Goal: Information Seeking & Learning: Learn about a topic

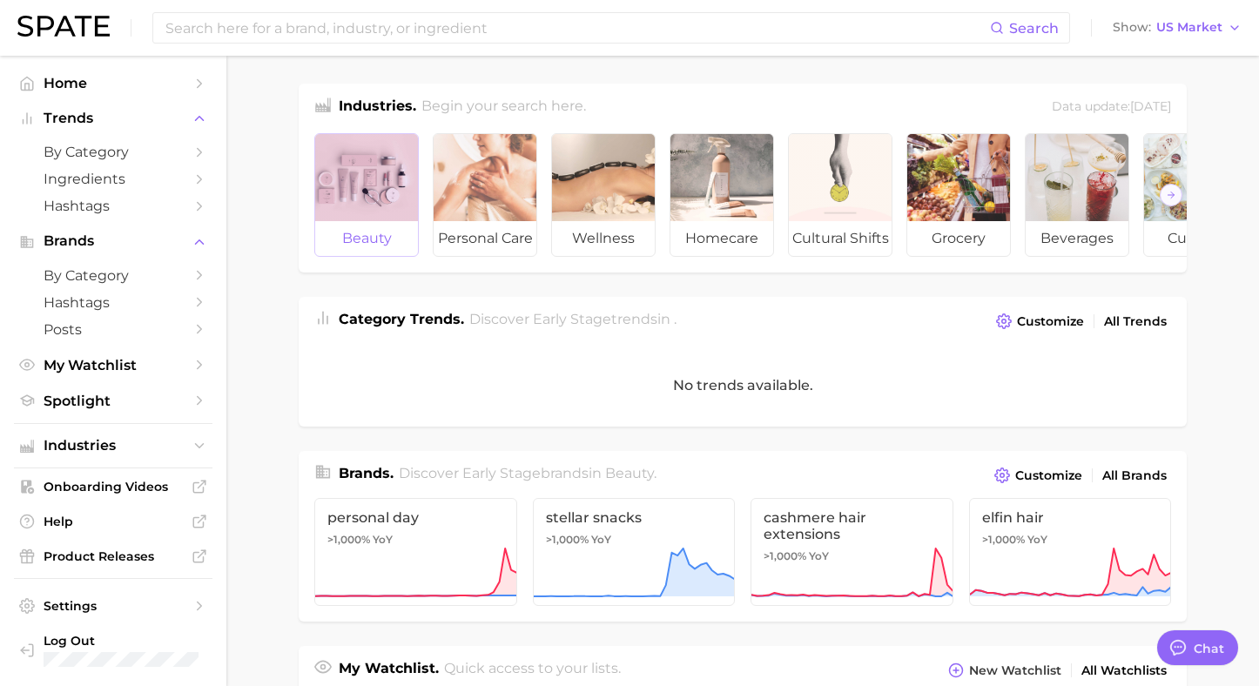
click at [375, 194] on div at bounding box center [366, 177] width 103 height 87
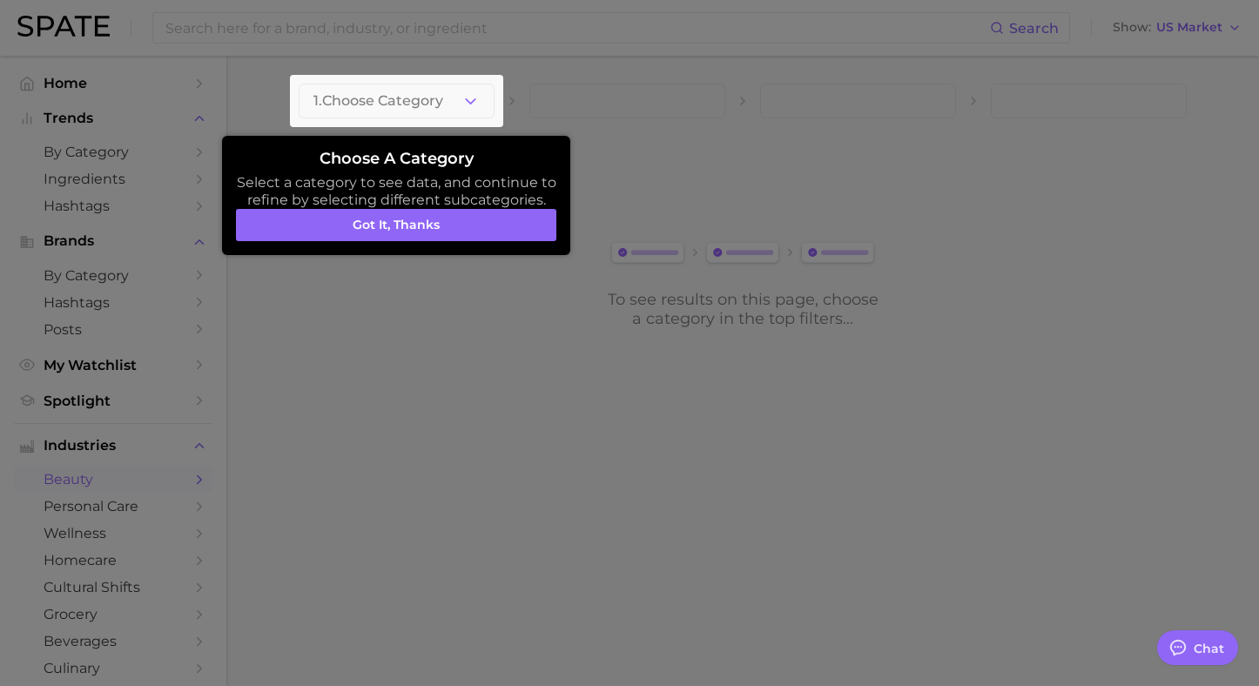
click at [398, 239] on button "Got it, thanks" at bounding box center [396, 225] width 320 height 33
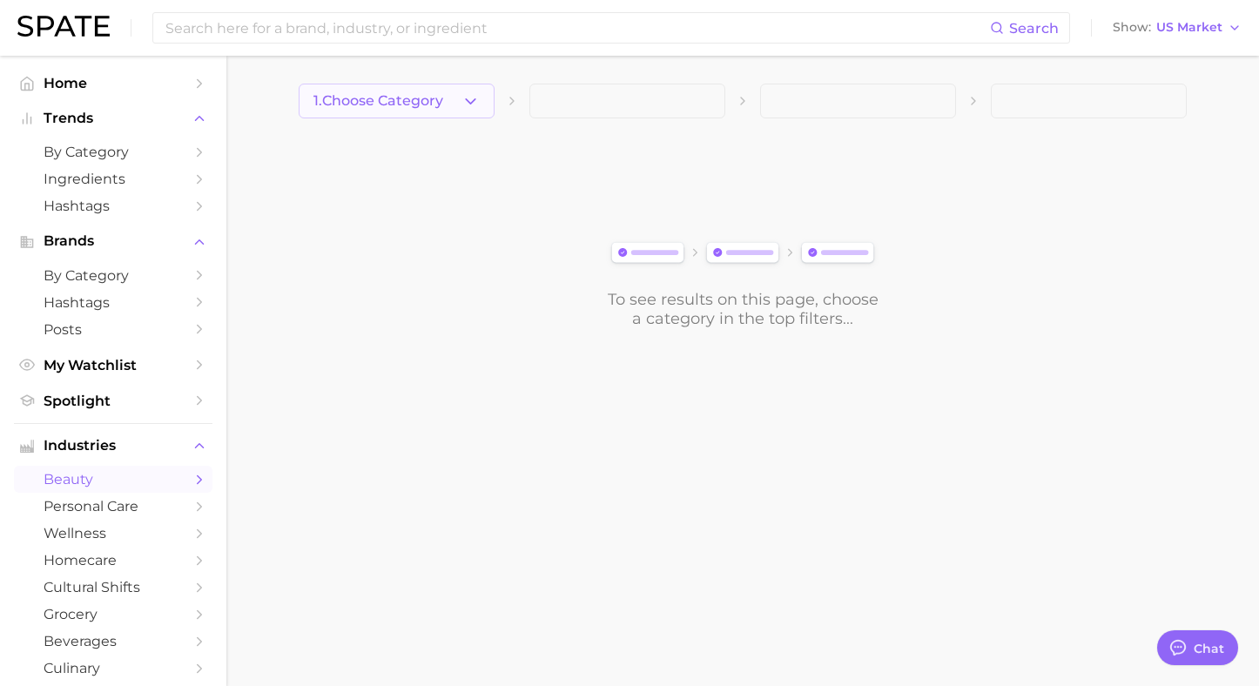
click at [426, 98] on span "1. Choose Category" at bounding box center [378, 101] width 130 height 16
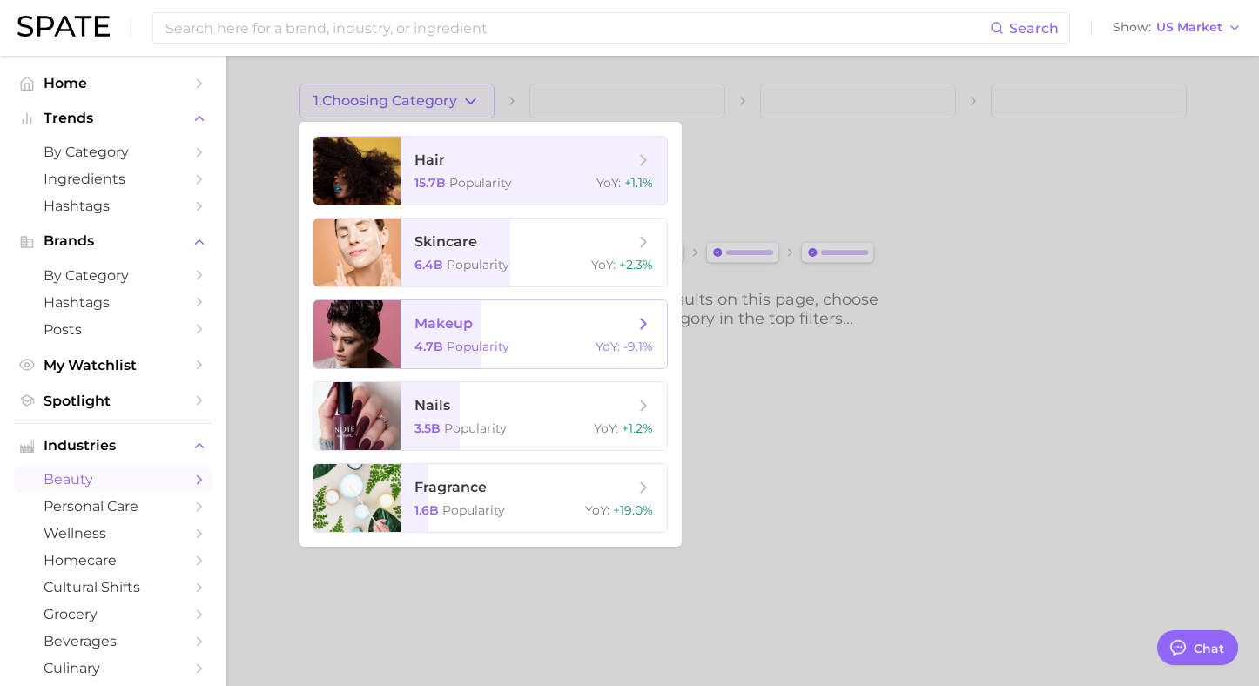
click at [442, 327] on span "makeup" at bounding box center [444, 323] width 58 height 17
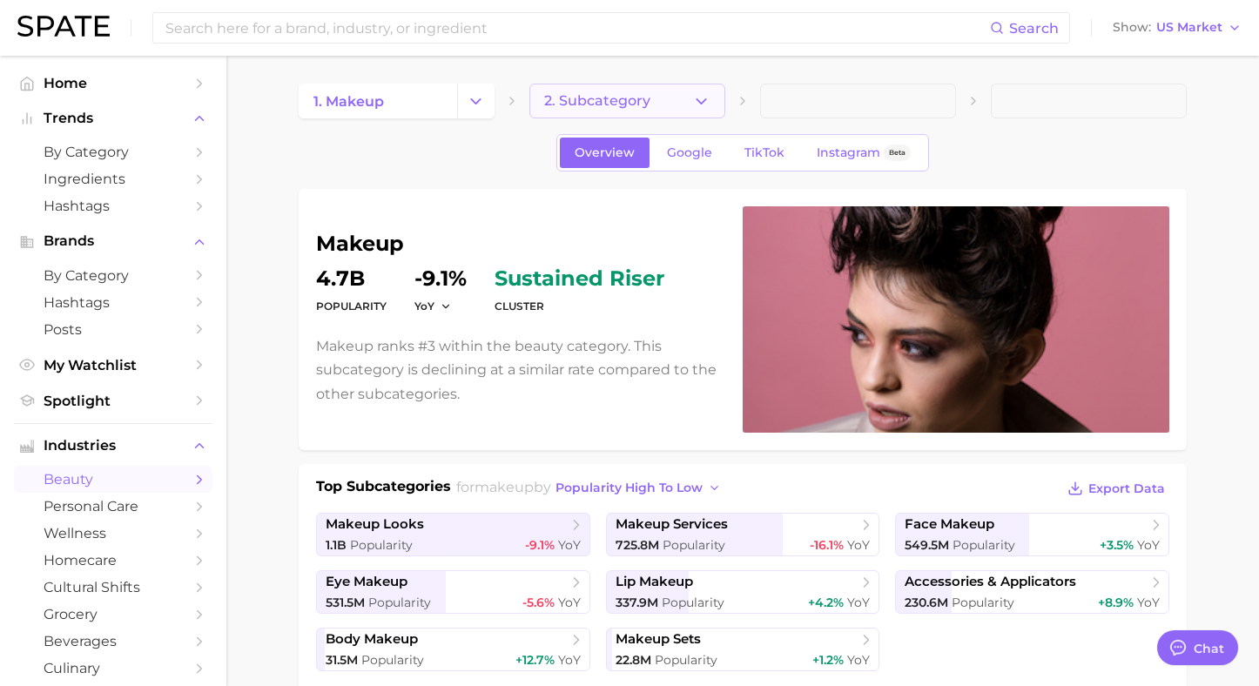
click at [615, 102] on span "2. Subcategory" at bounding box center [597, 101] width 106 height 16
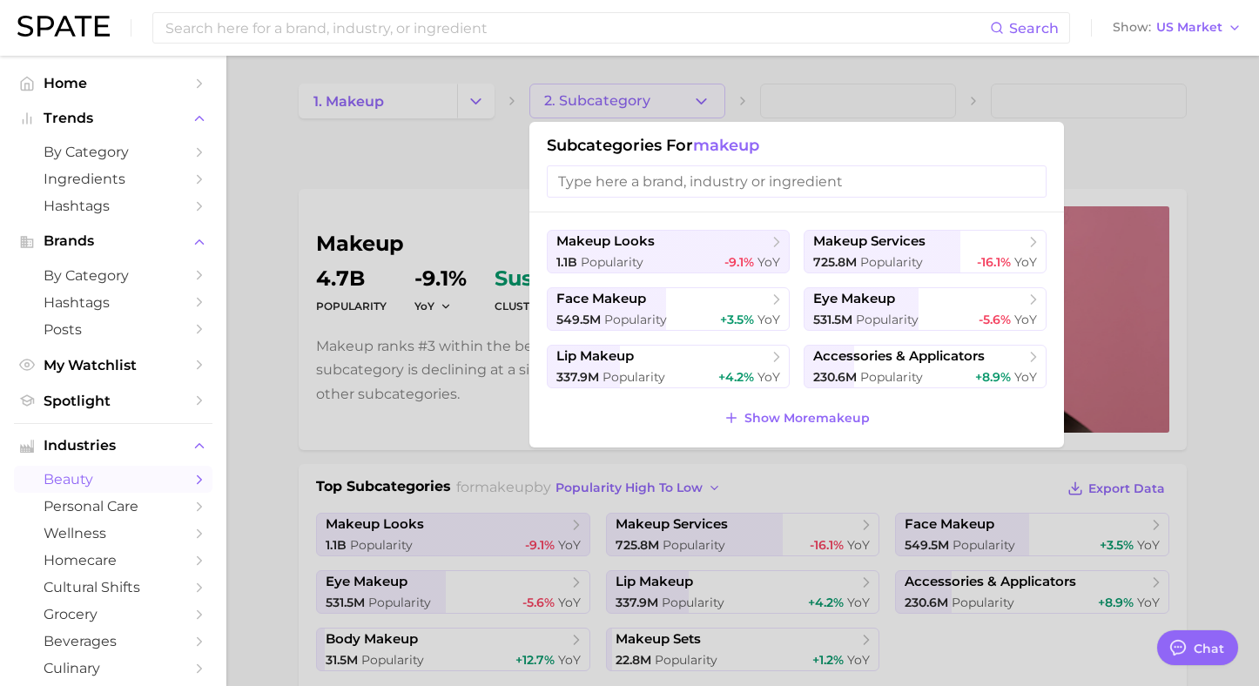
click at [401, 165] on div at bounding box center [629, 343] width 1259 height 686
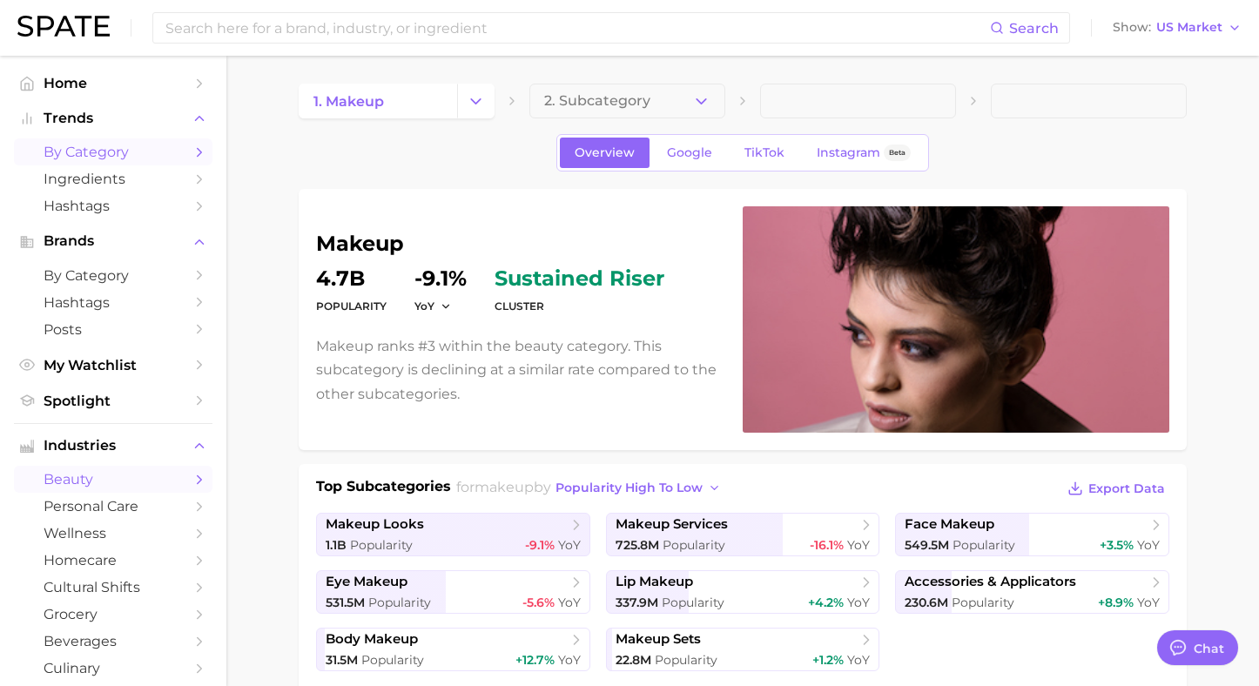
click at [94, 150] on span "by Category" at bounding box center [113, 152] width 139 height 17
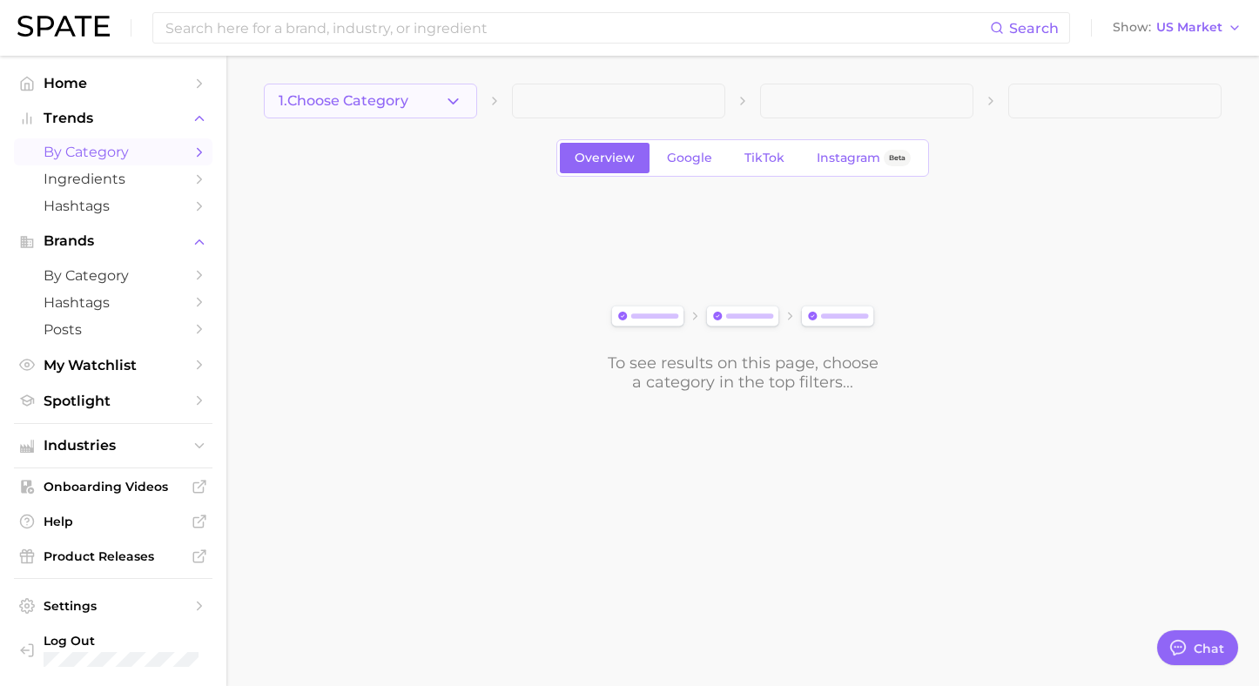
click at [448, 98] on polyline "button" at bounding box center [453, 100] width 10 height 4
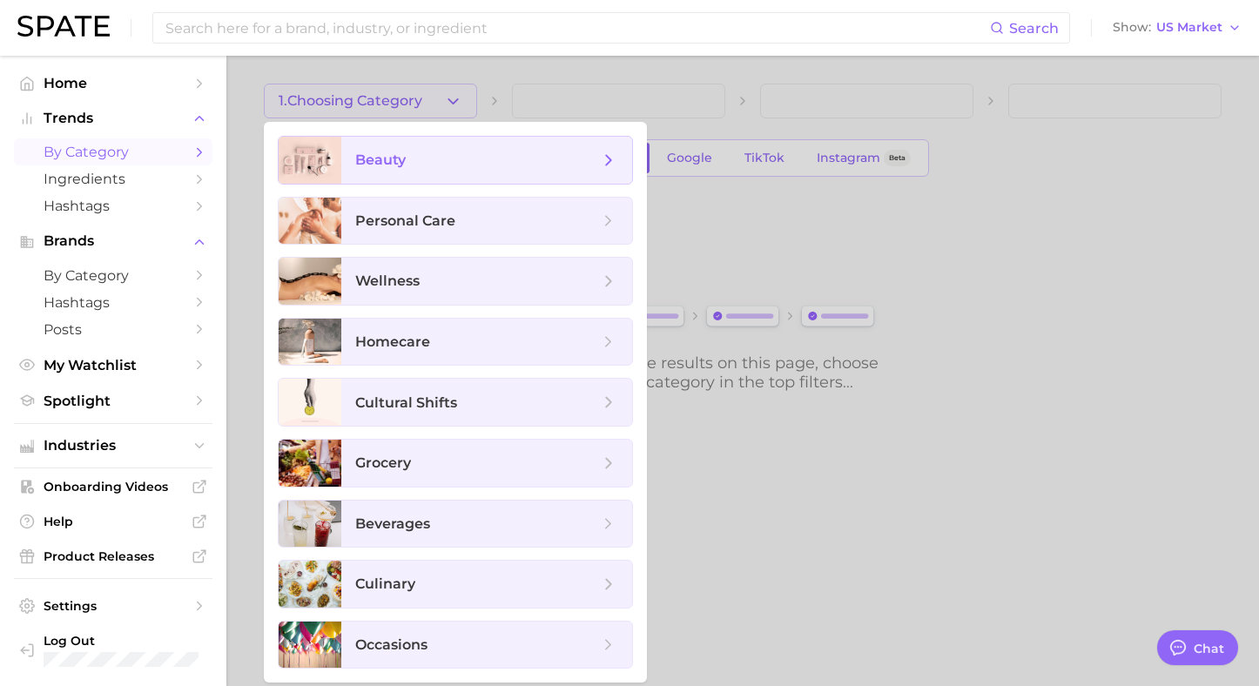
click at [409, 159] on span "beauty" at bounding box center [477, 160] width 244 height 19
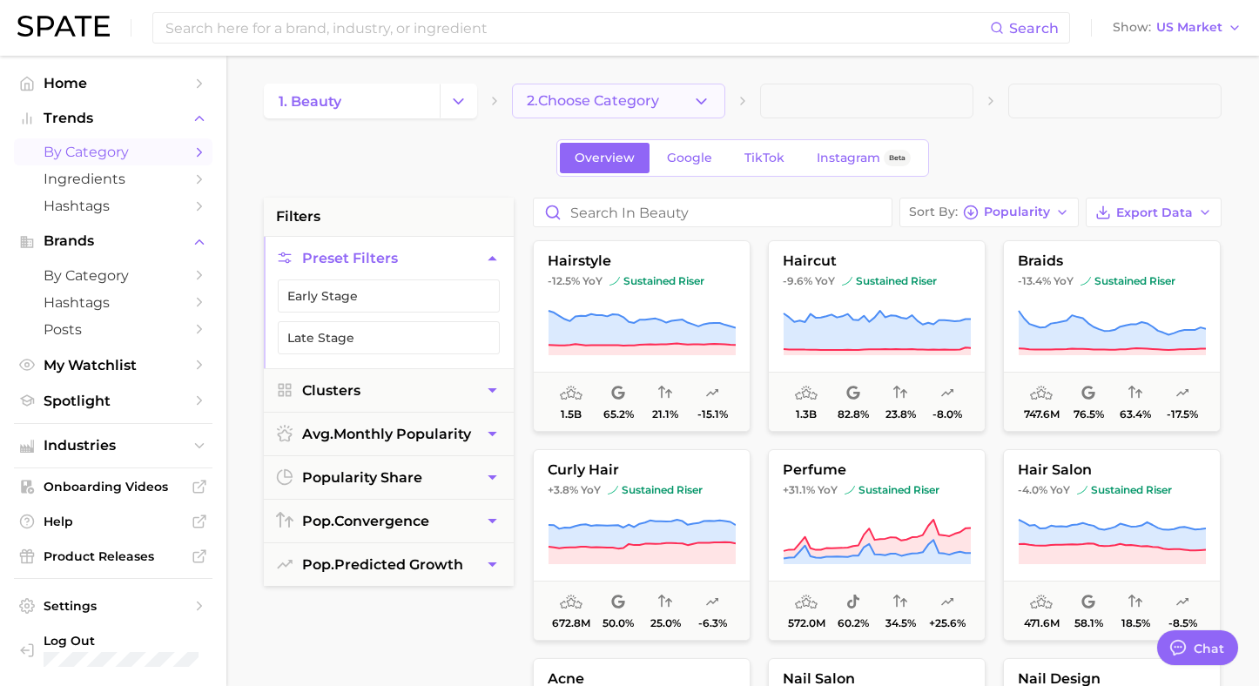
click at [599, 97] on span "2. Choose Category" at bounding box center [593, 101] width 132 height 16
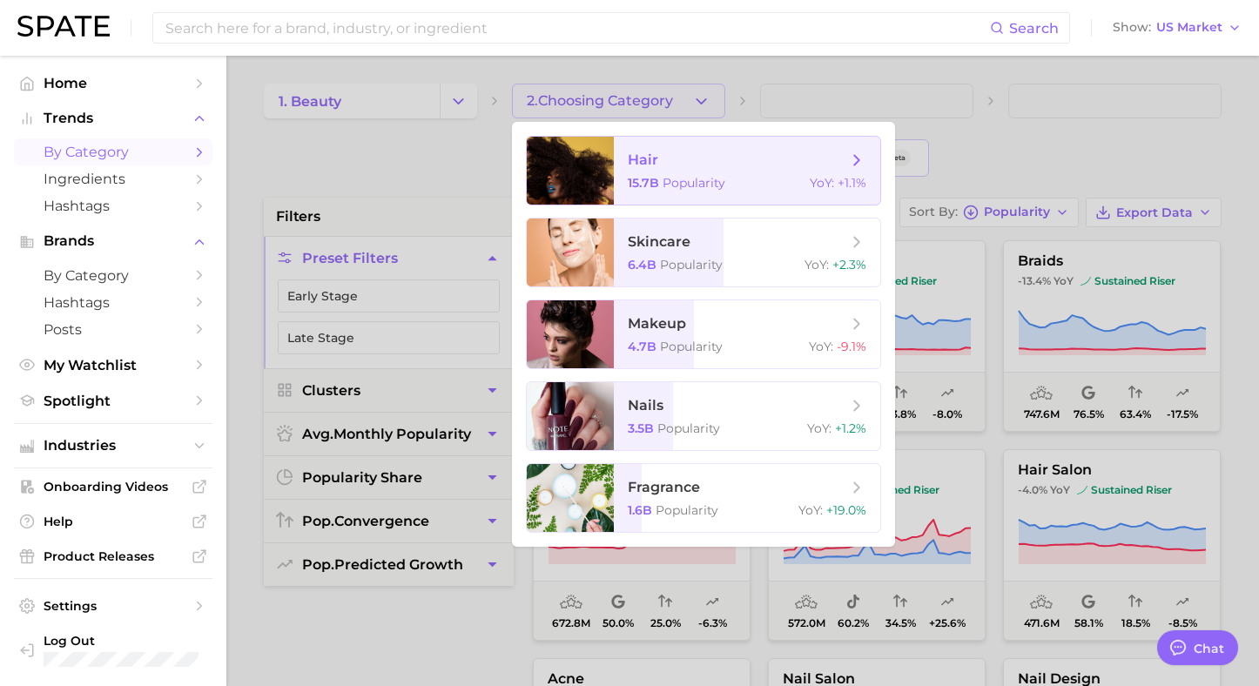
click at [631, 167] on span "hair" at bounding box center [643, 160] width 30 height 17
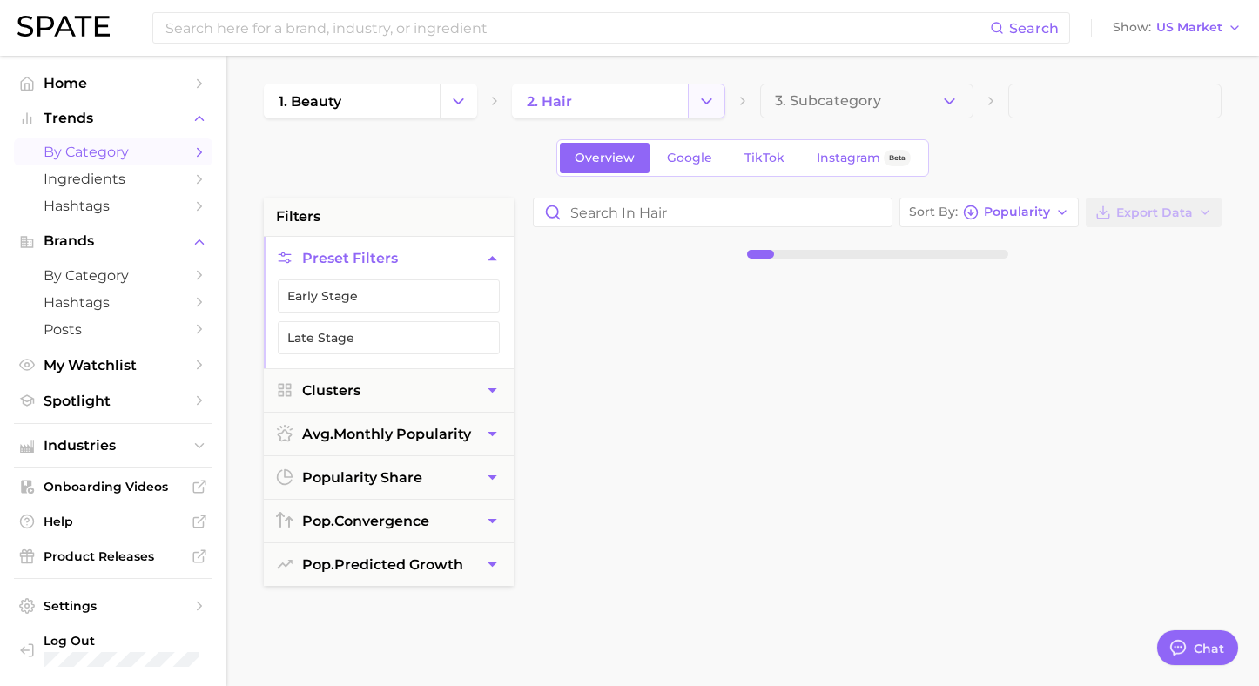
click at [709, 97] on icon "Change Category" at bounding box center [707, 101] width 18 height 18
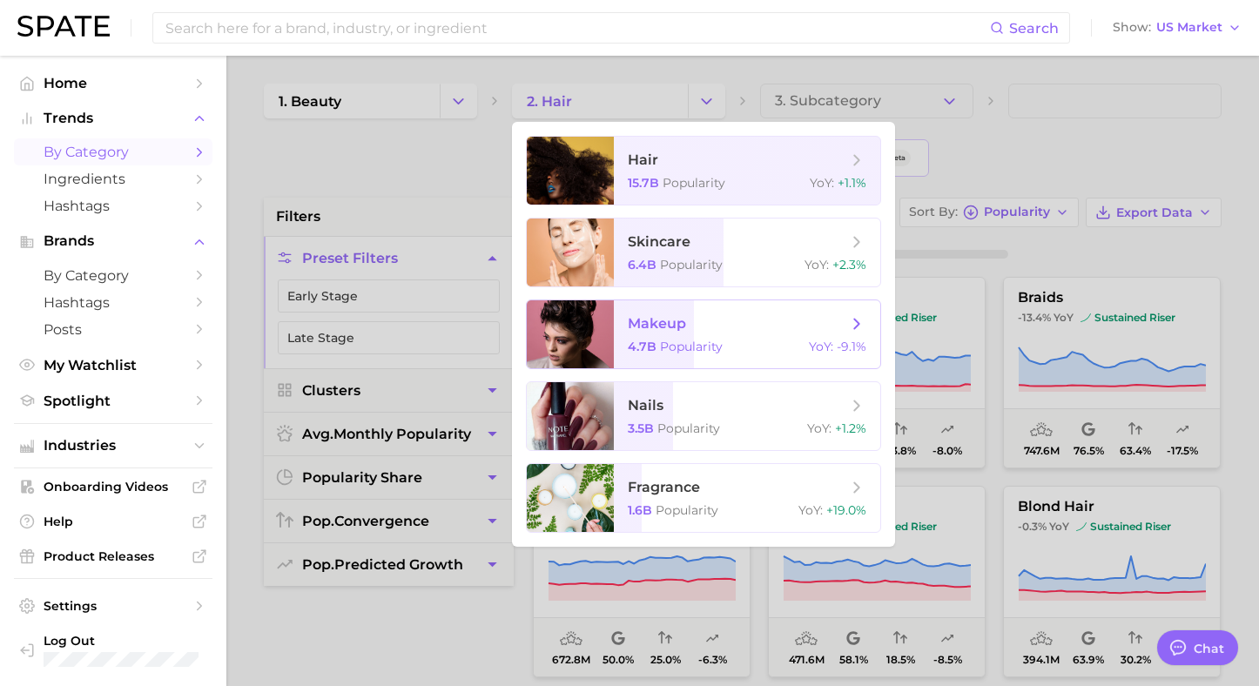
click at [630, 310] on span "makeup 4.7b Popularity YoY : -9.1%" at bounding box center [747, 334] width 266 height 68
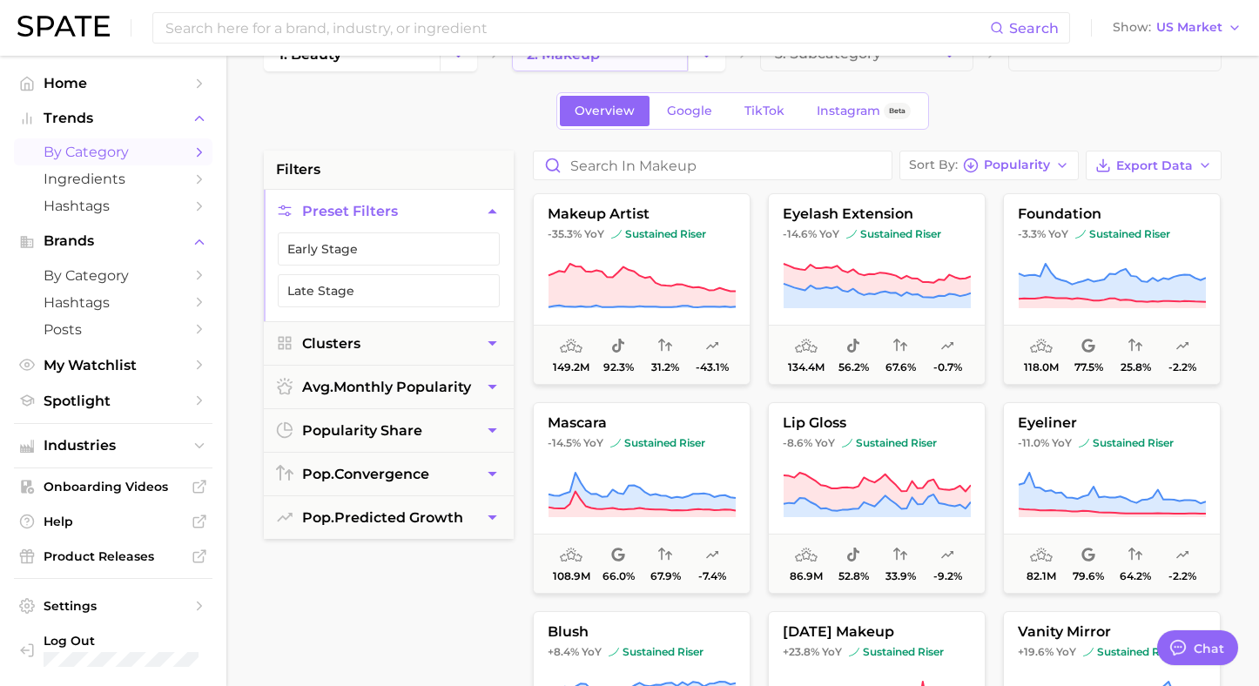
scroll to position [52, 0]
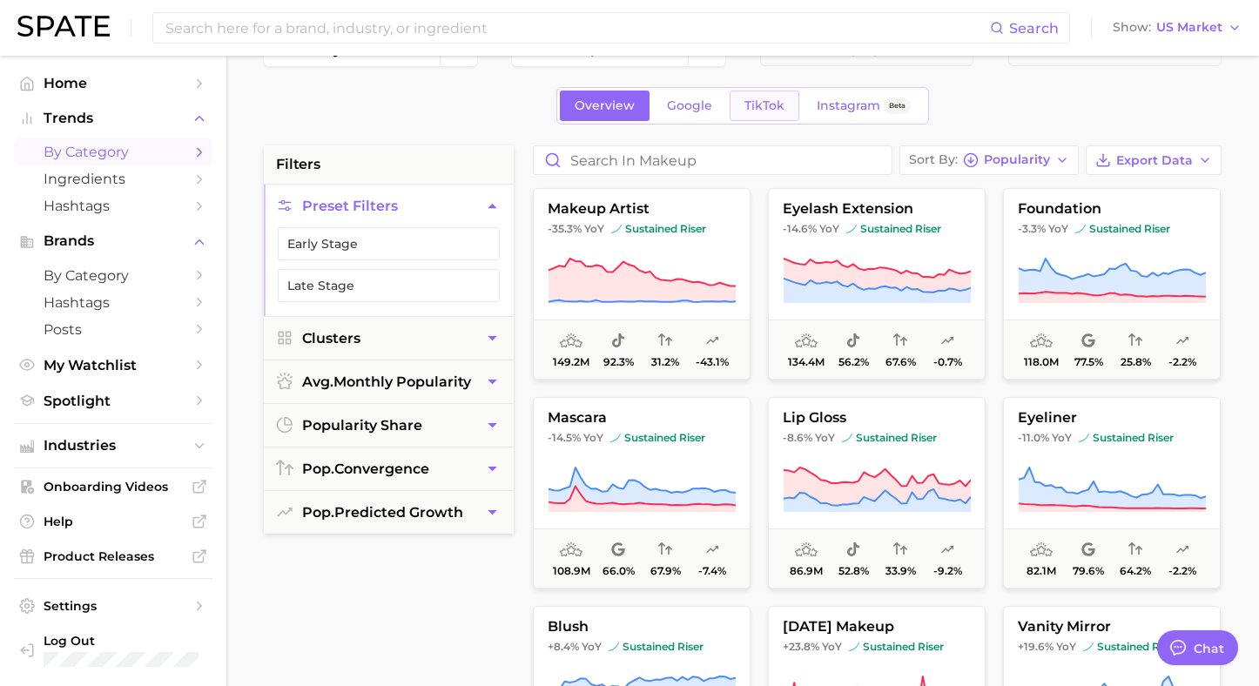
click at [785, 108] on link "TikTok" at bounding box center [765, 106] width 70 height 30
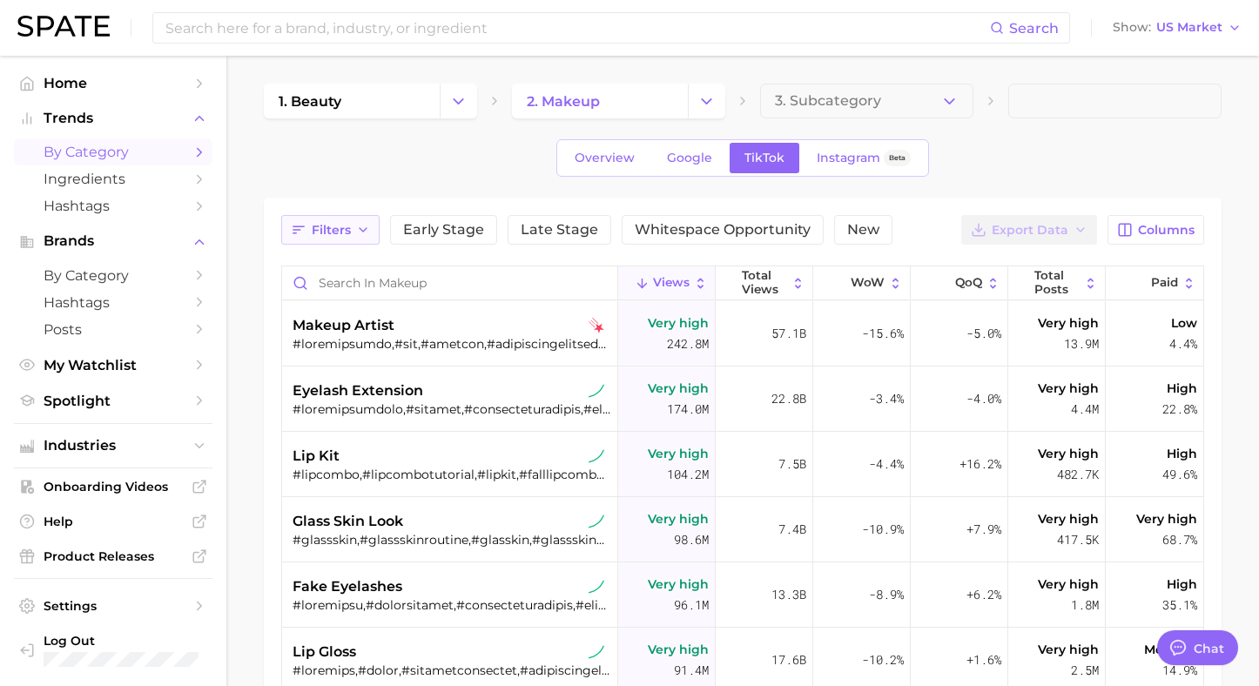
click at [343, 217] on button "Filters" at bounding box center [330, 230] width 98 height 30
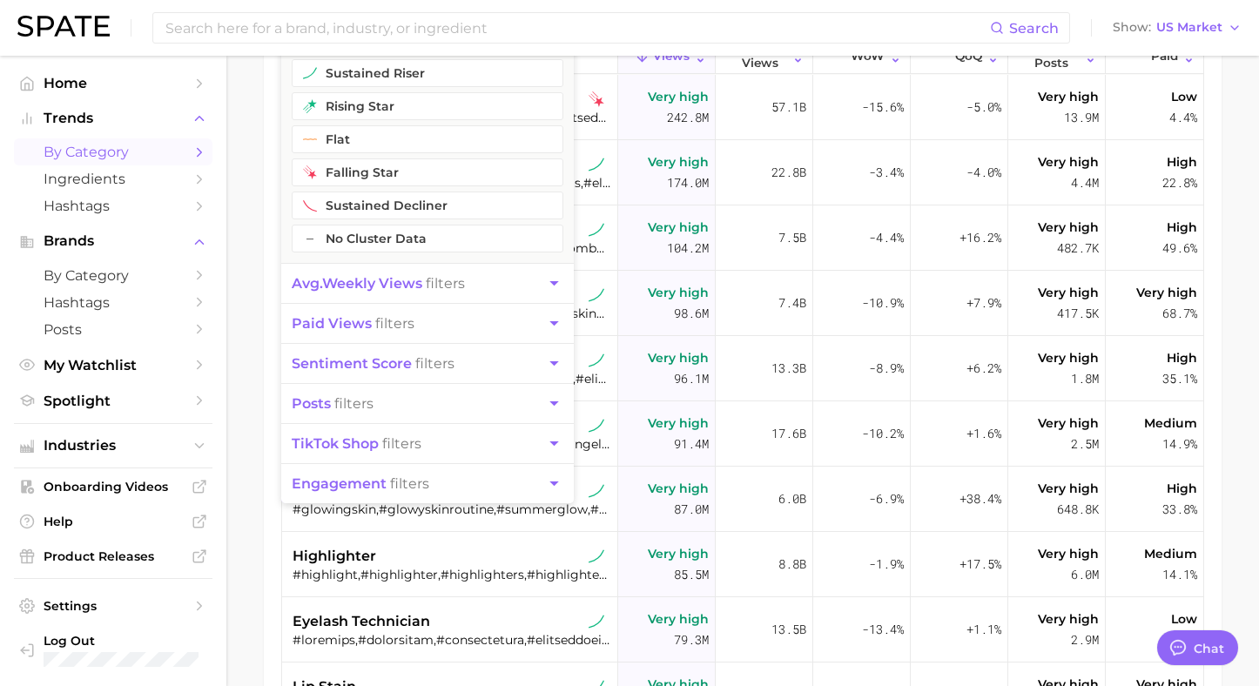
scroll to position [236, 0]
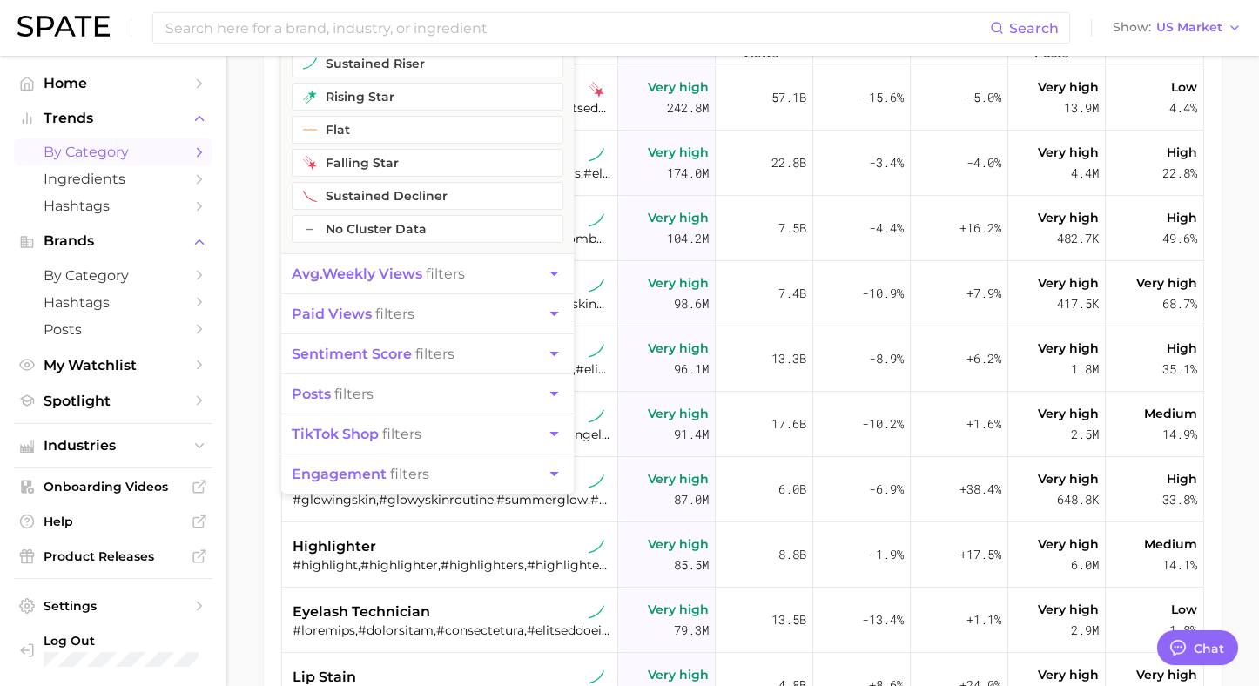
click at [342, 275] on span "avg. weekly views" at bounding box center [357, 274] width 131 height 17
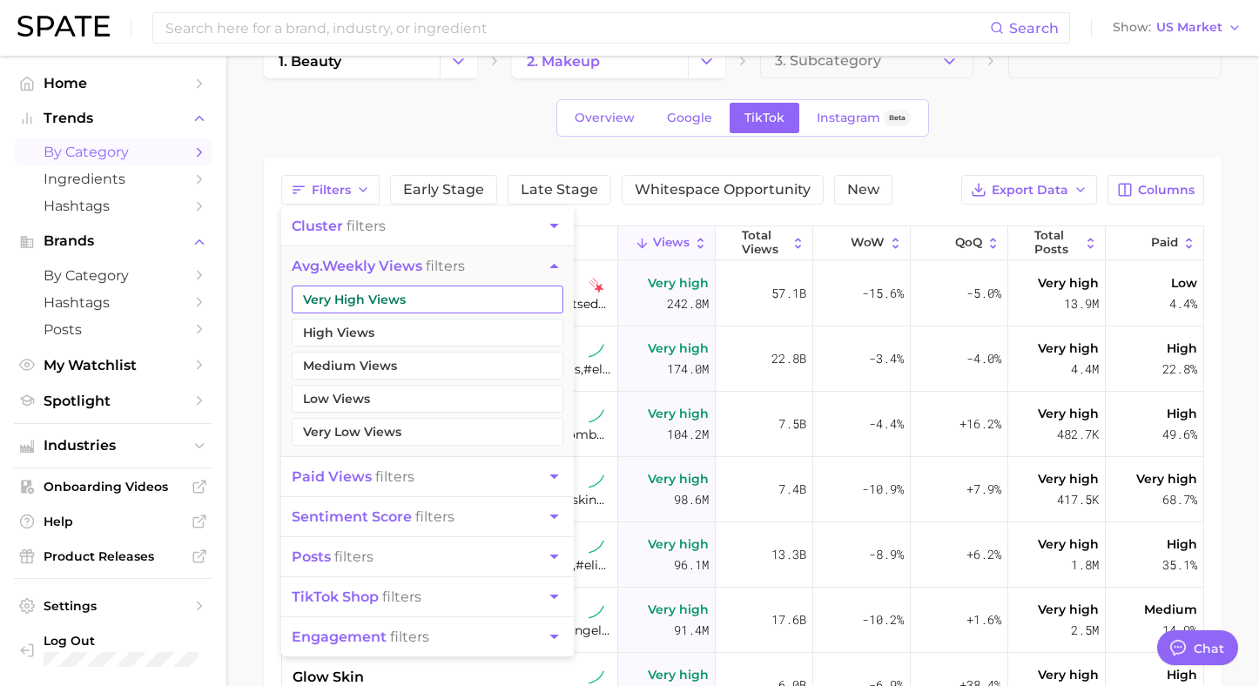
scroll to position [38, 0]
click at [347, 288] on button "Very High Views" at bounding box center [428, 301] width 272 height 28
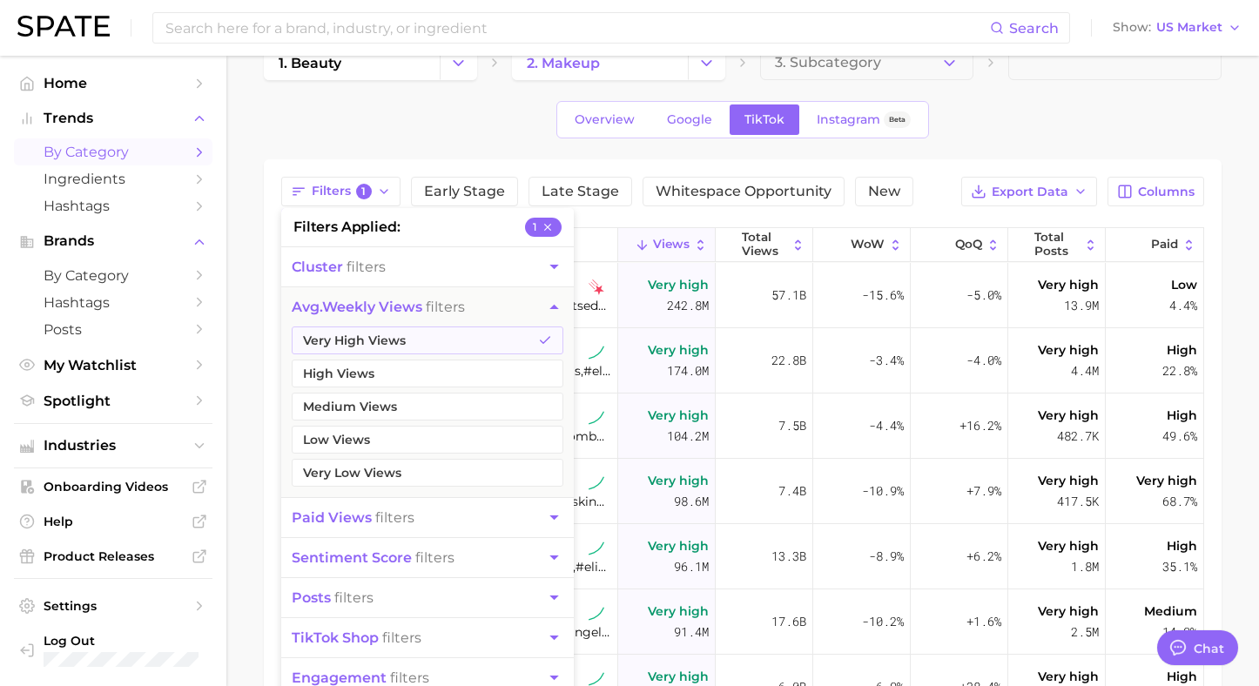
click at [342, 356] on ul "Very High Views High Views Medium Views Low Views Very Low Views" at bounding box center [427, 412] width 293 height 171
click at [342, 377] on button "High Views" at bounding box center [428, 374] width 272 height 28
click at [1017, 117] on div "Overview Google TikTok Instagram Beta" at bounding box center [743, 119] width 958 height 37
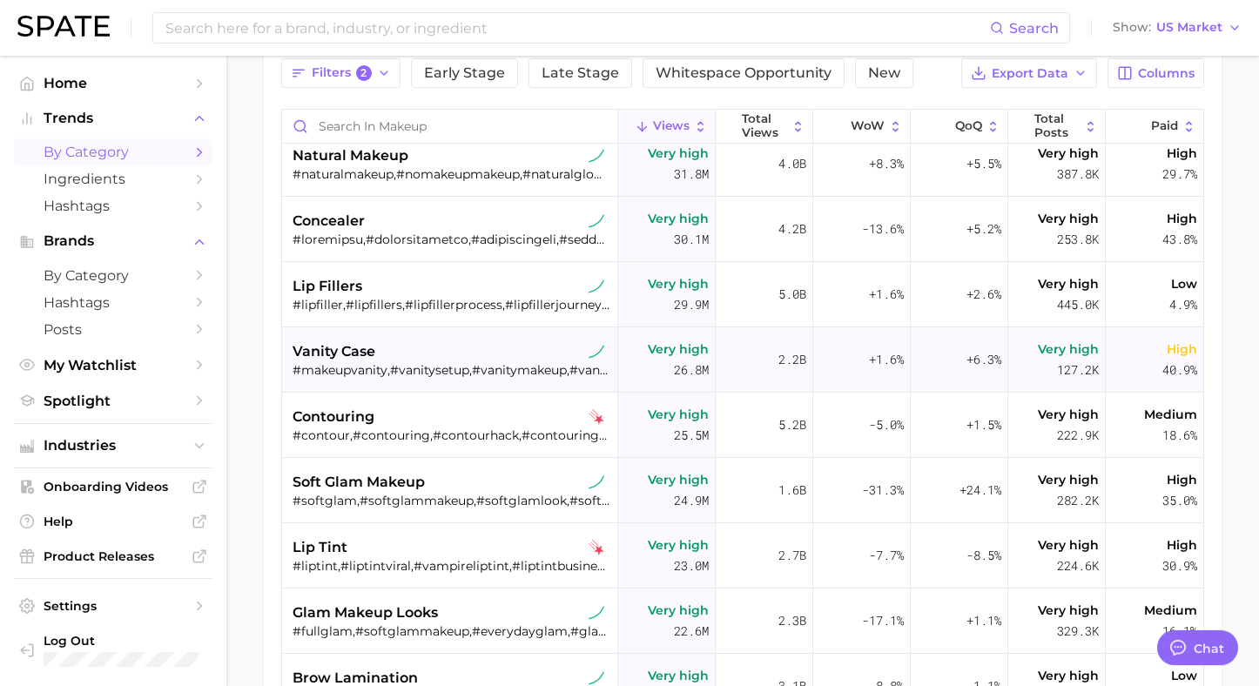
scroll to position [1589, 0]
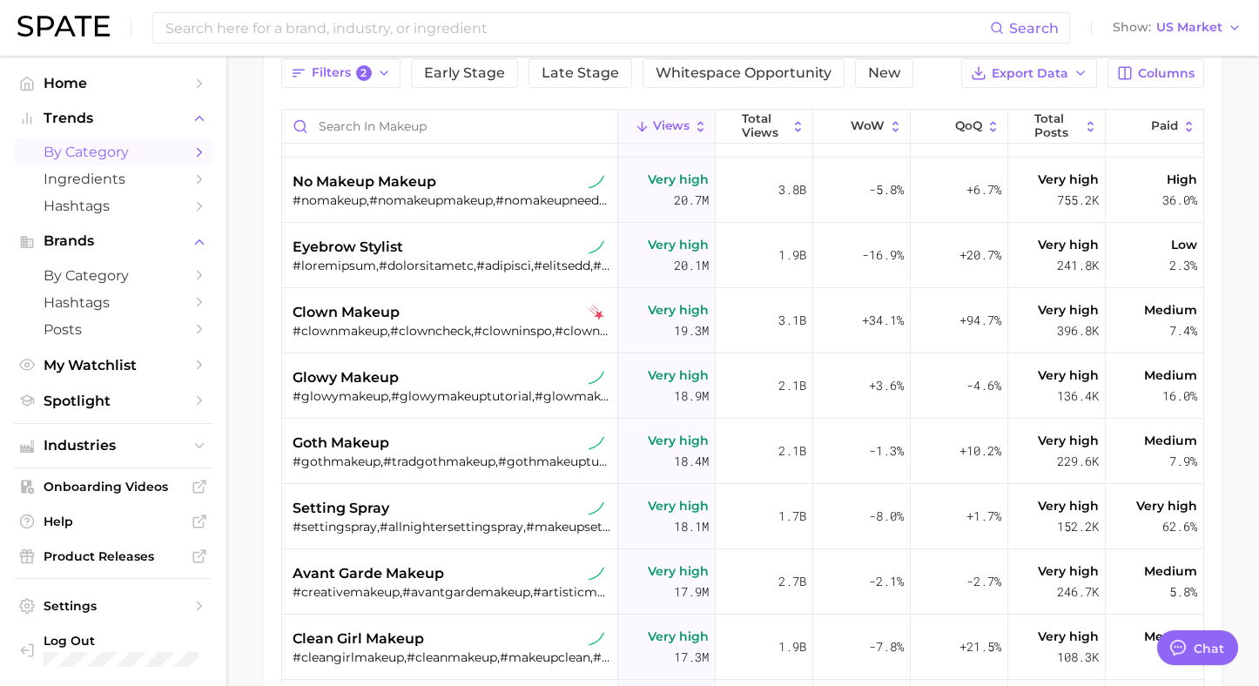
type textarea "x"
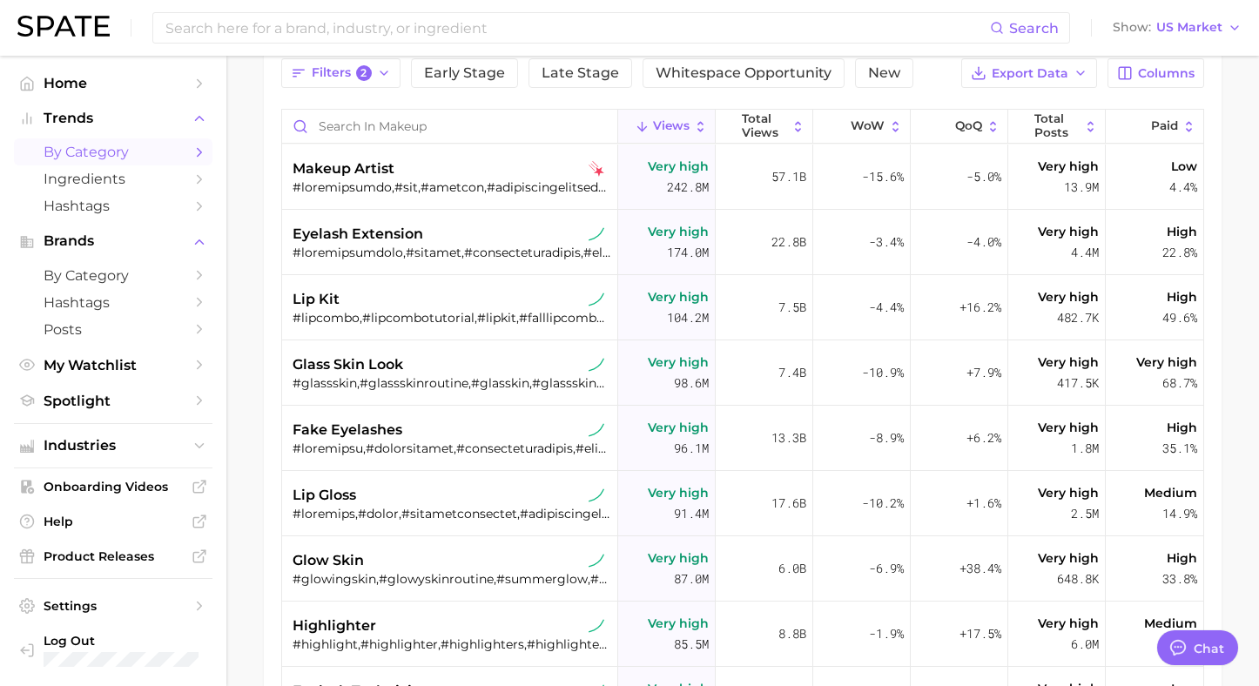
scroll to position [0, 0]
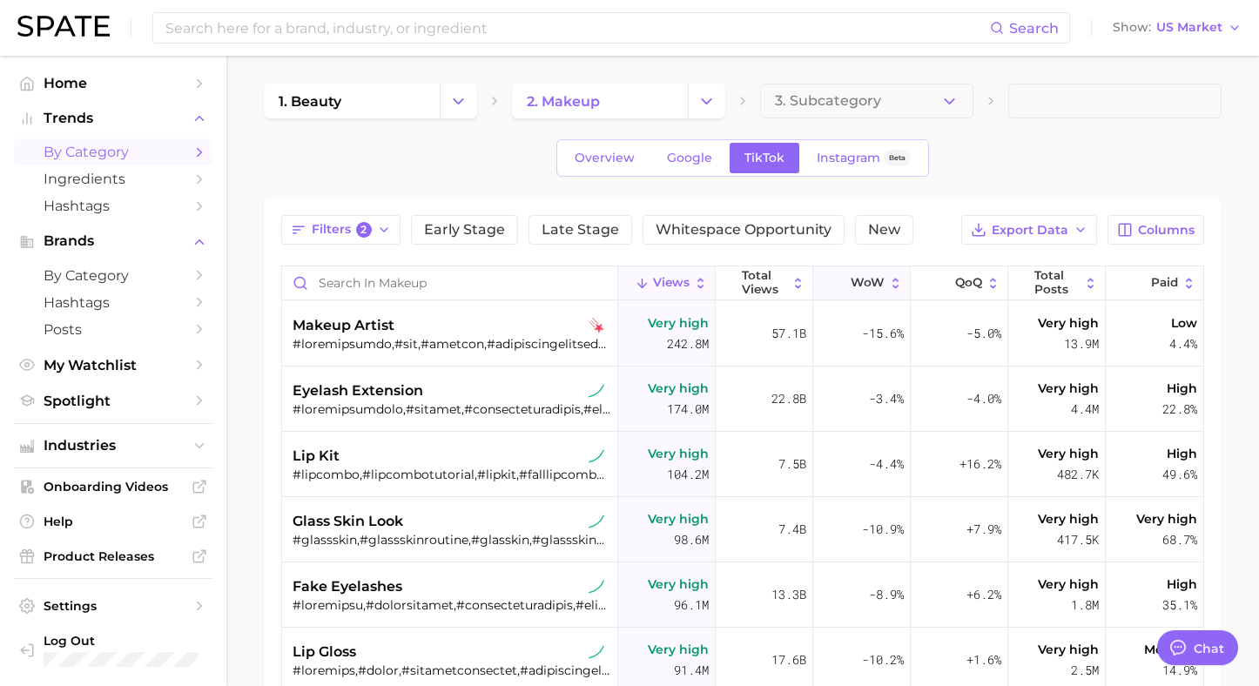
click at [878, 285] on span "WoW" at bounding box center [868, 283] width 34 height 14
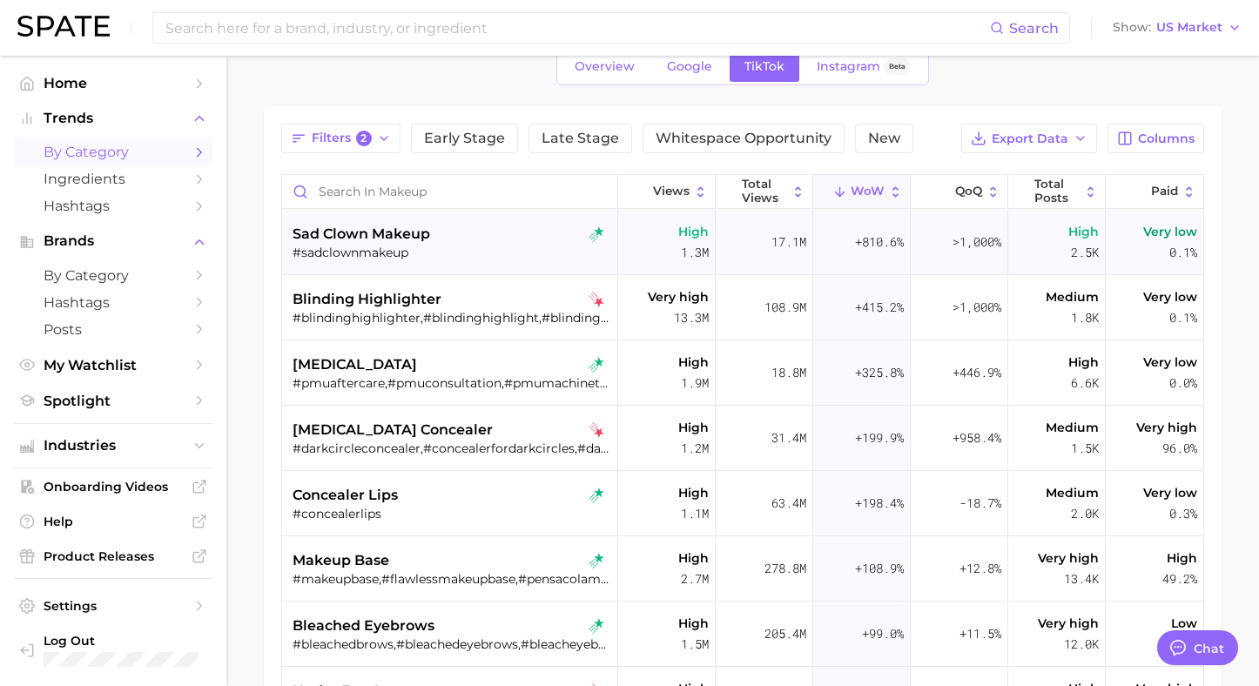
click at [369, 224] on span "sad clown makeup" at bounding box center [362, 234] width 138 height 21
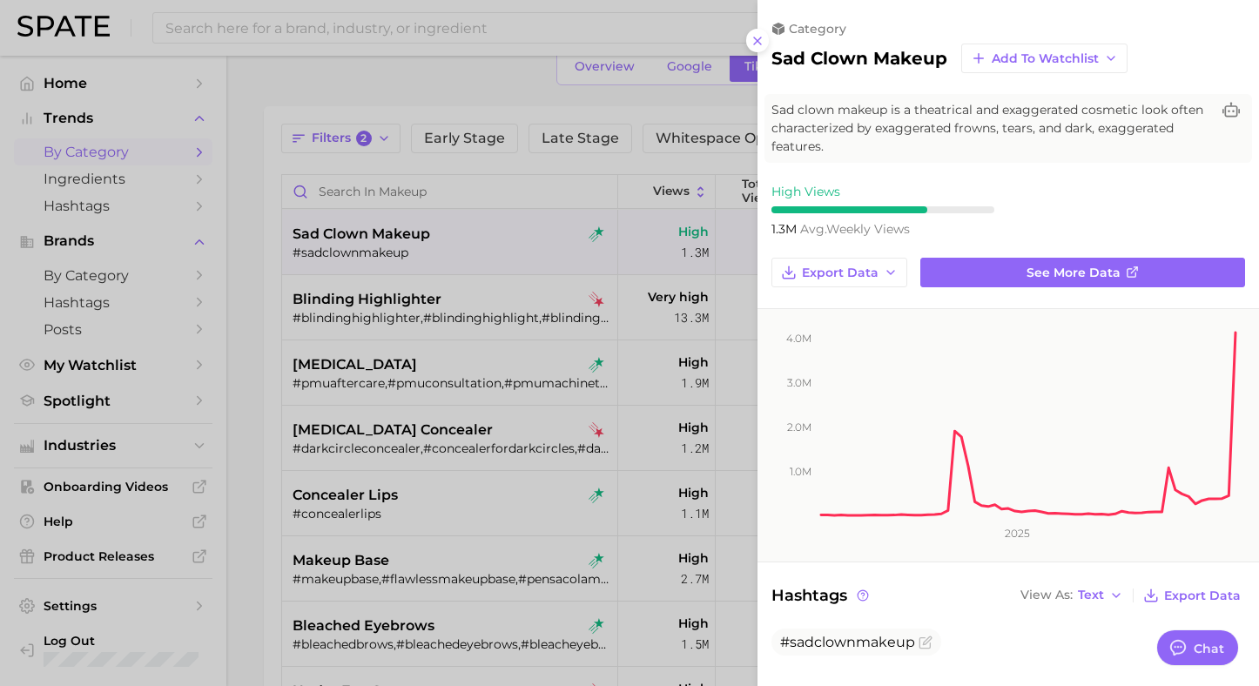
click at [568, 185] on div at bounding box center [629, 343] width 1259 height 686
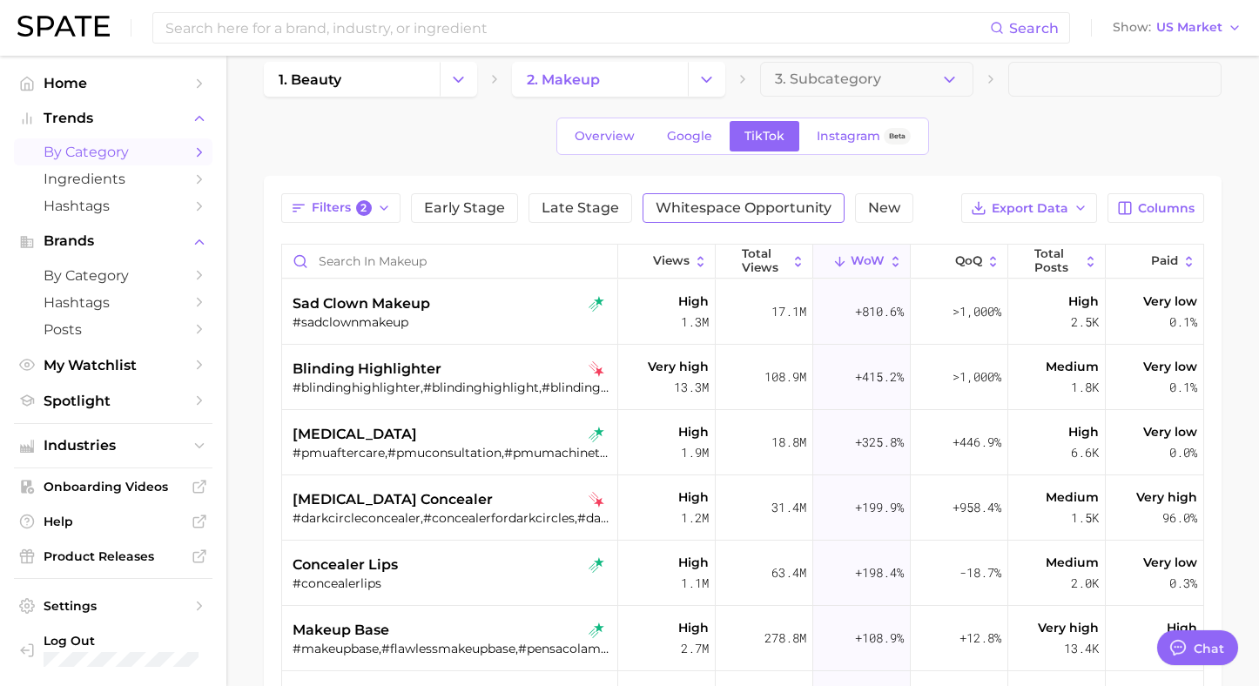
scroll to position [1, 0]
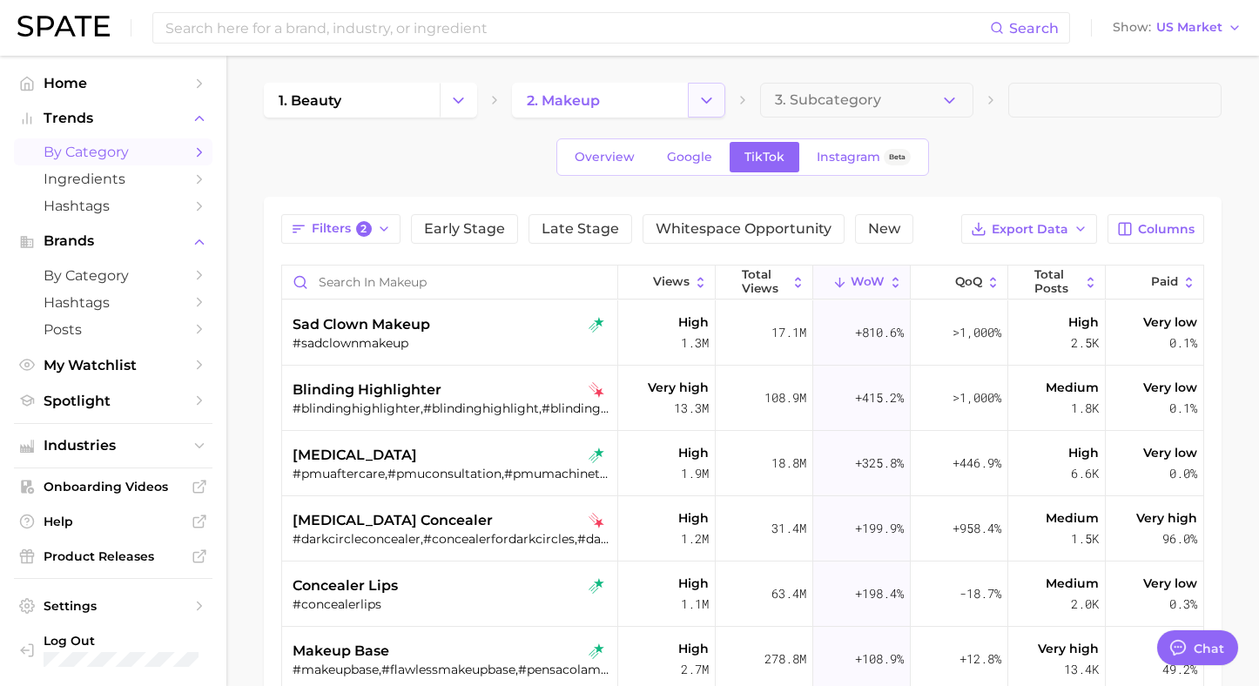
click at [703, 93] on icon "Change Category" at bounding box center [707, 100] width 18 height 18
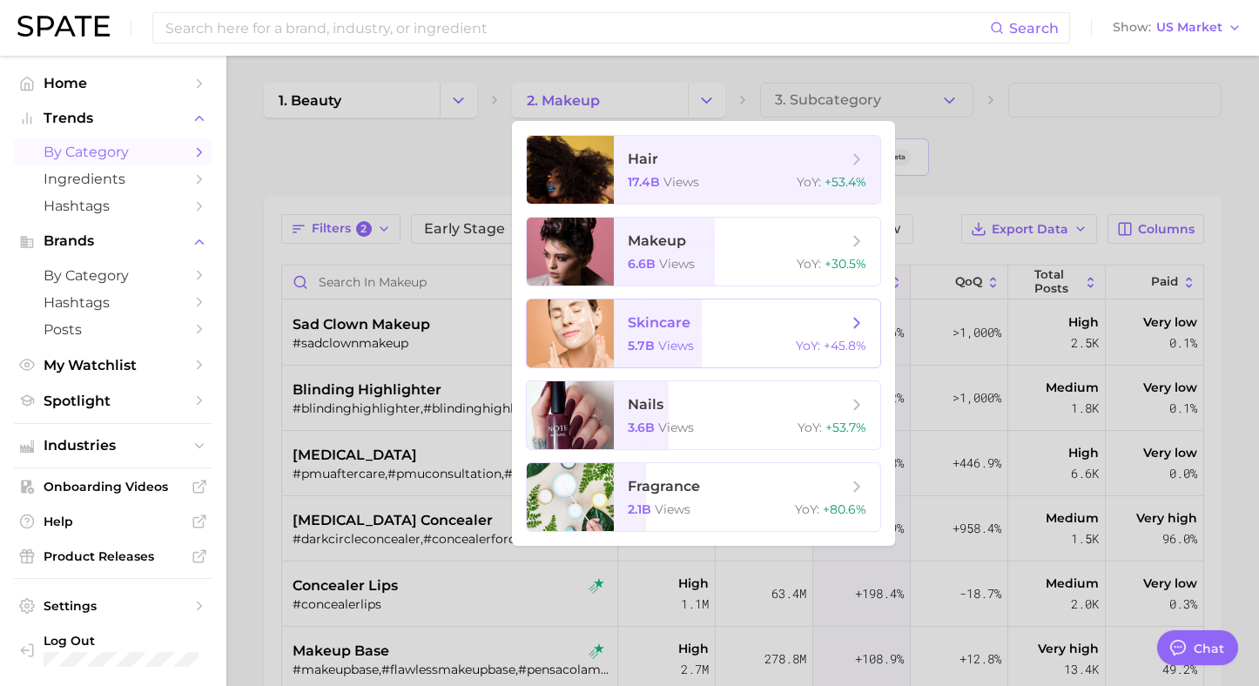
click at [607, 348] on div at bounding box center [570, 334] width 87 height 68
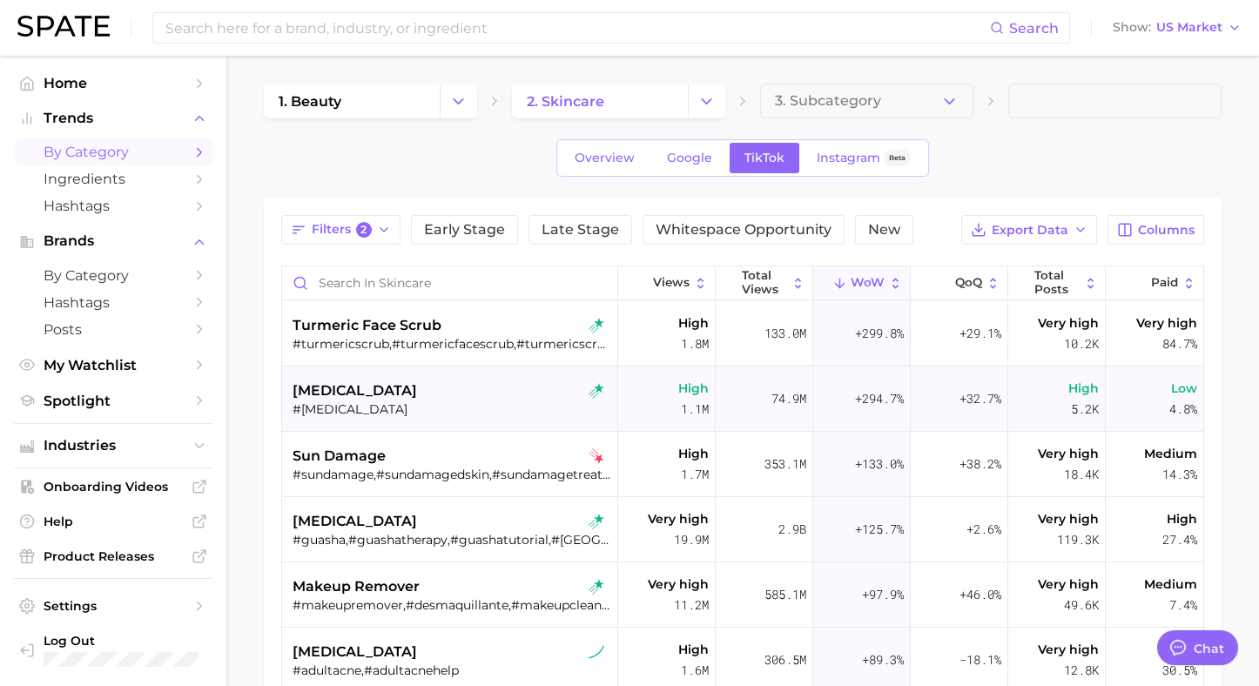
click at [452, 396] on div "brachioplasty" at bounding box center [452, 391] width 319 height 21
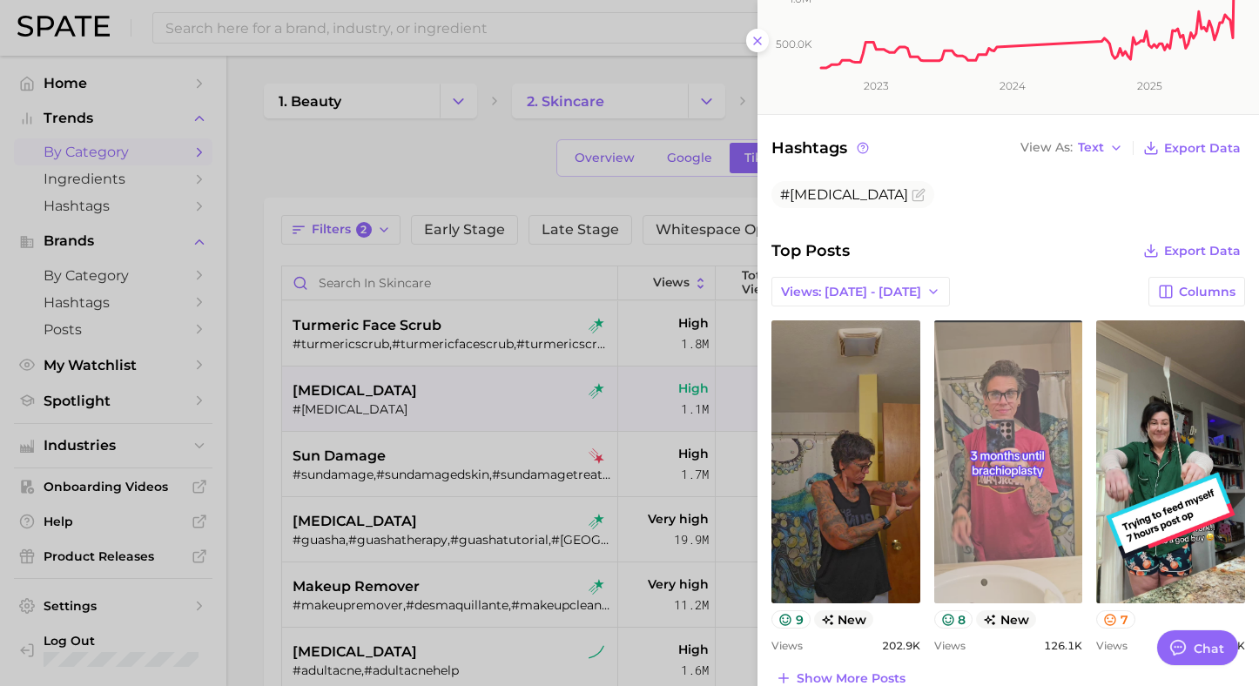
scroll to position [57, 0]
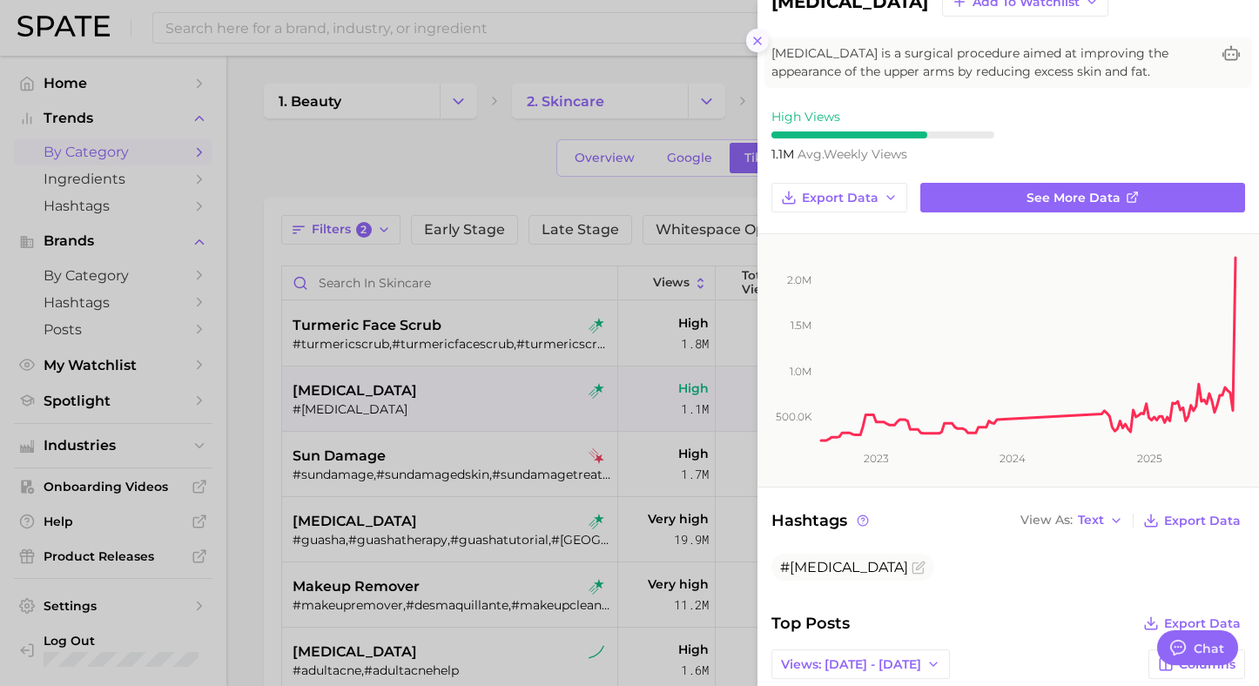
click at [762, 44] on icon at bounding box center [758, 41] width 14 height 14
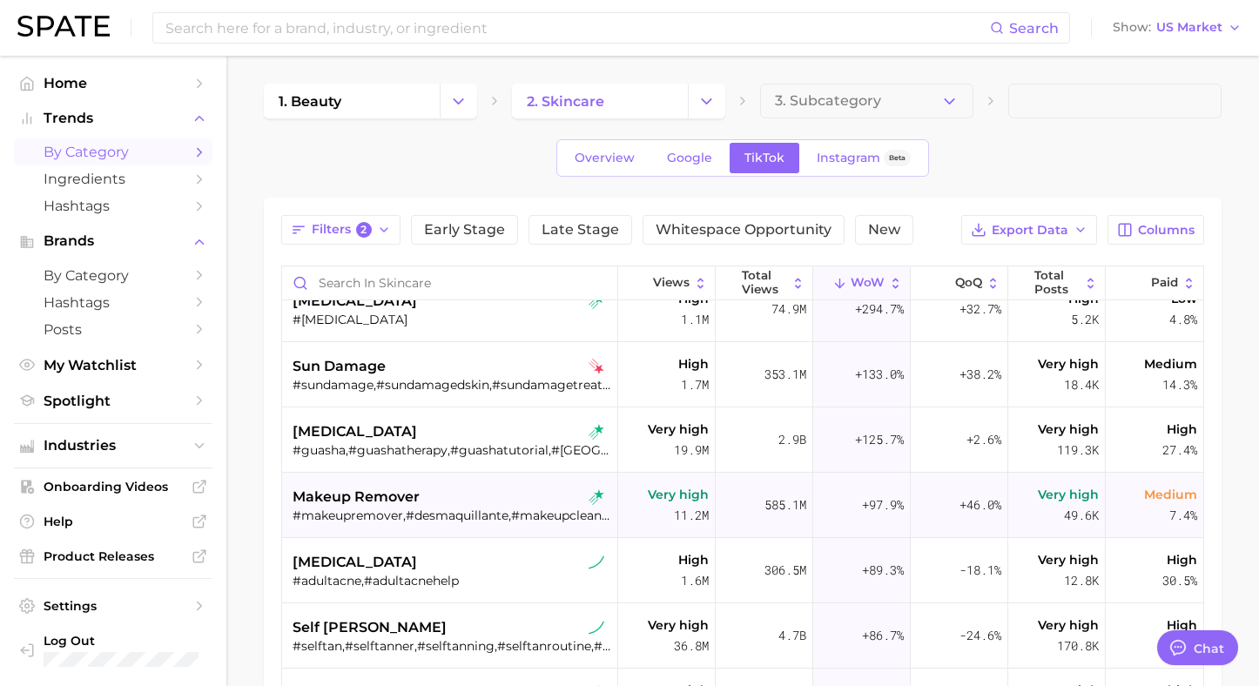
scroll to position [0, 0]
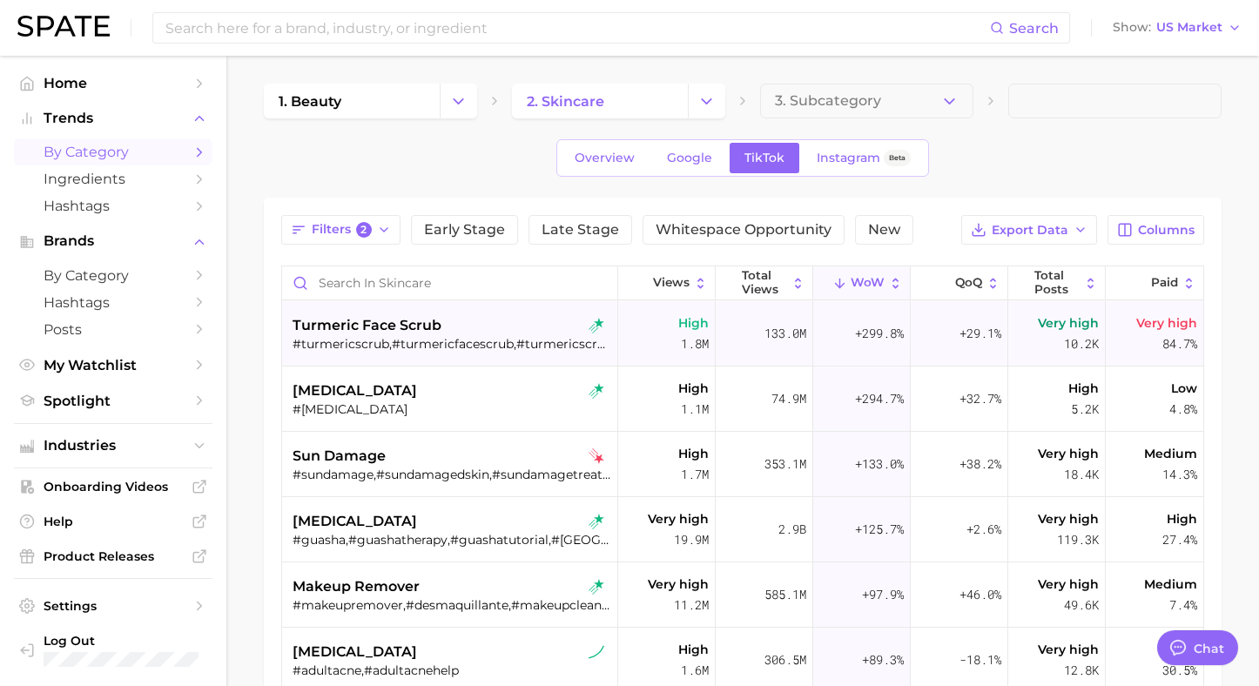
click at [452, 329] on div "turmeric face scrub" at bounding box center [452, 325] width 319 height 21
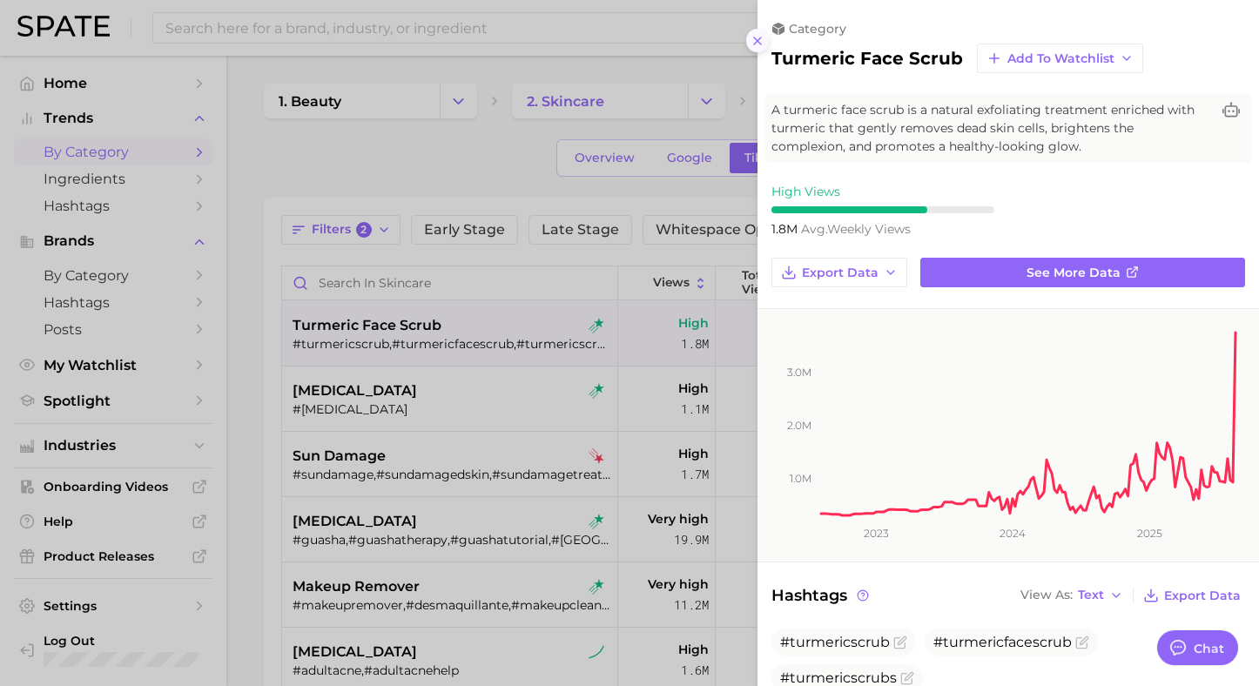
click at [761, 50] on button at bounding box center [758, 41] width 24 height 24
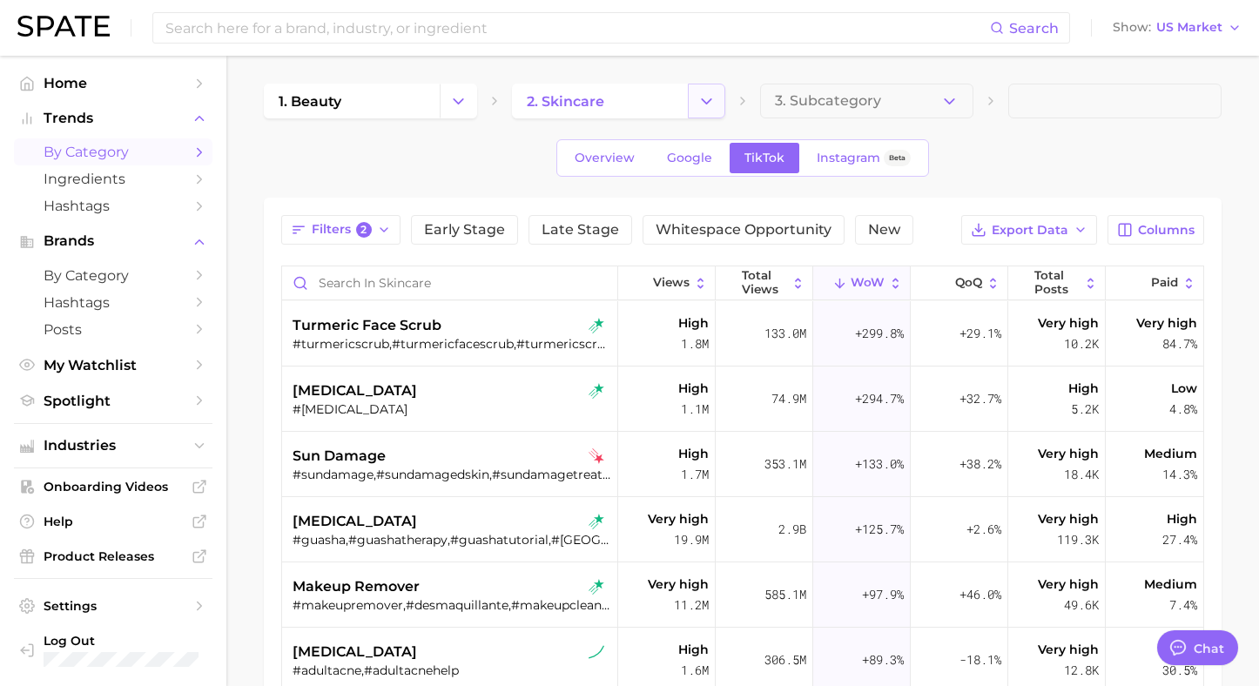
click at [703, 108] on icon "Change Category" at bounding box center [707, 101] width 18 height 18
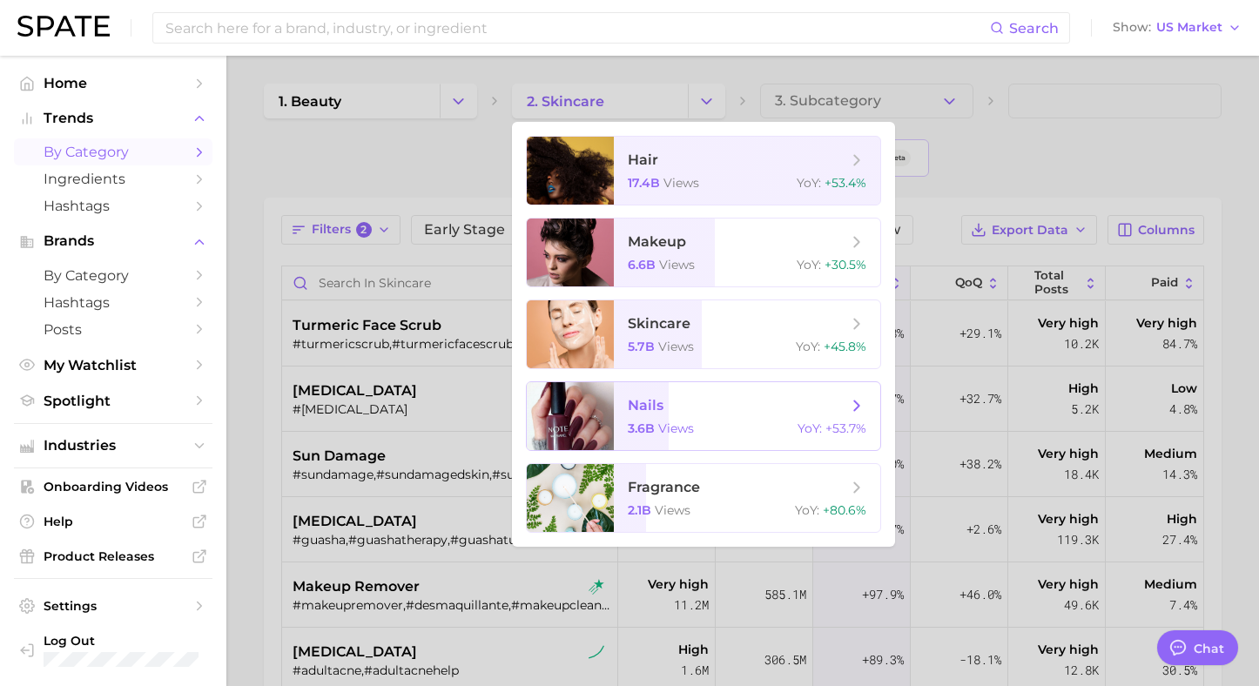
click at [649, 393] on span "nails 3.6b views YoY : +53.7%" at bounding box center [747, 416] width 266 height 68
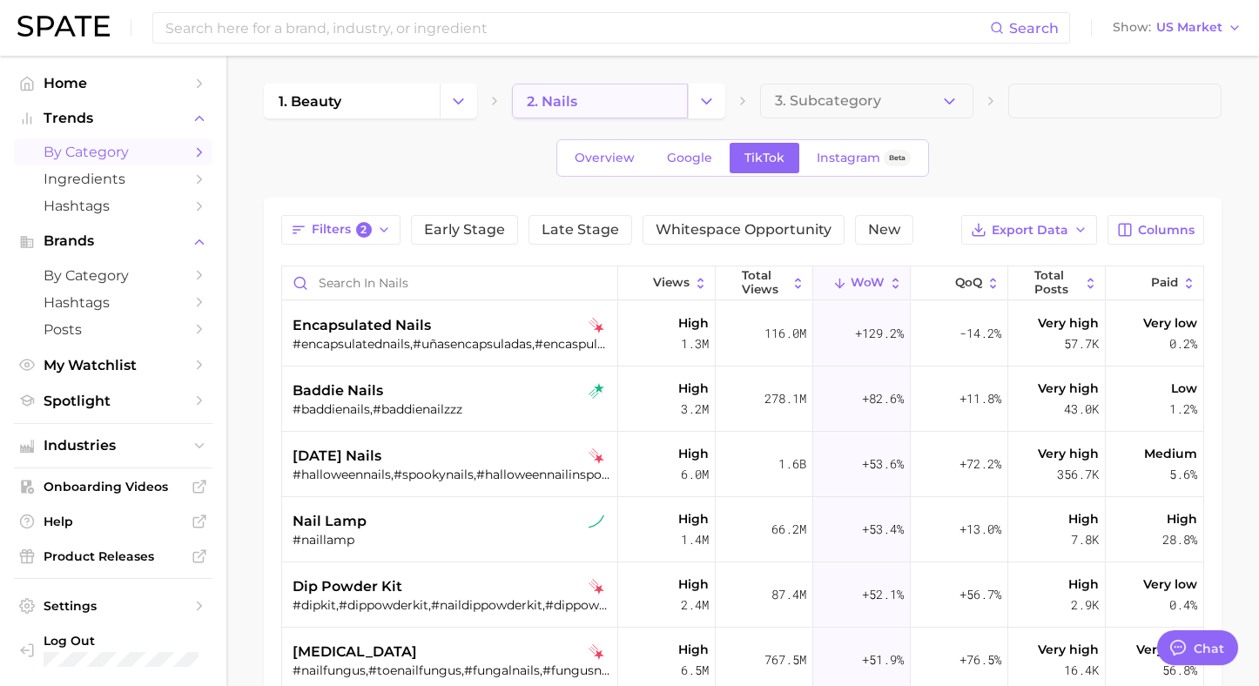
click at [621, 111] on link "2. nails" at bounding box center [600, 101] width 176 height 35
click at [709, 98] on icon "Change Category" at bounding box center [707, 101] width 18 height 18
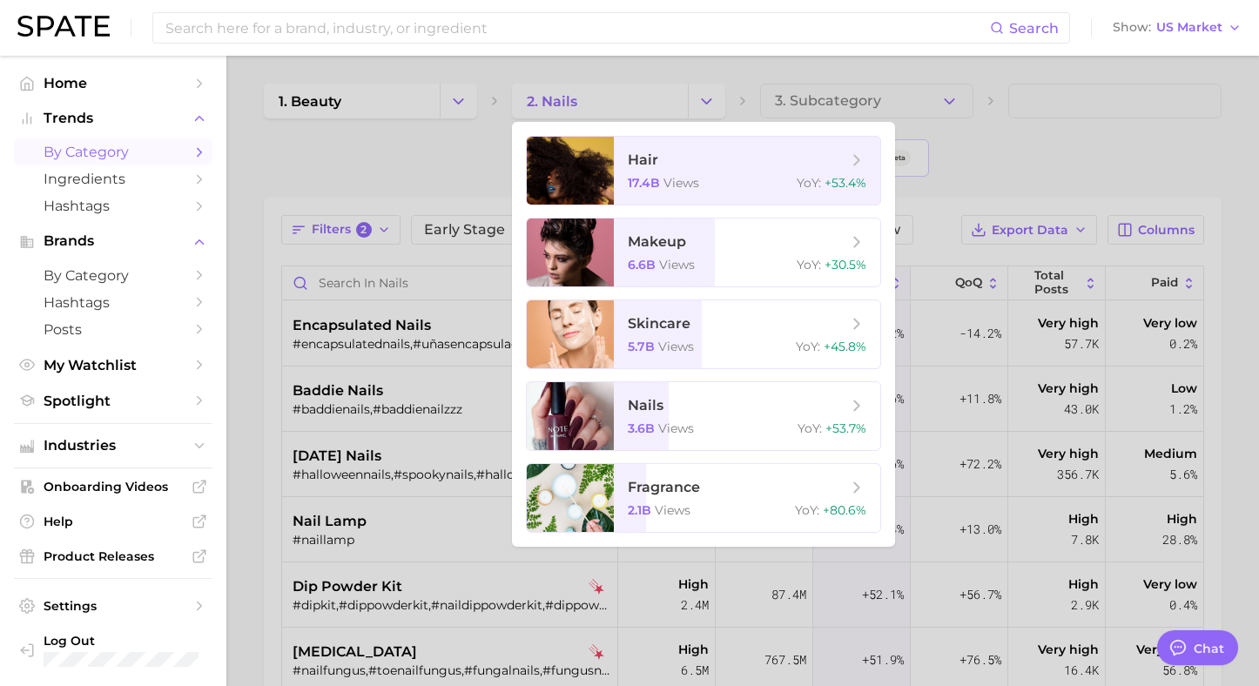
click at [349, 172] on div at bounding box center [629, 343] width 1259 height 686
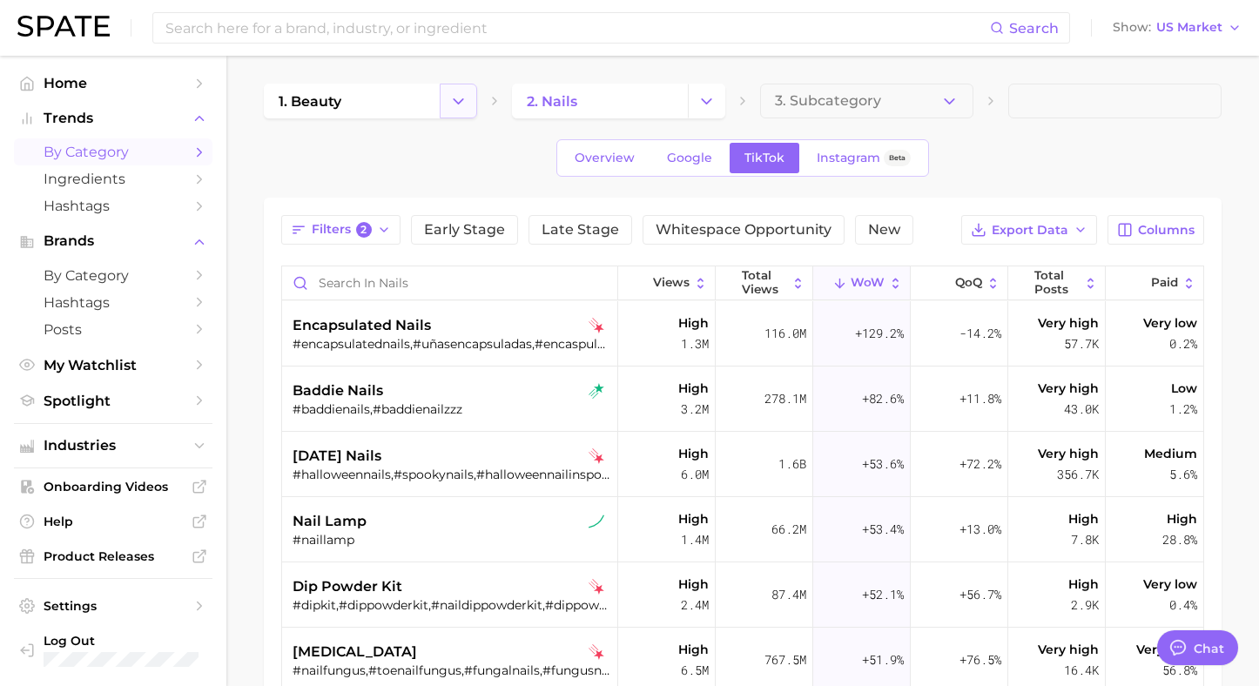
click at [458, 104] on icon "Change Category" at bounding box center [458, 101] width 18 height 18
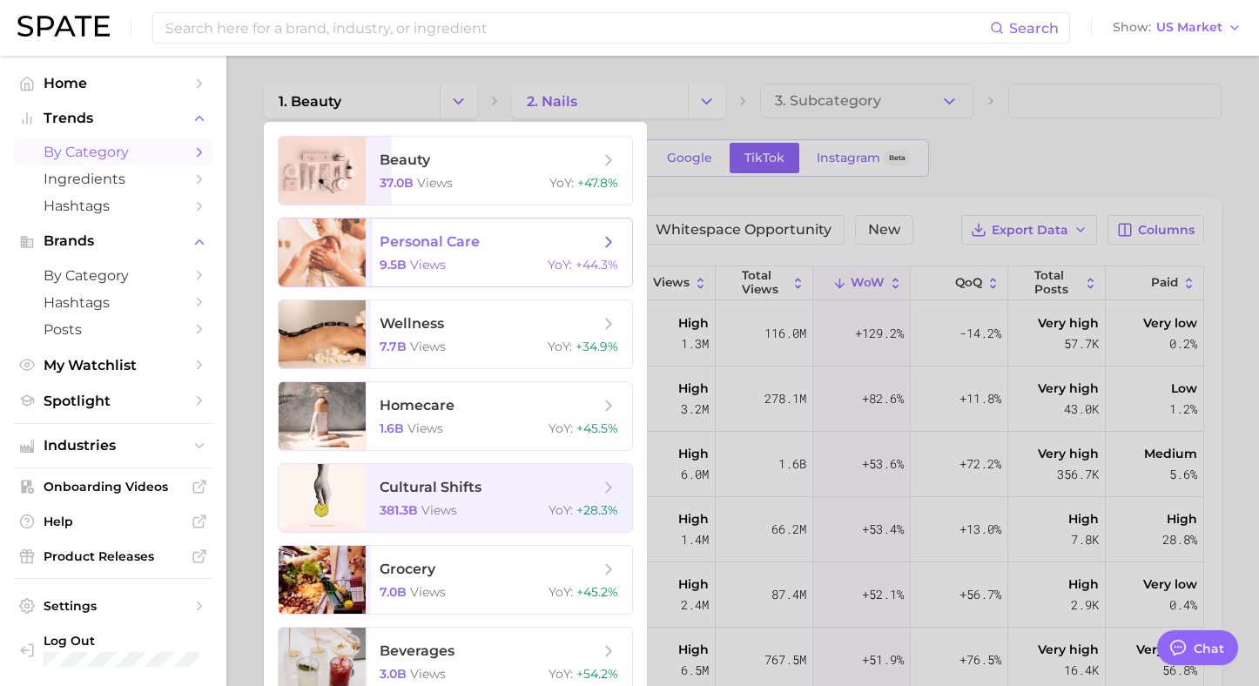
click at [457, 251] on span "personal care" at bounding box center [489, 242] width 219 height 19
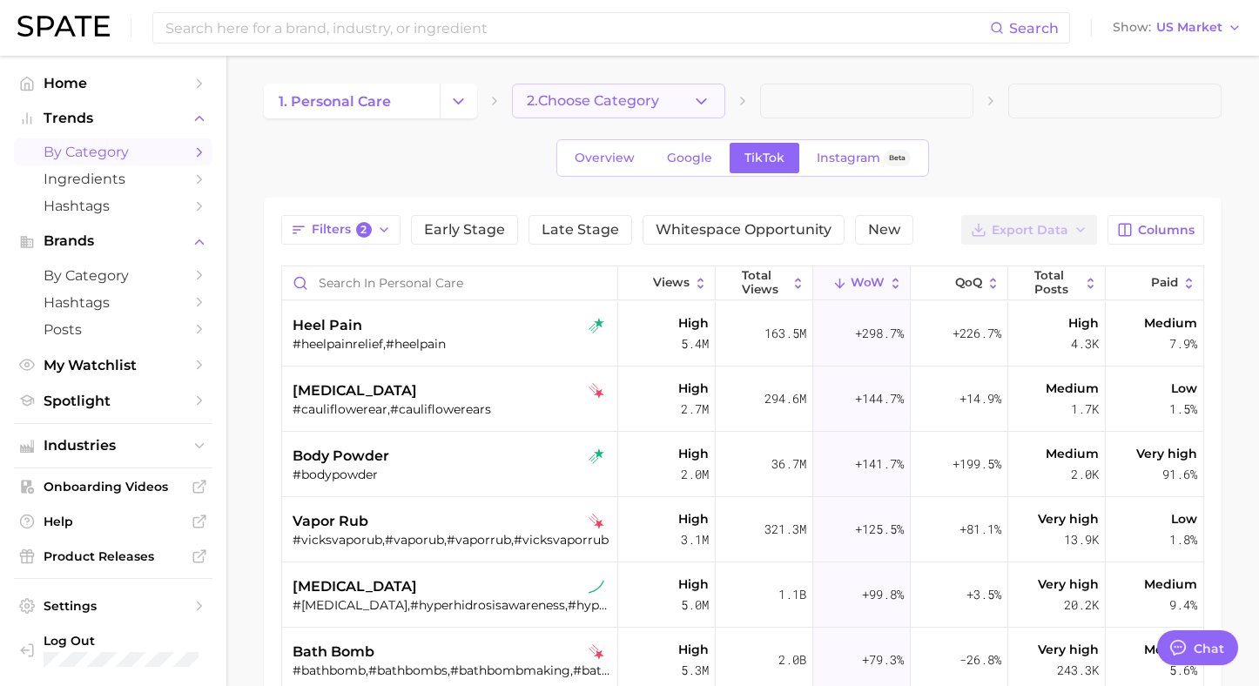
click at [688, 99] on button "2. Choose Category" at bounding box center [618, 101] width 213 height 35
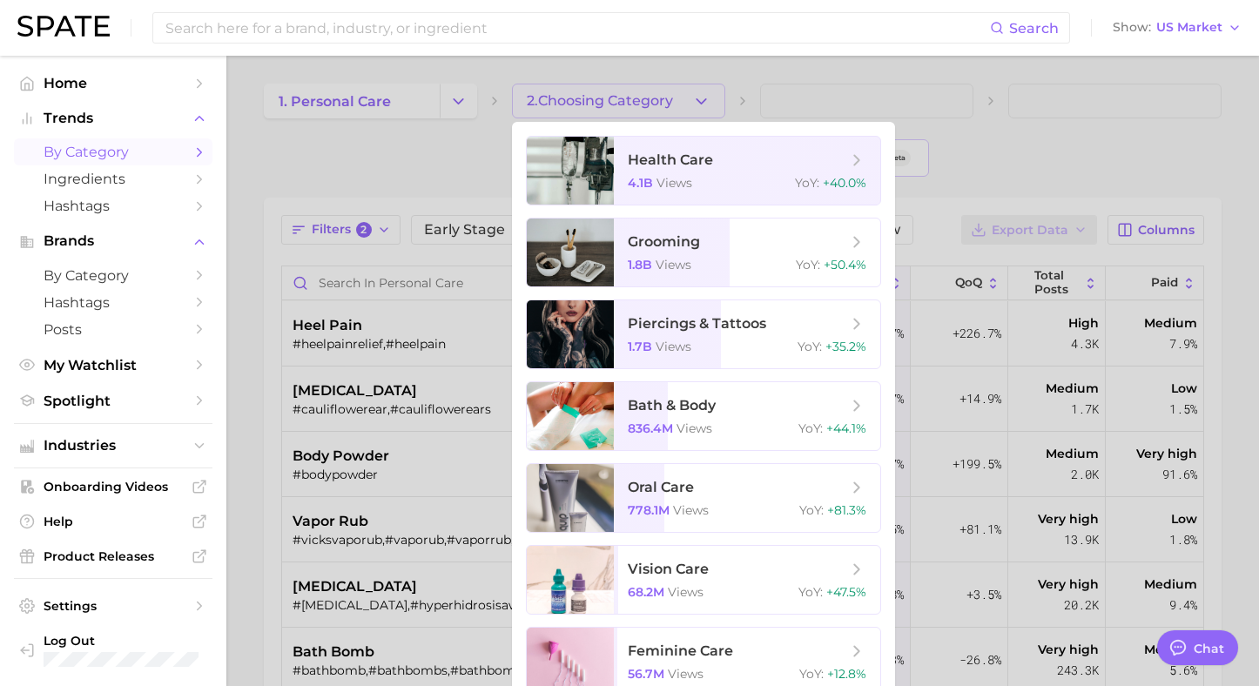
click at [443, 179] on div at bounding box center [629, 343] width 1259 height 686
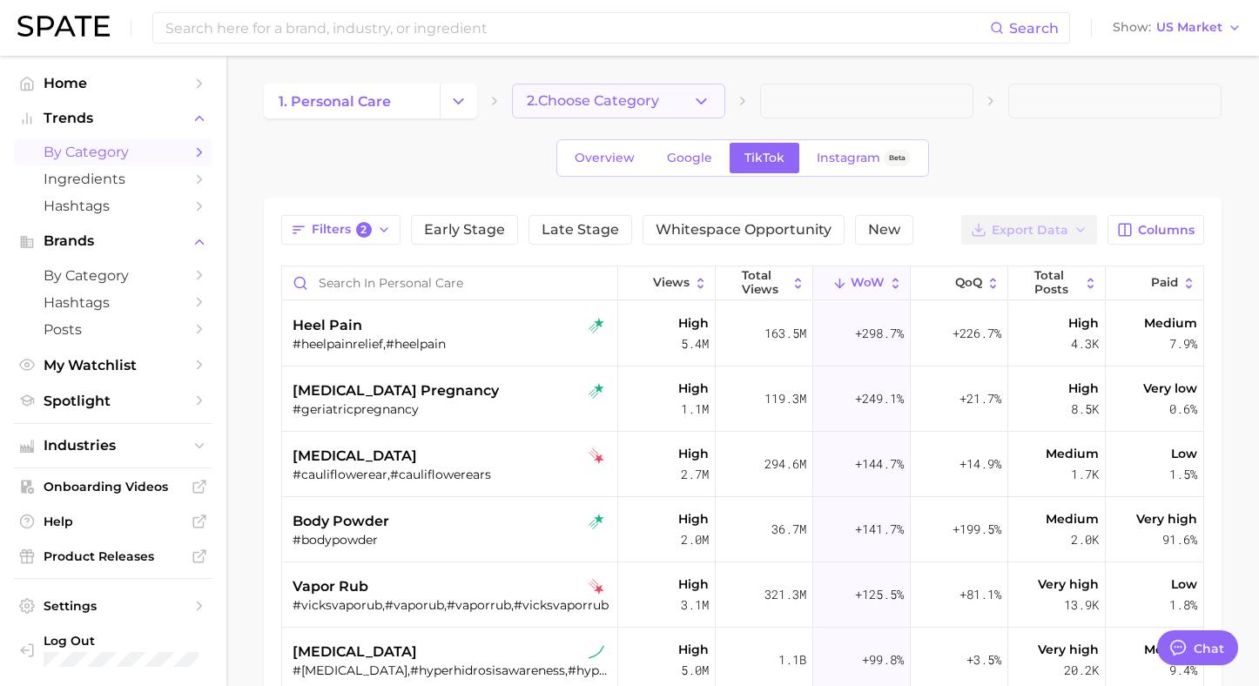
click at [620, 103] on span "2. Choose Category" at bounding box center [593, 101] width 132 height 16
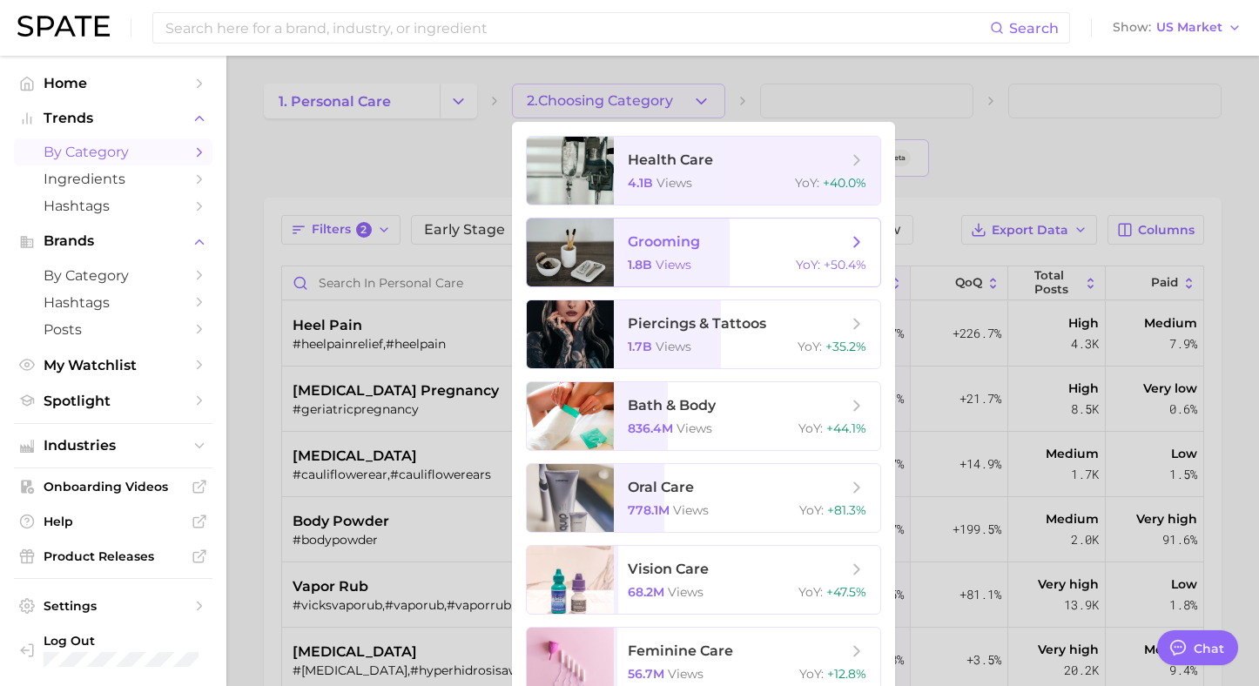
click at [635, 238] on span "grooming" at bounding box center [664, 241] width 72 height 17
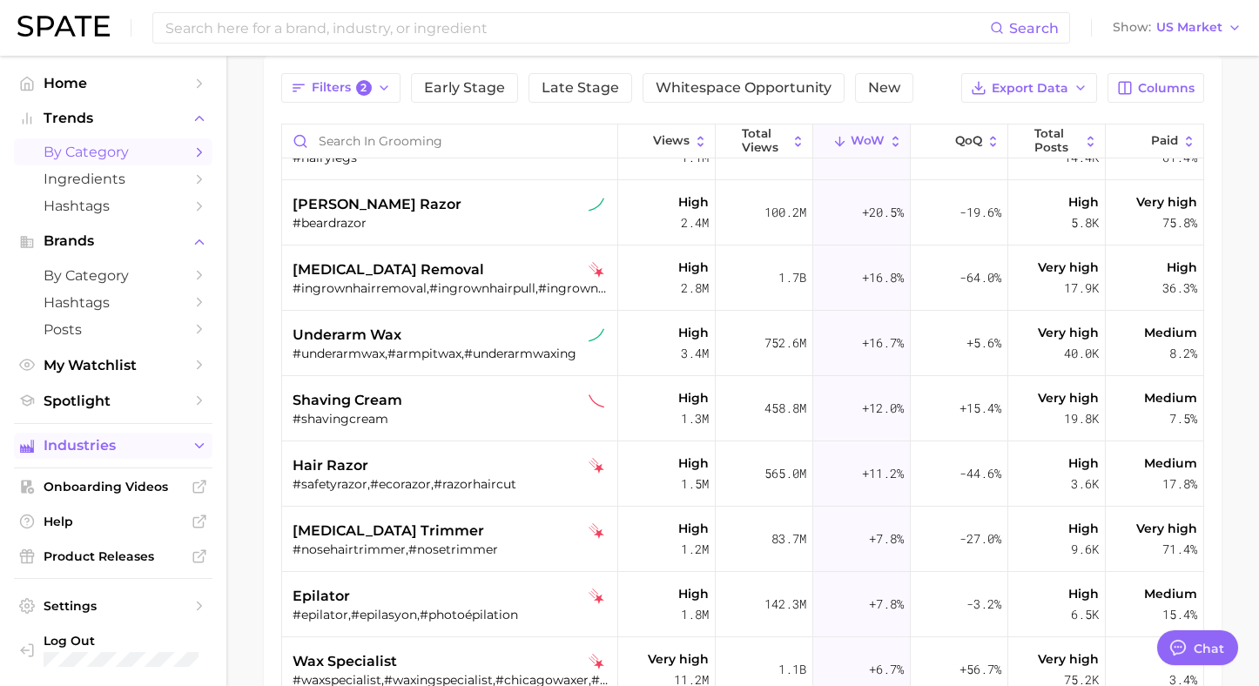
scroll to position [143, 0]
click at [110, 451] on span "Industries" at bounding box center [113, 446] width 139 height 16
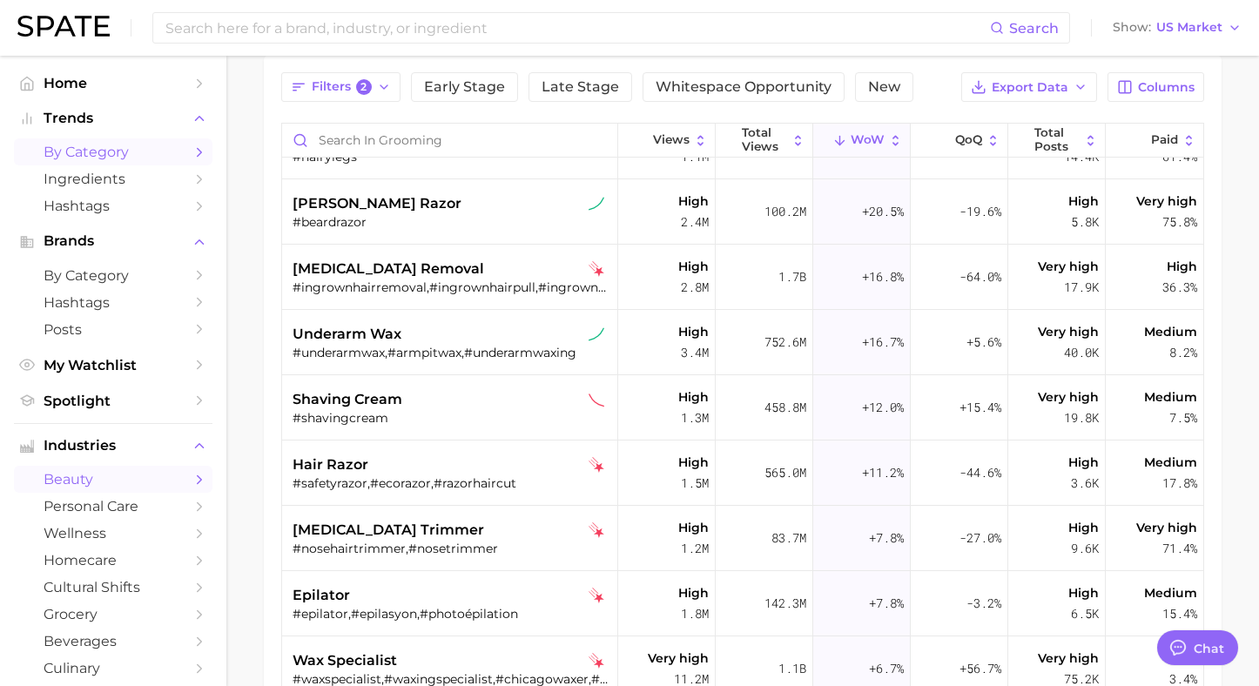
scroll to position [17, 0]
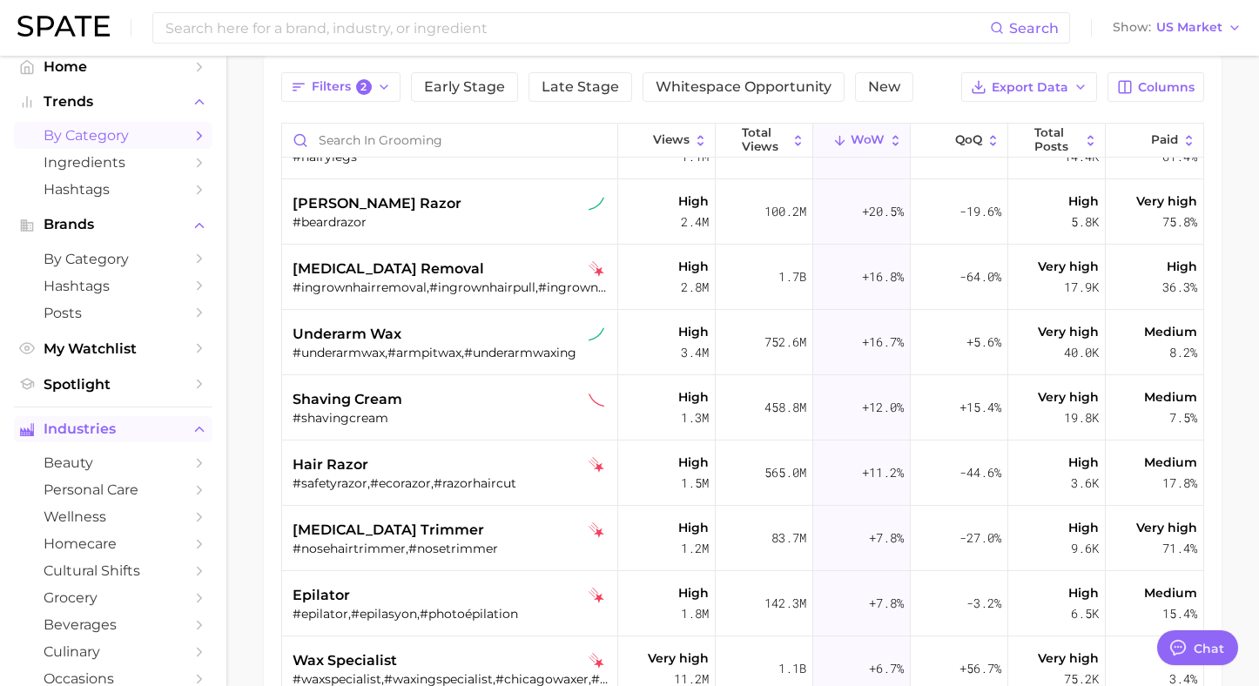
click at [197, 432] on icon "Sidebar" at bounding box center [200, 429] width 16 height 16
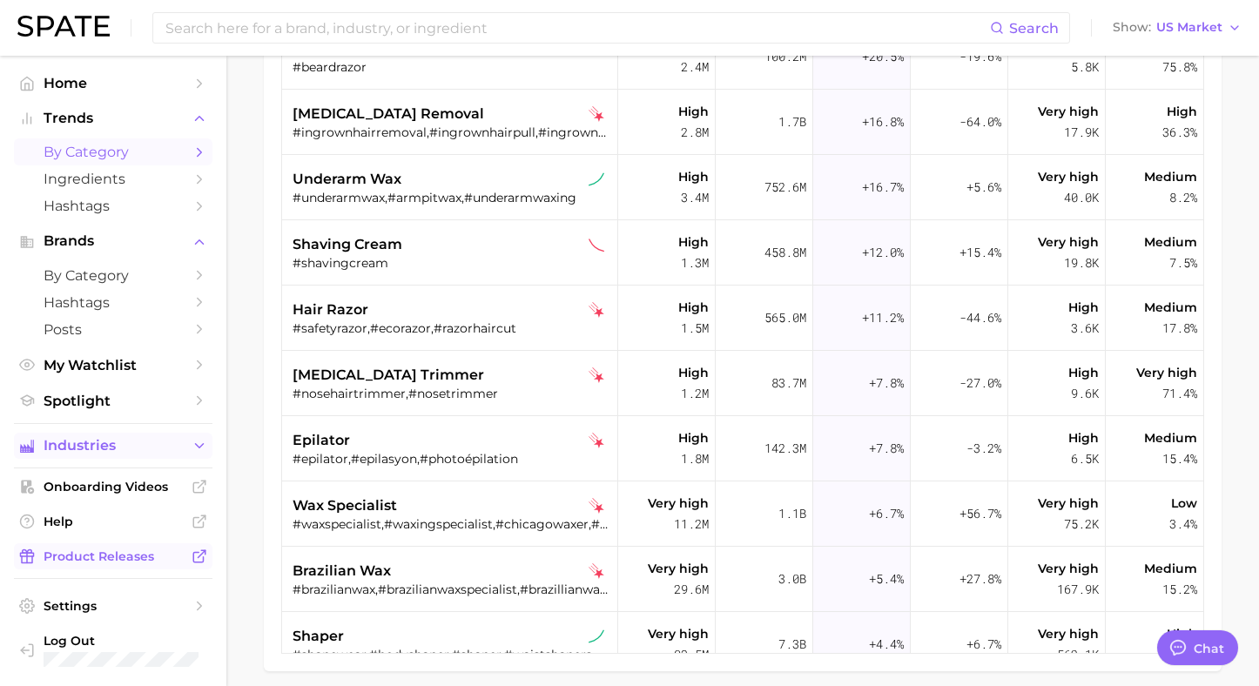
scroll to position [316, 0]
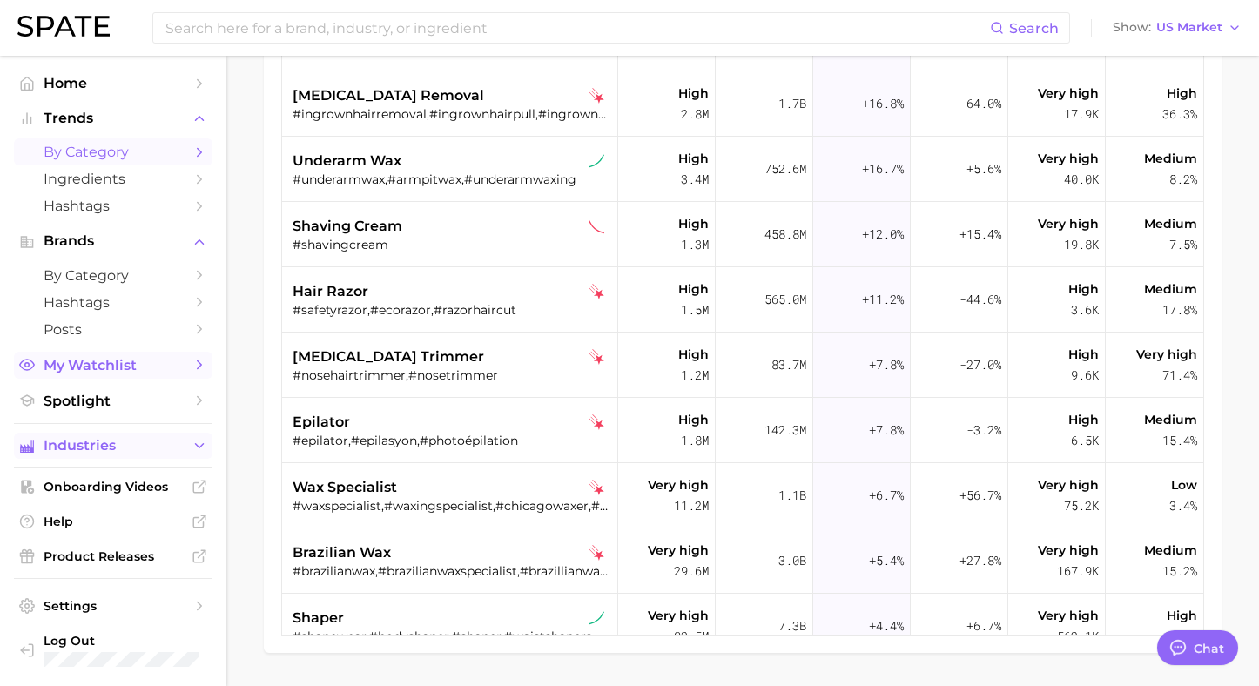
click at [111, 374] on span "My Watchlist" at bounding box center [113, 365] width 139 height 17
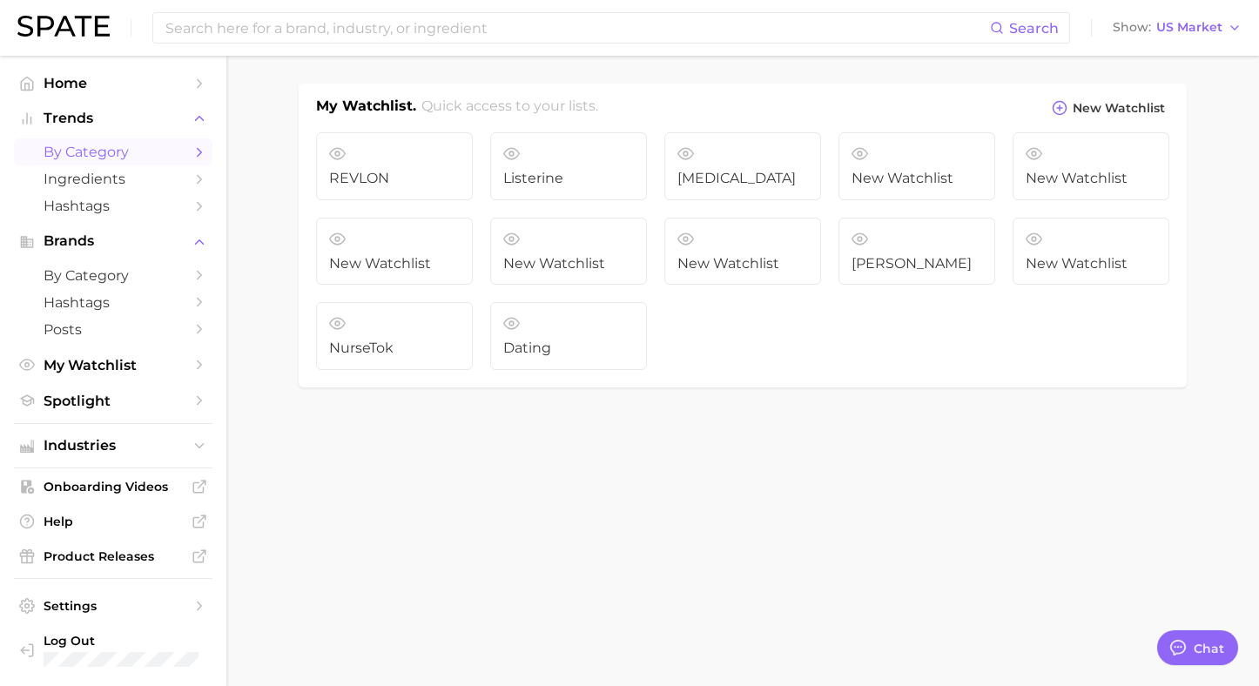
click at [104, 145] on span "by Category" at bounding box center [113, 152] width 139 height 17
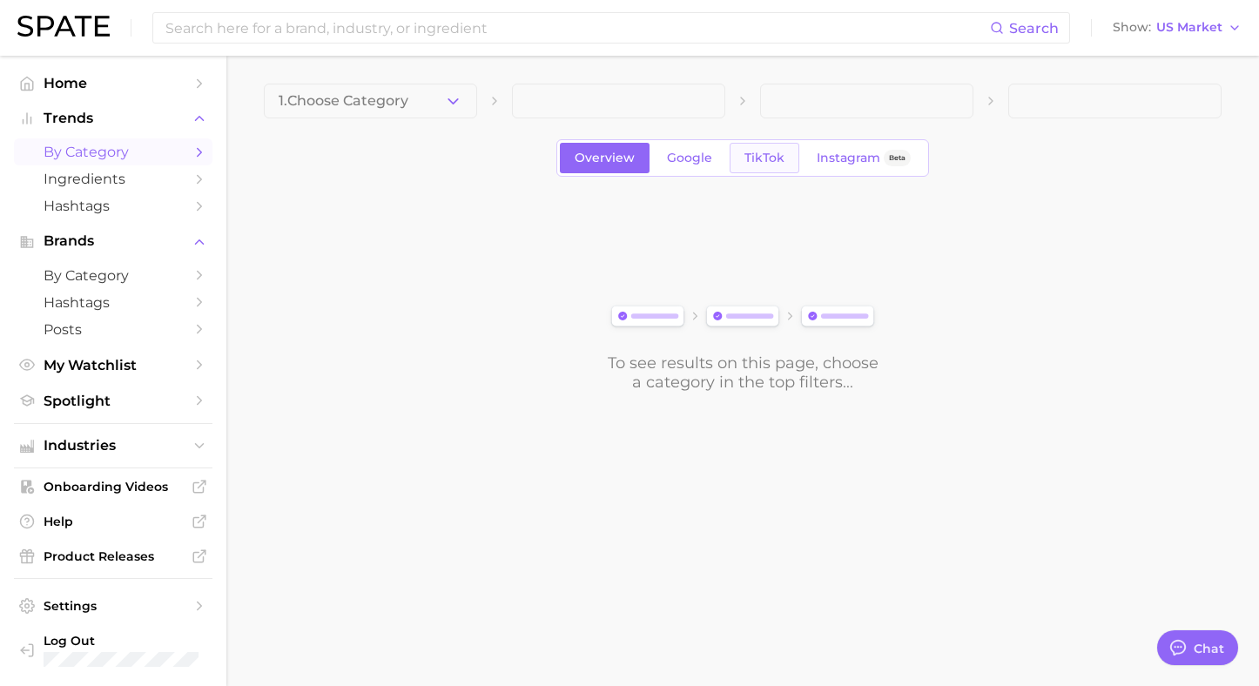
click at [764, 152] on span "TikTok" at bounding box center [765, 158] width 40 height 15
click at [678, 170] on link "Google" at bounding box center [689, 158] width 75 height 30
click at [597, 170] on link "Overview" at bounding box center [605, 158] width 90 height 30
click at [738, 167] on link "TikTok" at bounding box center [765, 158] width 70 height 30
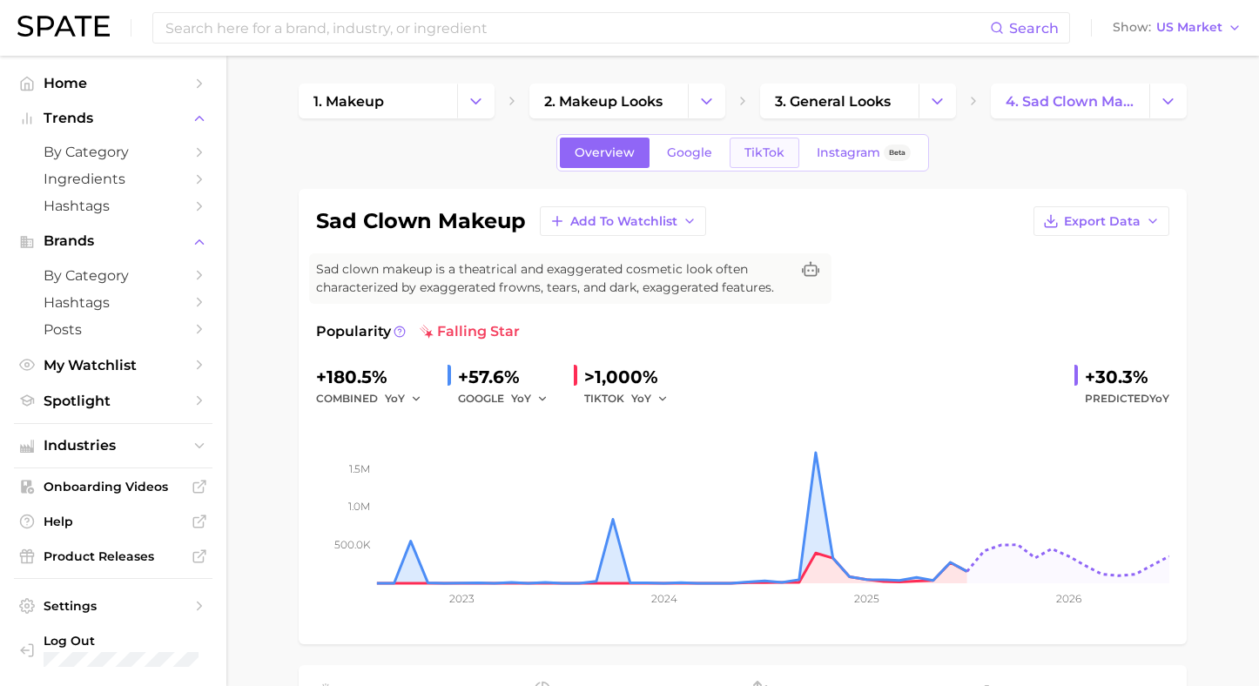
click at [757, 159] on span "TikTok" at bounding box center [765, 152] width 40 height 15
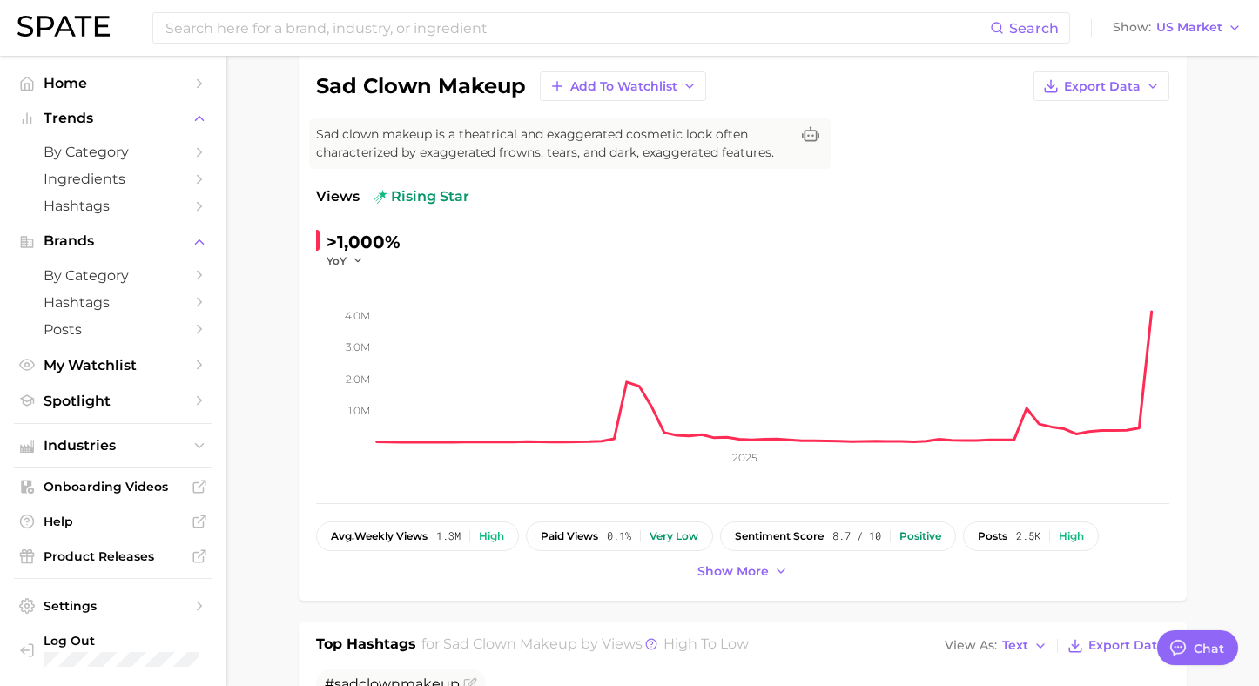
scroll to position [128, 0]
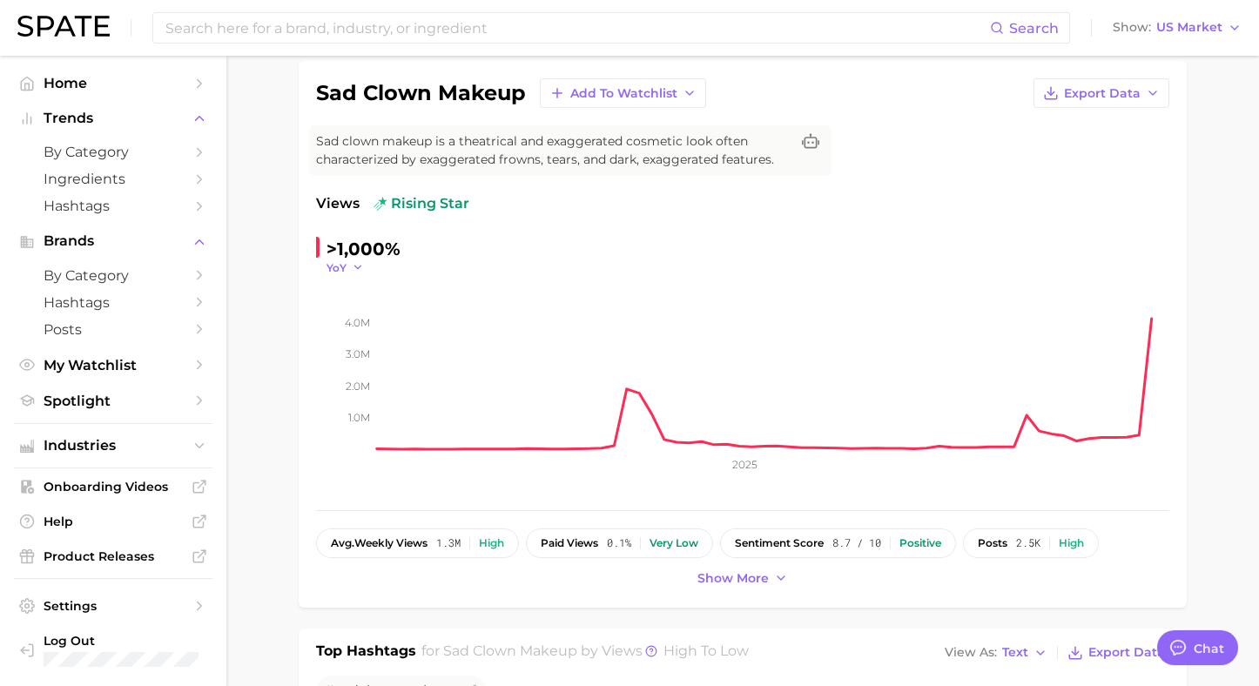
click at [358, 265] on icon "button" at bounding box center [358, 267] width 12 height 12
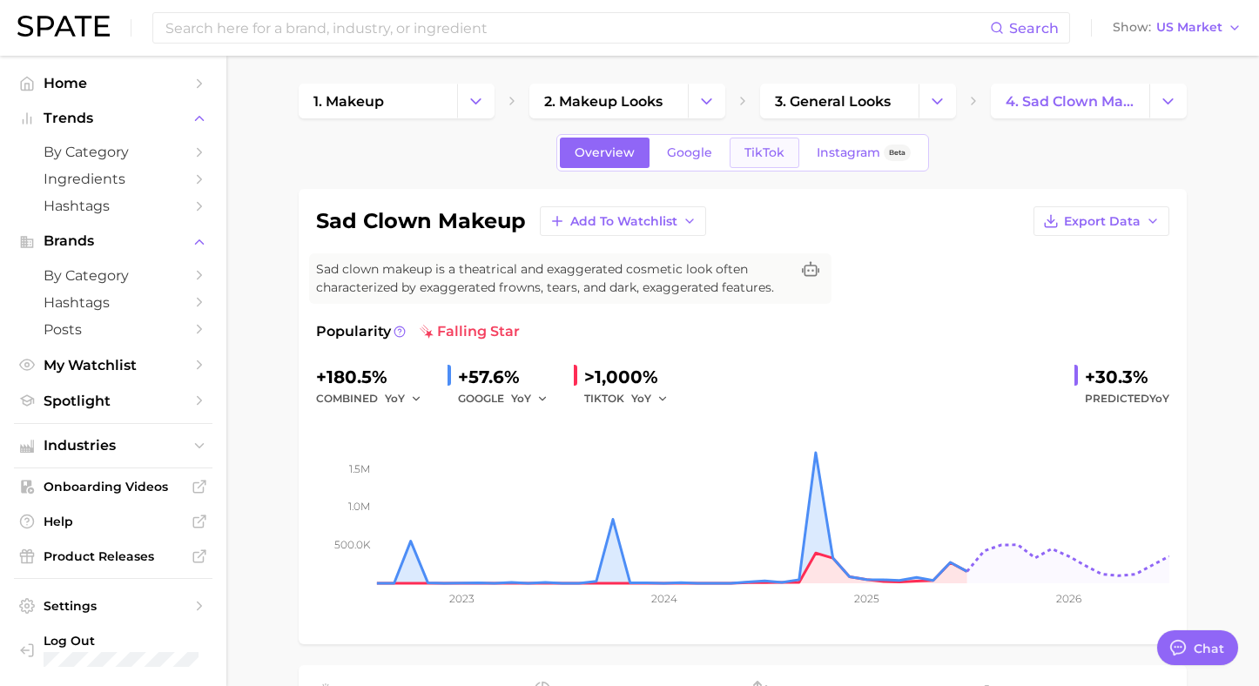
click at [762, 155] on span "TikTok" at bounding box center [765, 152] width 40 height 15
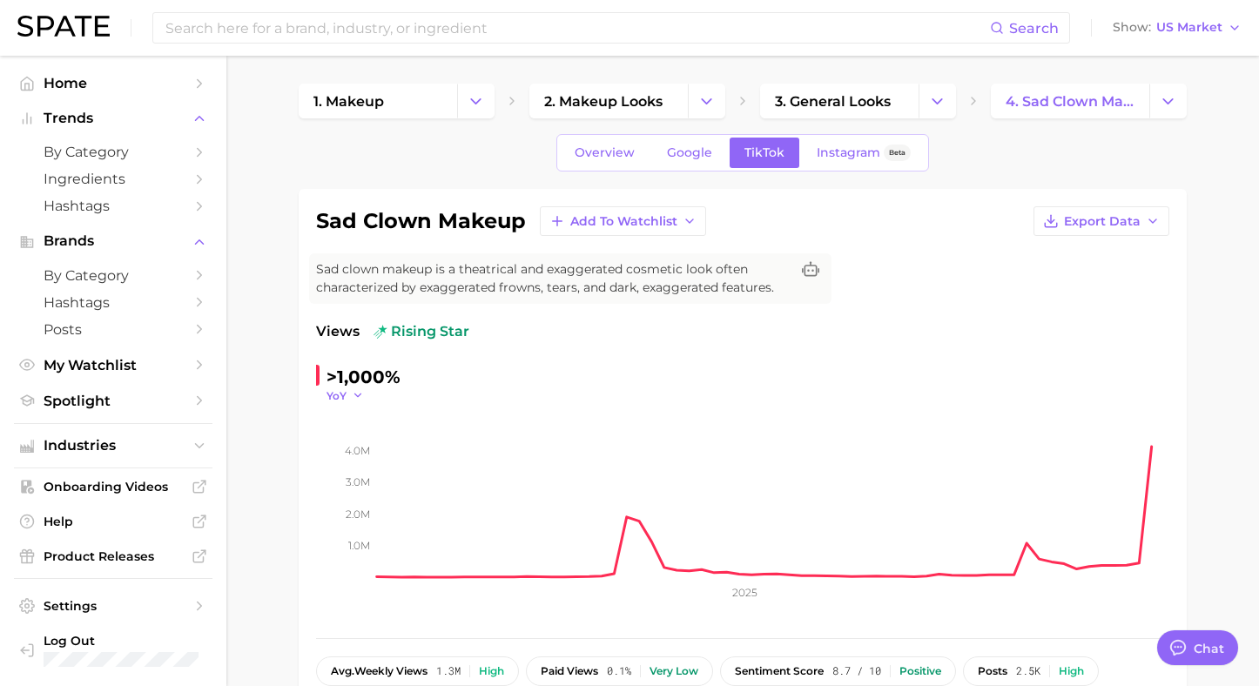
click at [341, 390] on span "YoY" at bounding box center [337, 395] width 20 height 15
click at [307, 509] on button "WoW" at bounding box center [280, 514] width 192 height 31
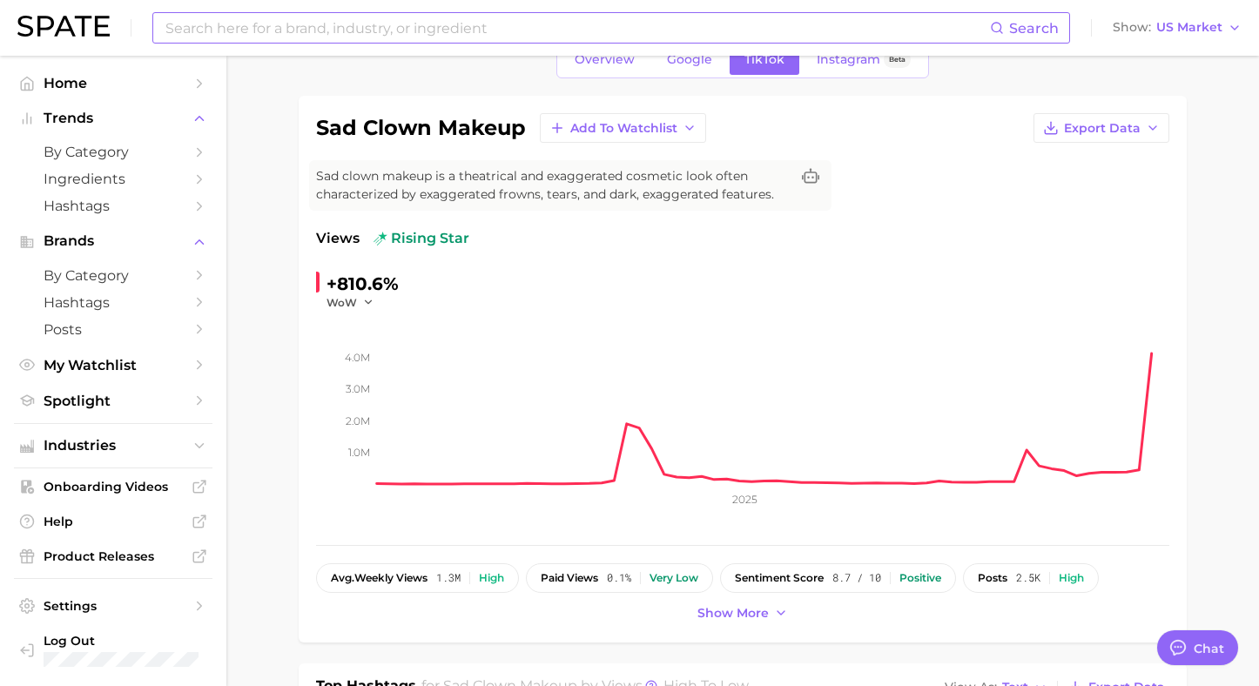
scroll to position [41, 0]
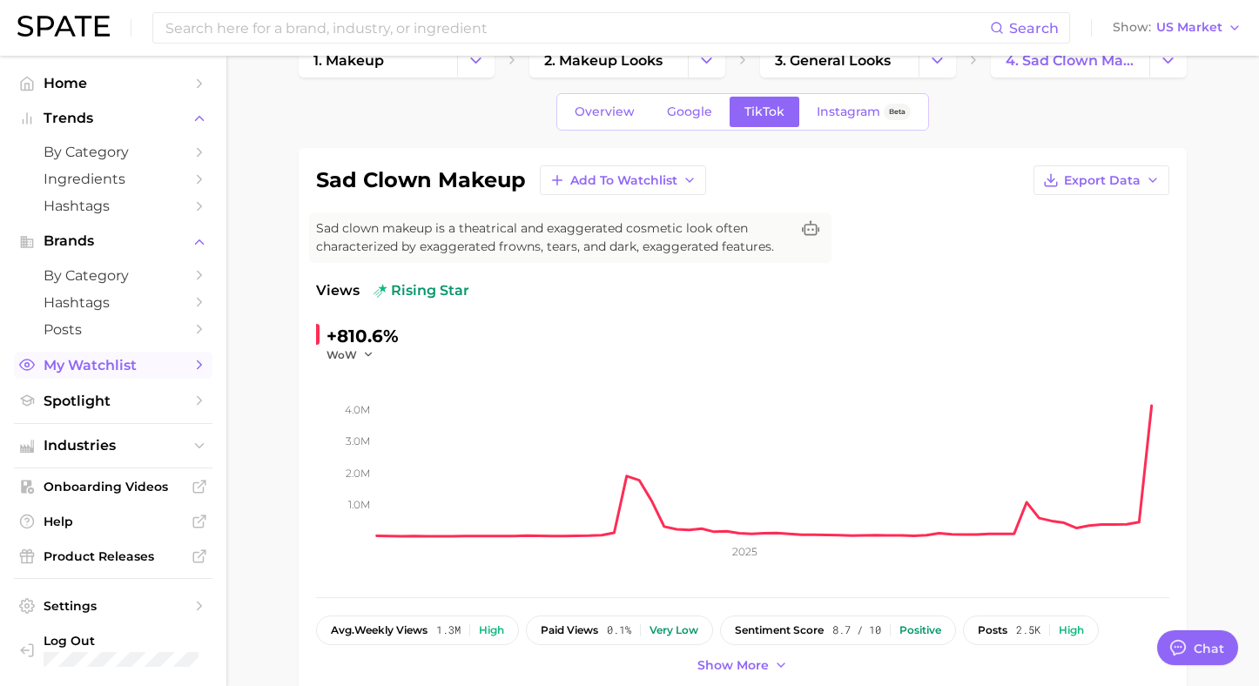
click at [132, 379] on link "My Watchlist" at bounding box center [113, 365] width 199 height 27
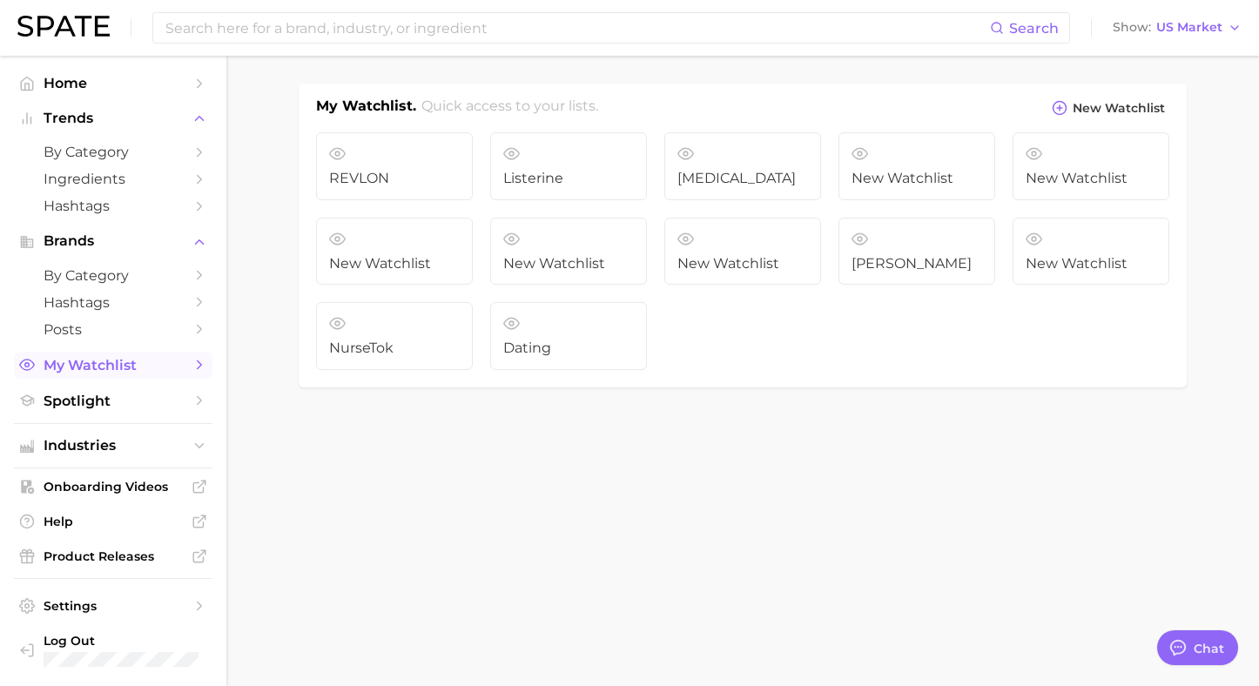
click at [207, 367] on link "My Watchlist" at bounding box center [113, 365] width 199 height 27
click at [543, 337] on link "Dating" at bounding box center [568, 336] width 157 height 68
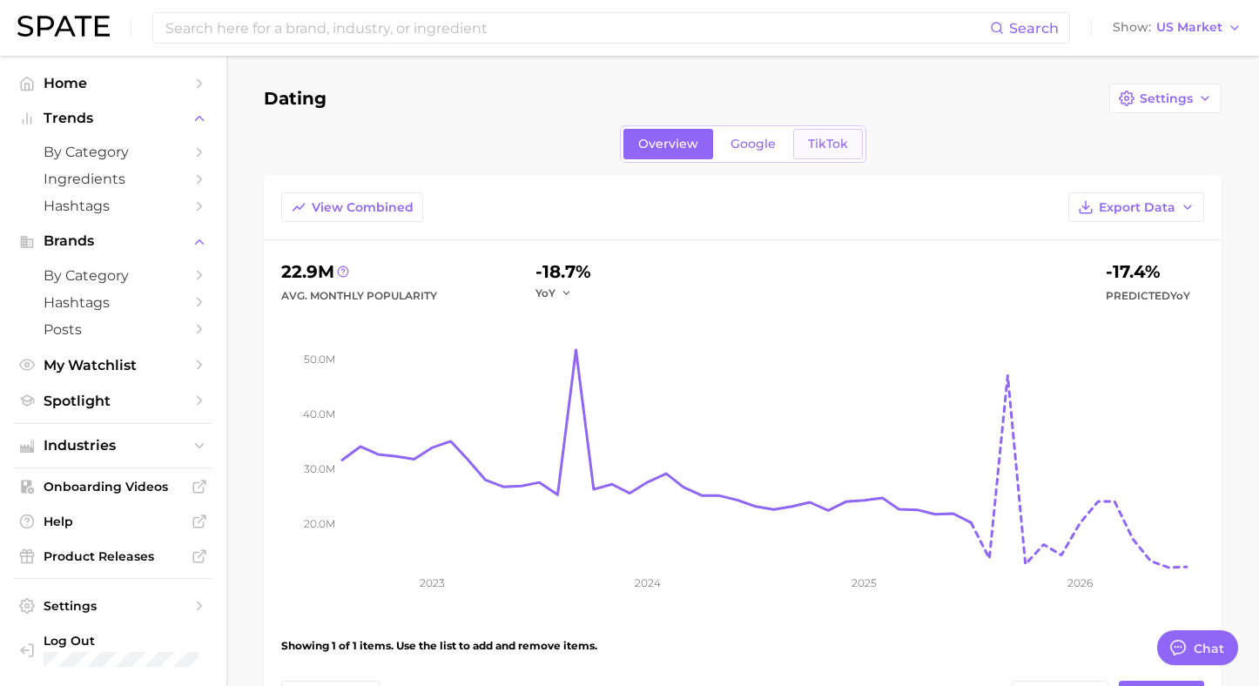
click at [815, 138] on span "TikTok" at bounding box center [828, 144] width 40 height 15
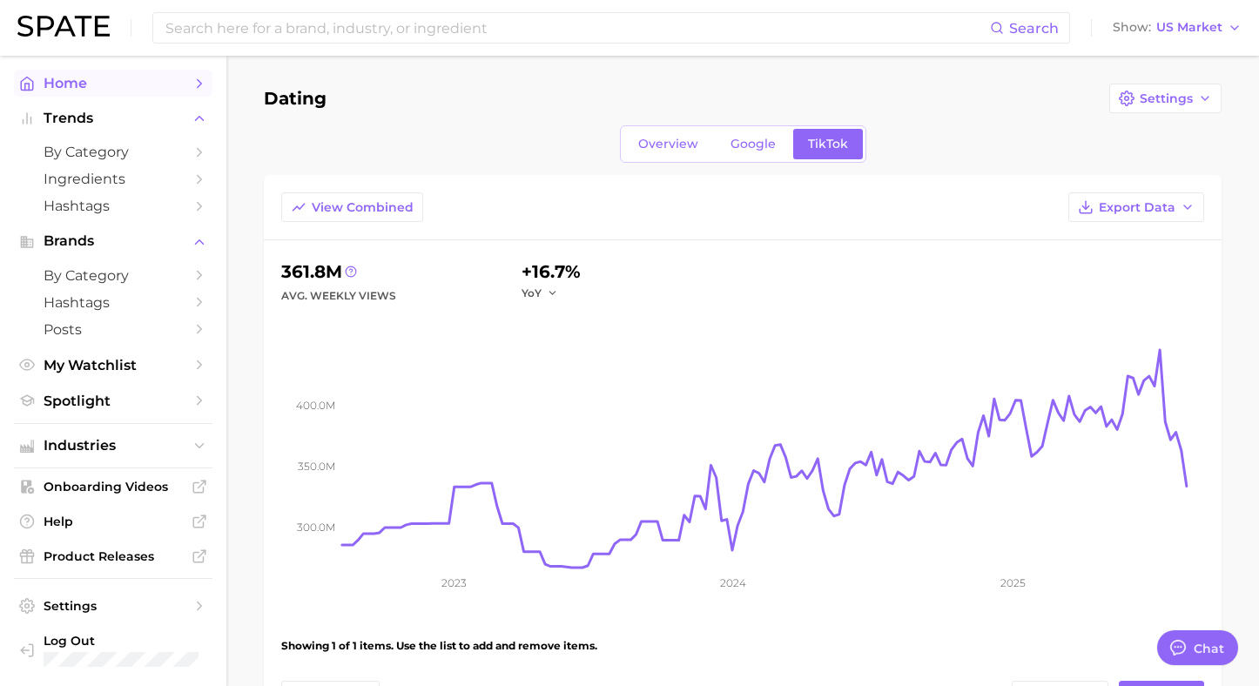
click at [121, 74] on link "Home" at bounding box center [113, 83] width 199 height 27
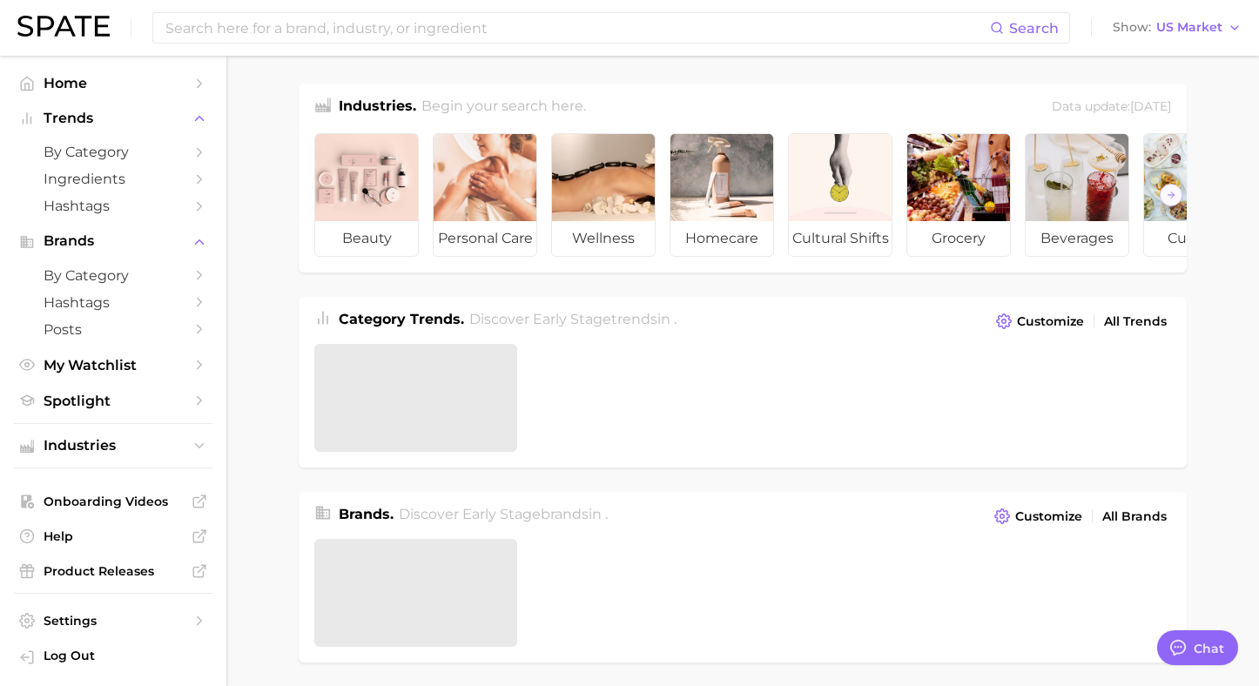
type textarea "x"
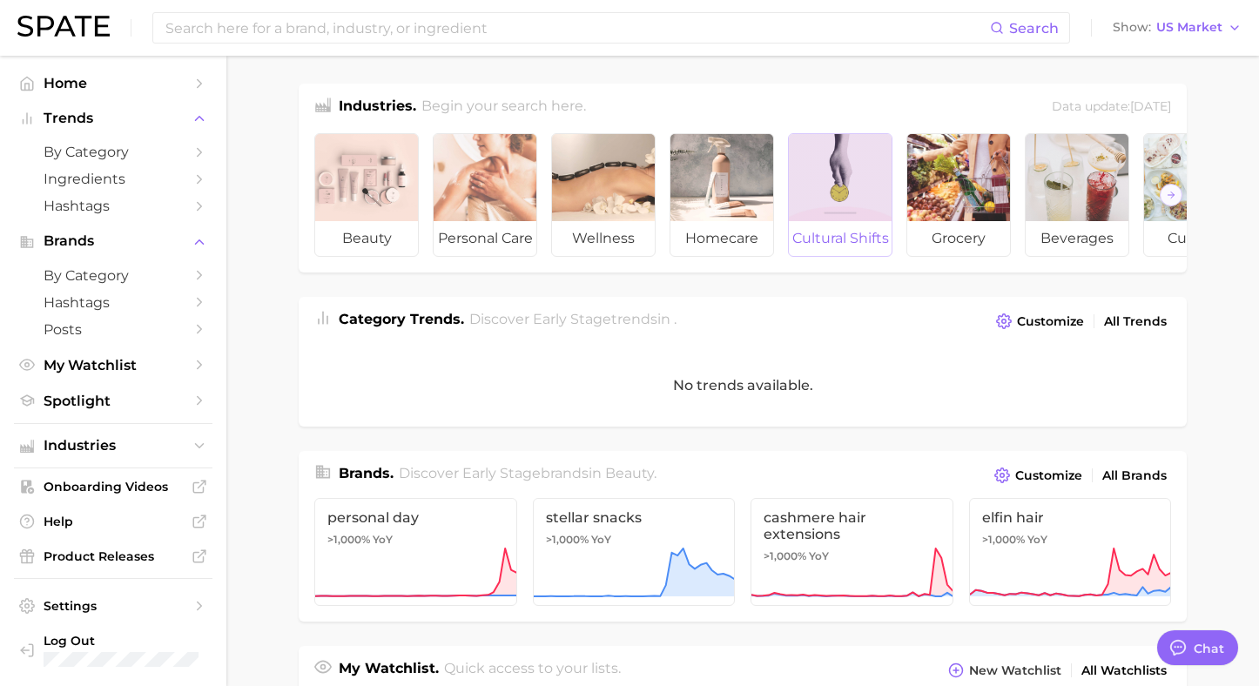
click at [795, 224] on span "cultural shifts" at bounding box center [840, 238] width 103 height 35
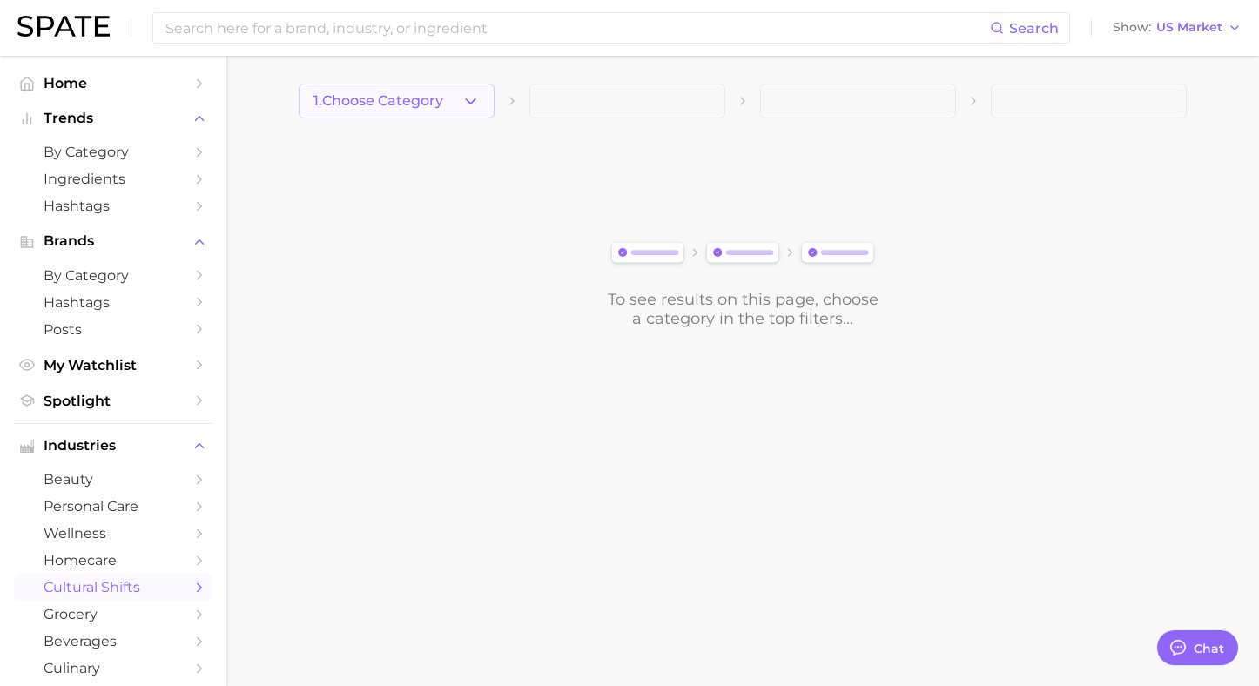
click at [424, 94] on span "1. Choose Category" at bounding box center [378, 101] width 130 height 16
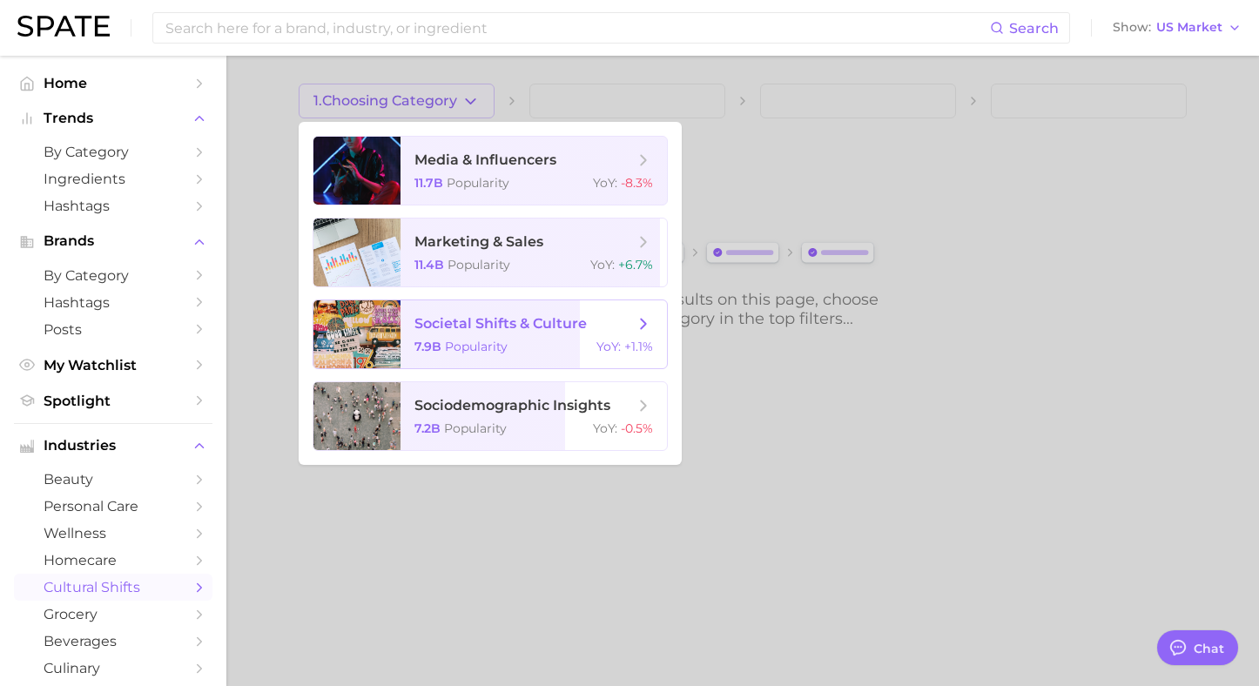
click at [509, 330] on span "societal shifts & culture" at bounding box center [501, 323] width 172 height 17
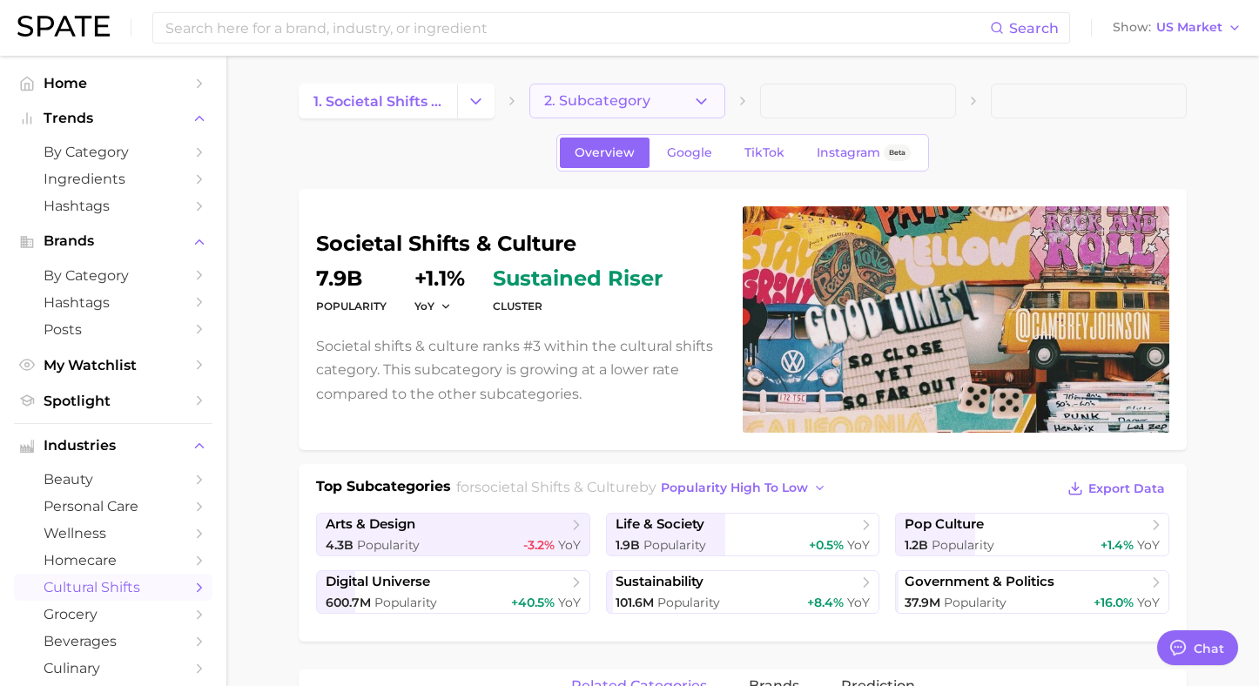
click at [706, 99] on icon "button" at bounding box center [701, 101] width 18 height 18
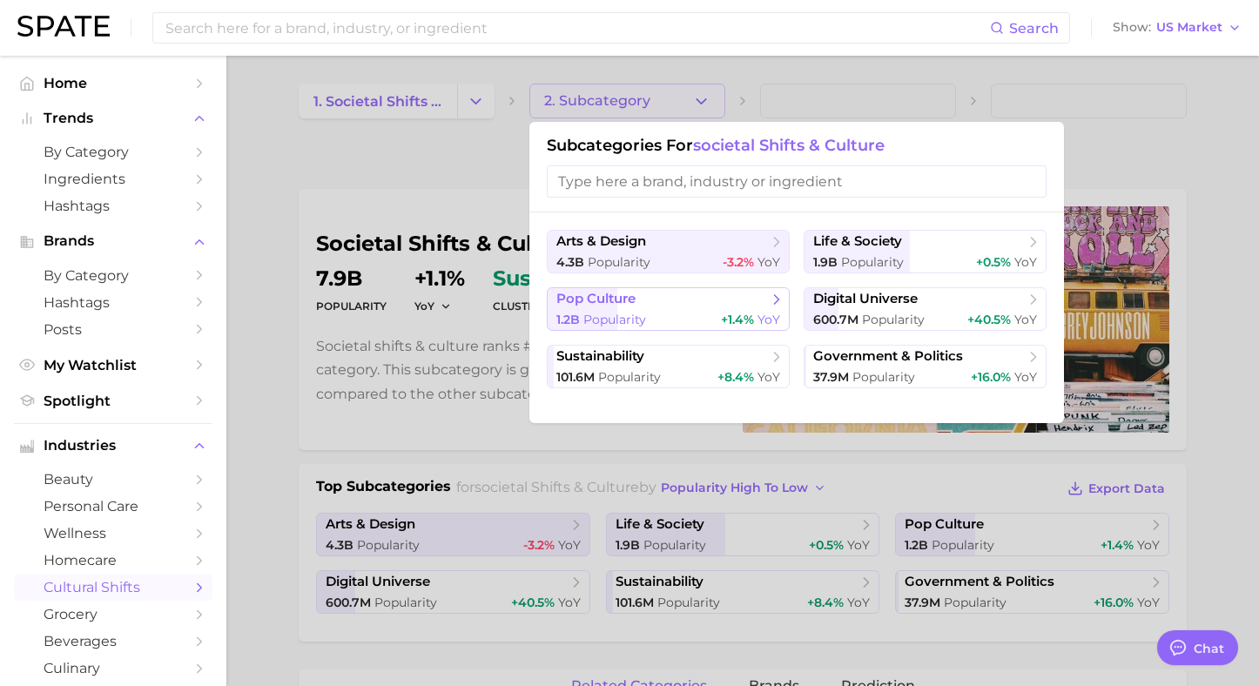
click at [677, 297] on span "pop culture" at bounding box center [662, 299] width 212 height 17
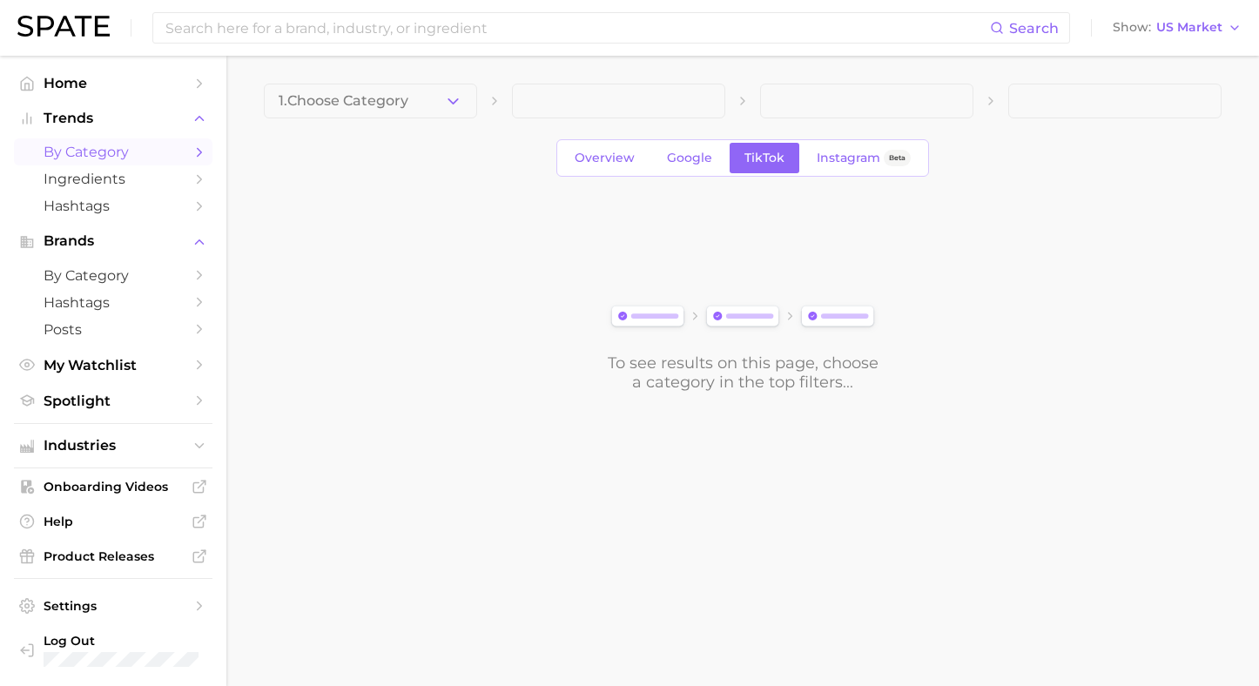
click at [428, 236] on div "To see results on this page, choose a category in the top filters..." at bounding box center [743, 295] width 958 height 194
click at [391, 176] on div "Overview Google TikTok Instagram Beta" at bounding box center [743, 157] width 958 height 37
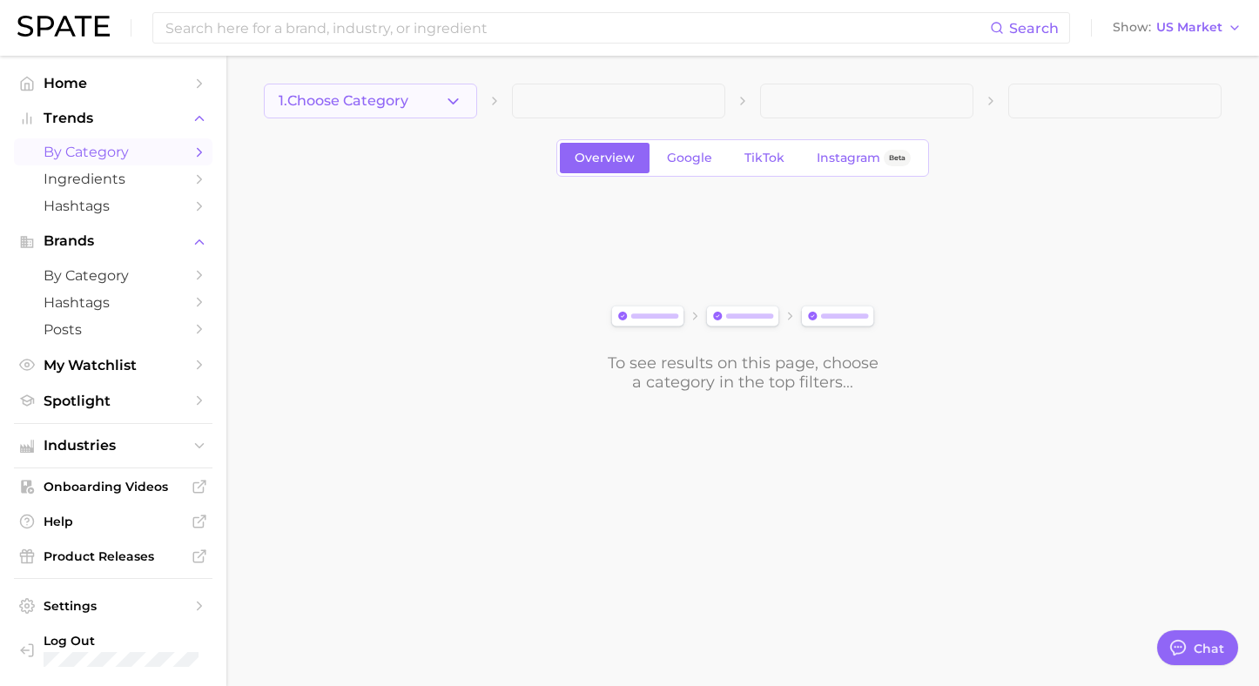
click at [382, 96] on span "1. Choose Category" at bounding box center [344, 101] width 130 height 16
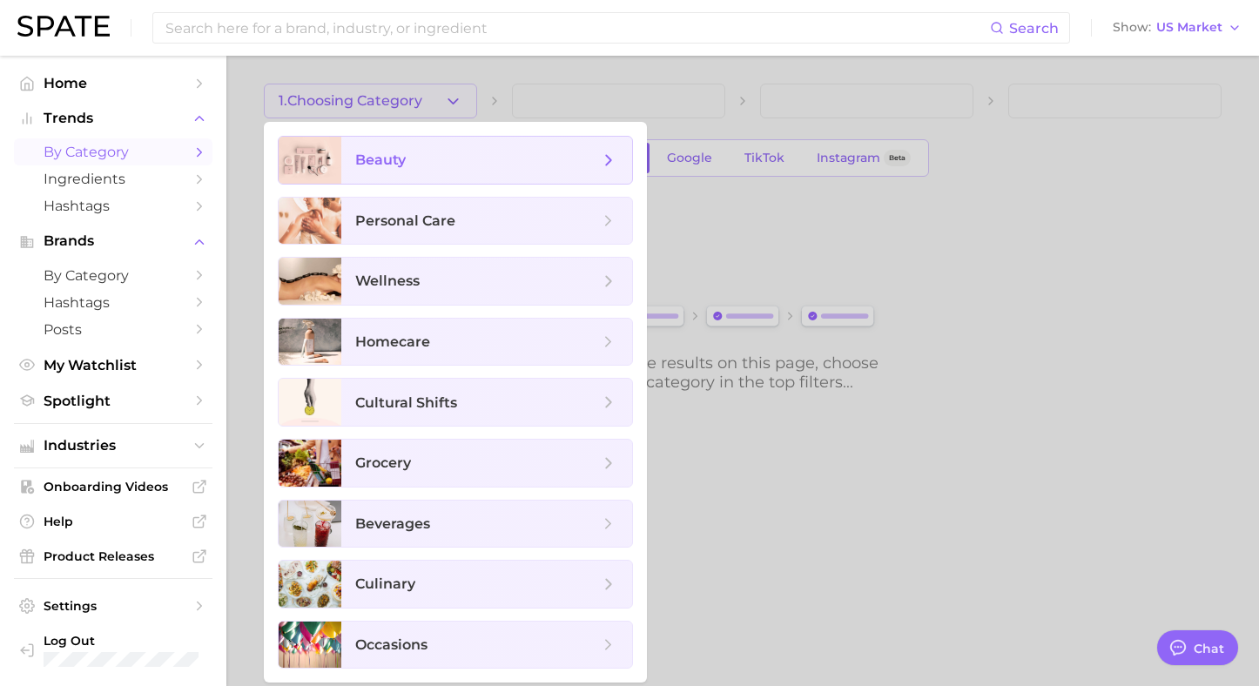
click at [428, 151] on span "beauty" at bounding box center [477, 160] width 244 height 19
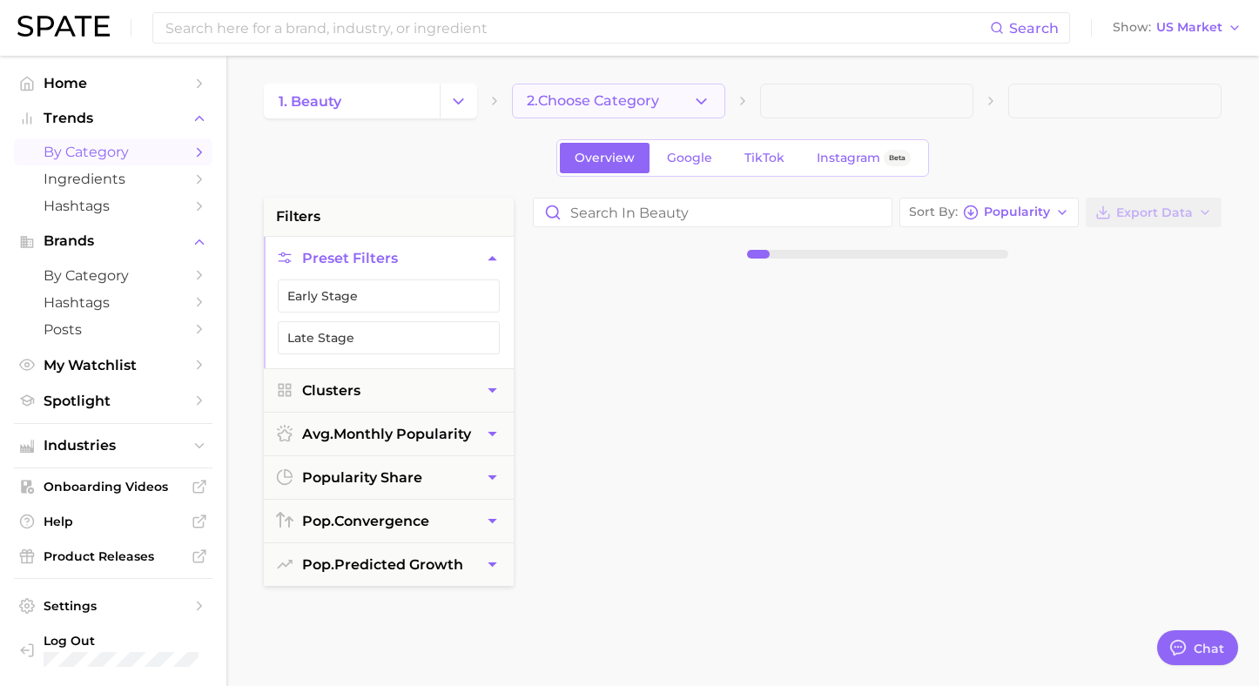
click at [695, 98] on icon "button" at bounding box center [701, 101] width 18 height 18
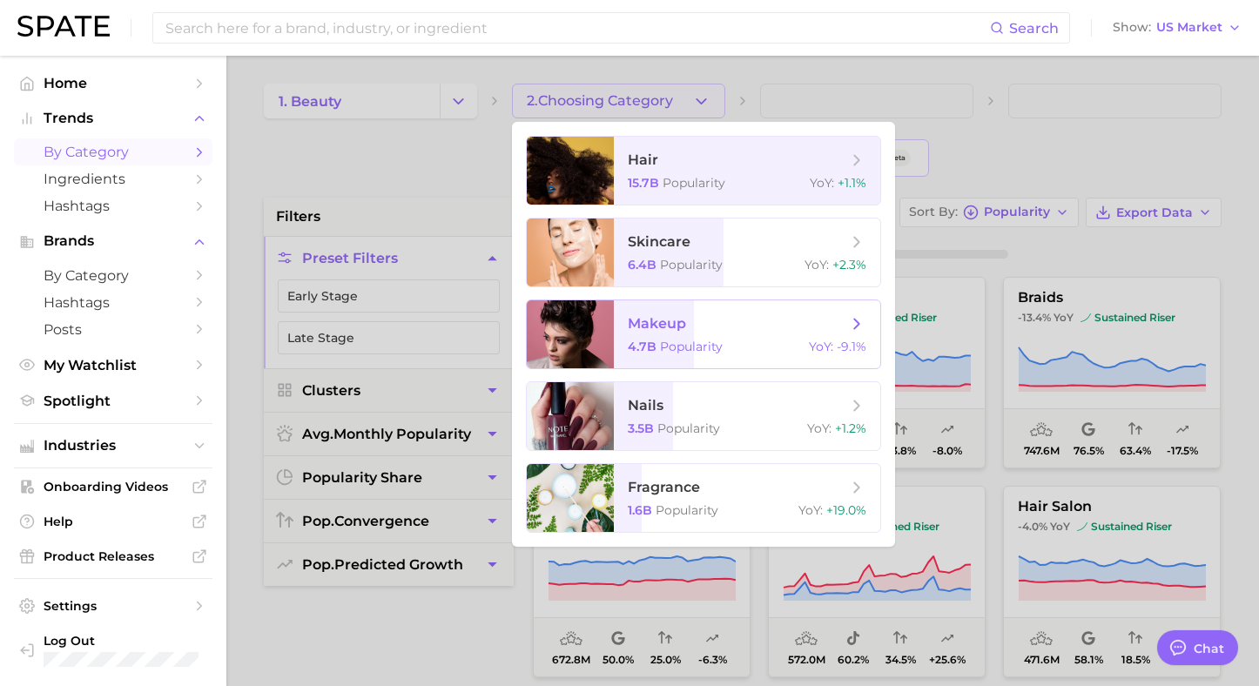
click at [716, 324] on span "makeup" at bounding box center [737, 323] width 219 height 19
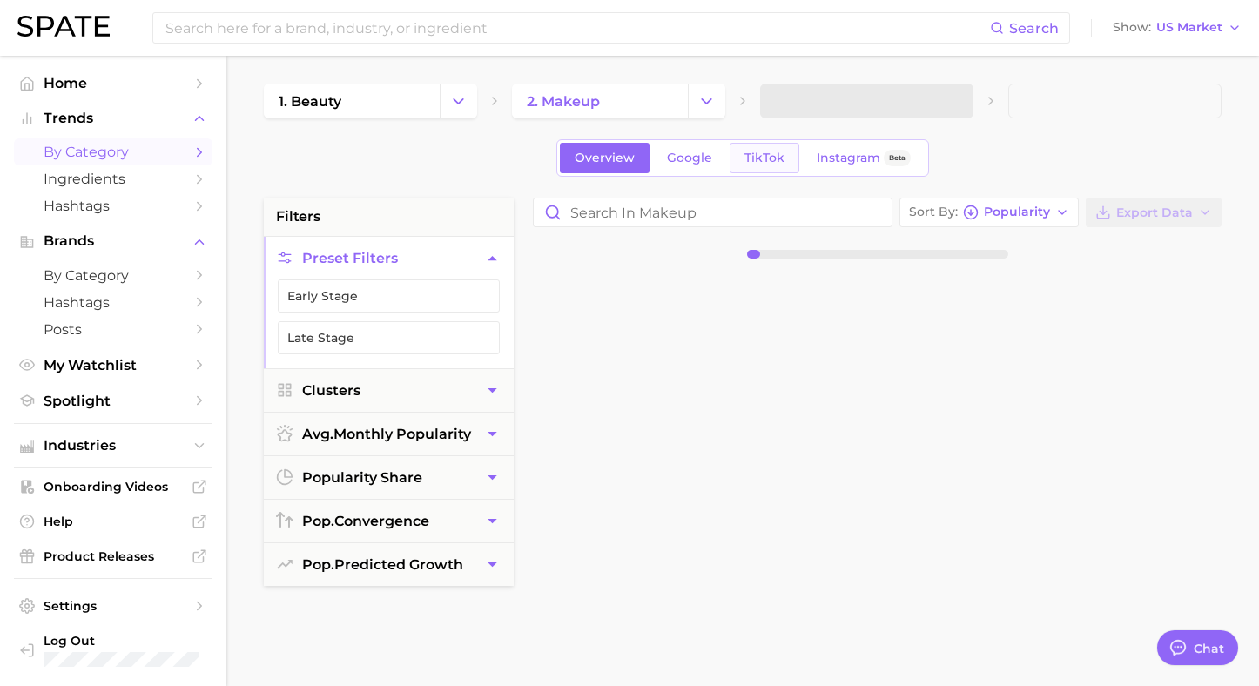
click at [775, 166] on link "TikTok" at bounding box center [765, 158] width 70 height 30
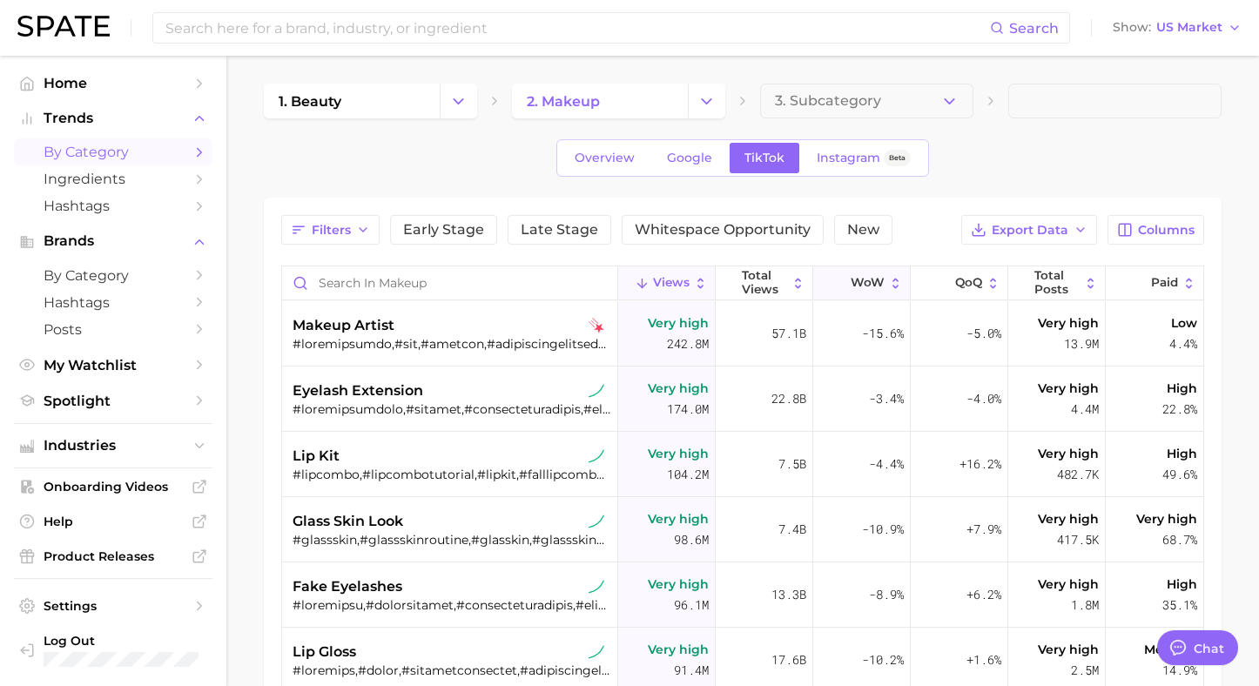
click at [859, 286] on span "WoW" at bounding box center [868, 283] width 34 height 14
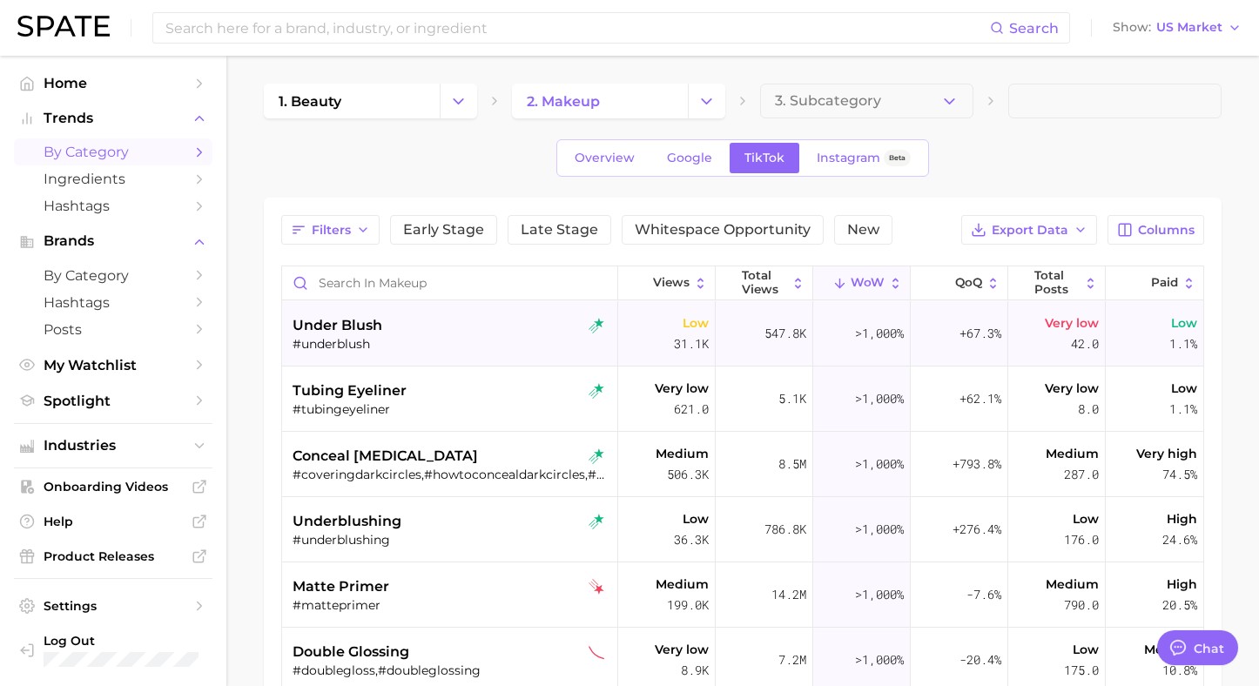
click at [359, 326] on span "under blush" at bounding box center [338, 325] width 90 height 21
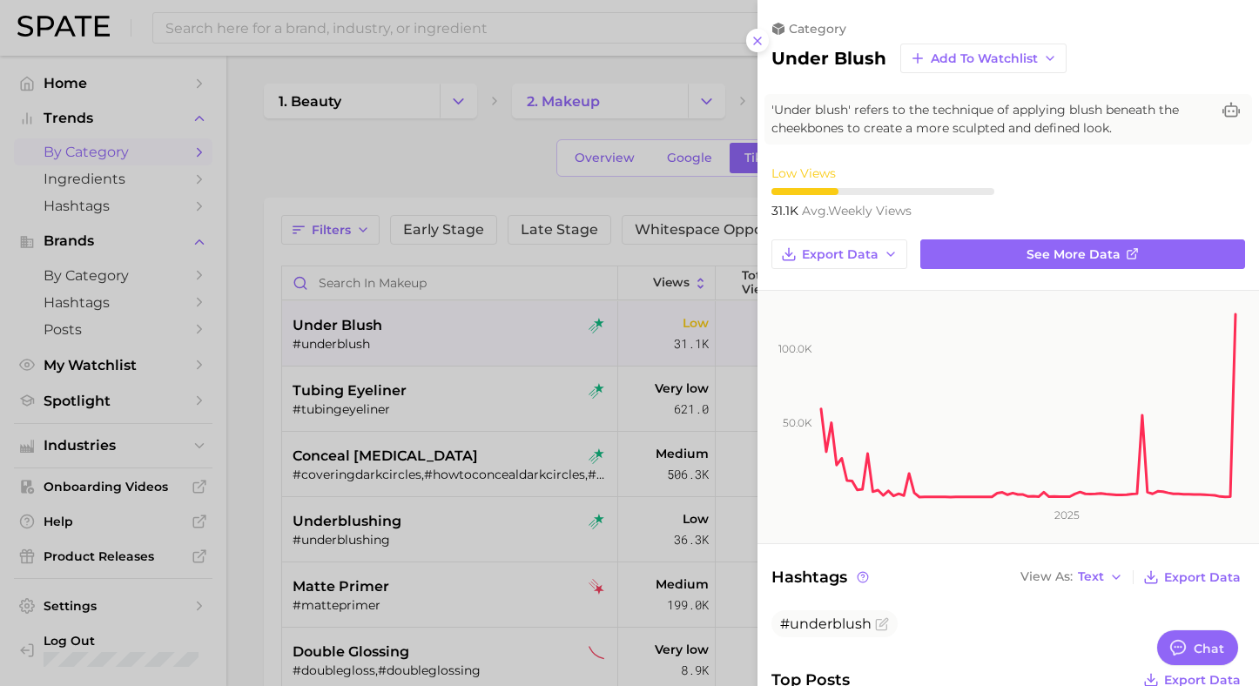
click at [421, 158] on div at bounding box center [629, 343] width 1259 height 686
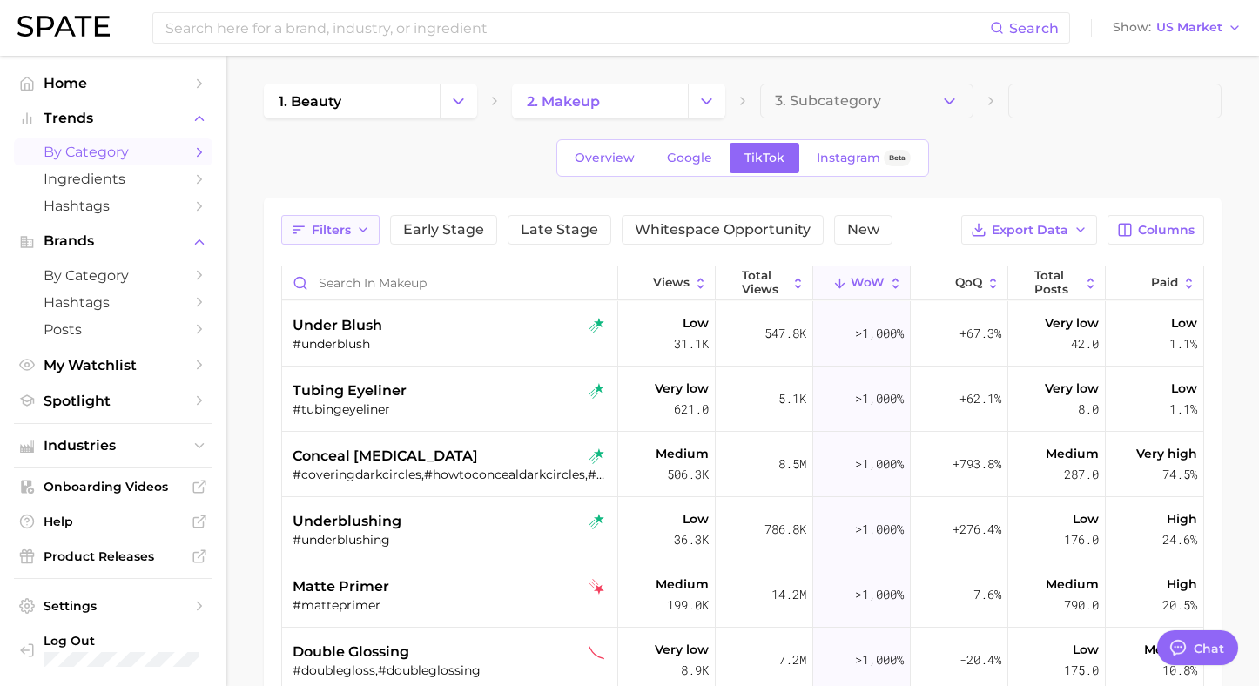
click at [336, 233] on span "Filters" at bounding box center [331, 230] width 39 height 15
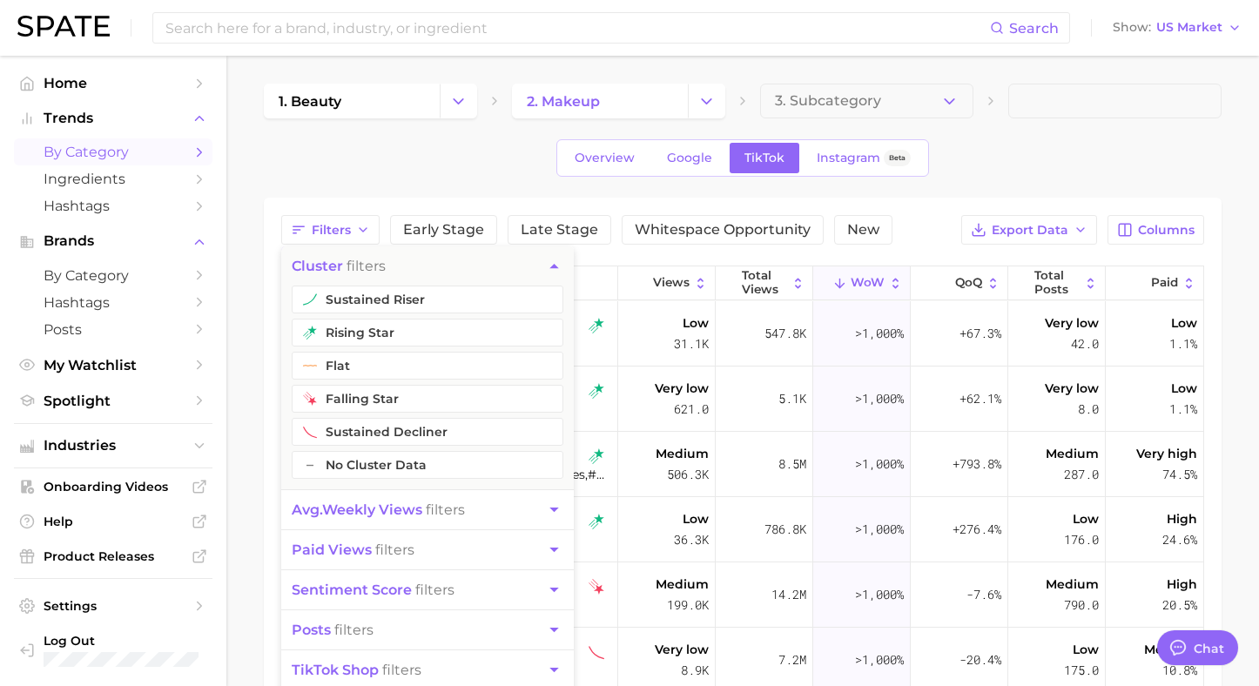
click at [353, 509] on span "avg. weekly views" at bounding box center [357, 510] width 131 height 17
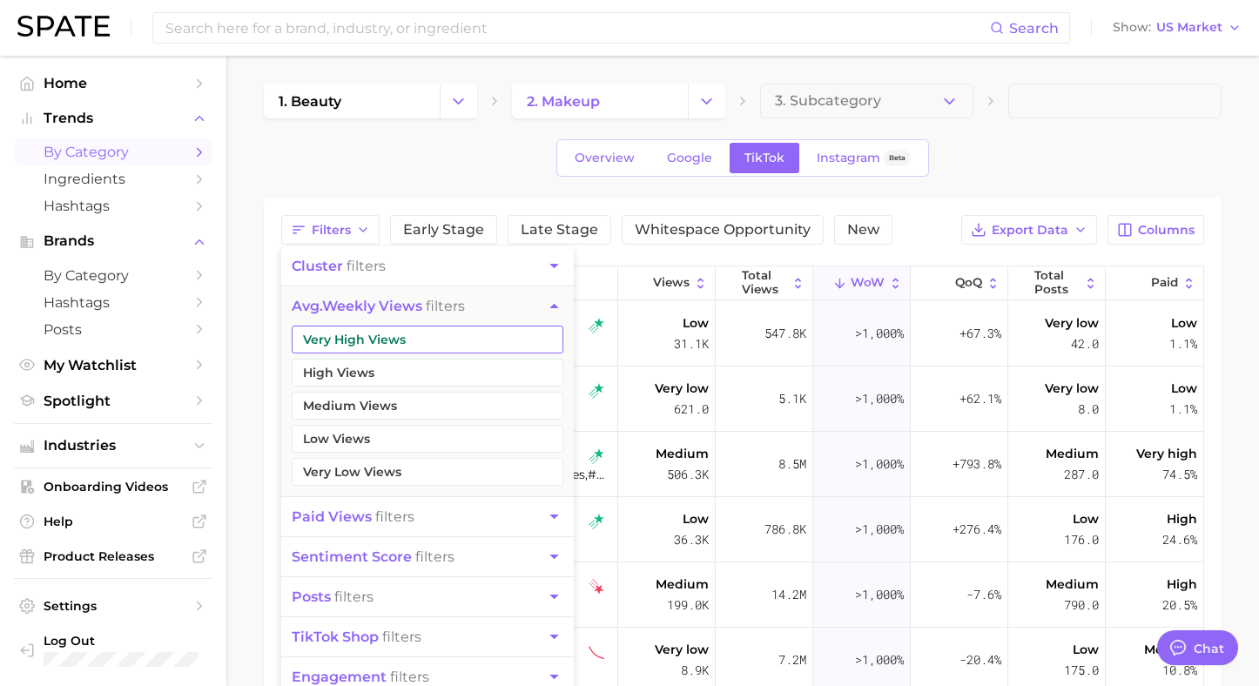
click at [326, 344] on button "Very High Views" at bounding box center [428, 340] width 272 height 28
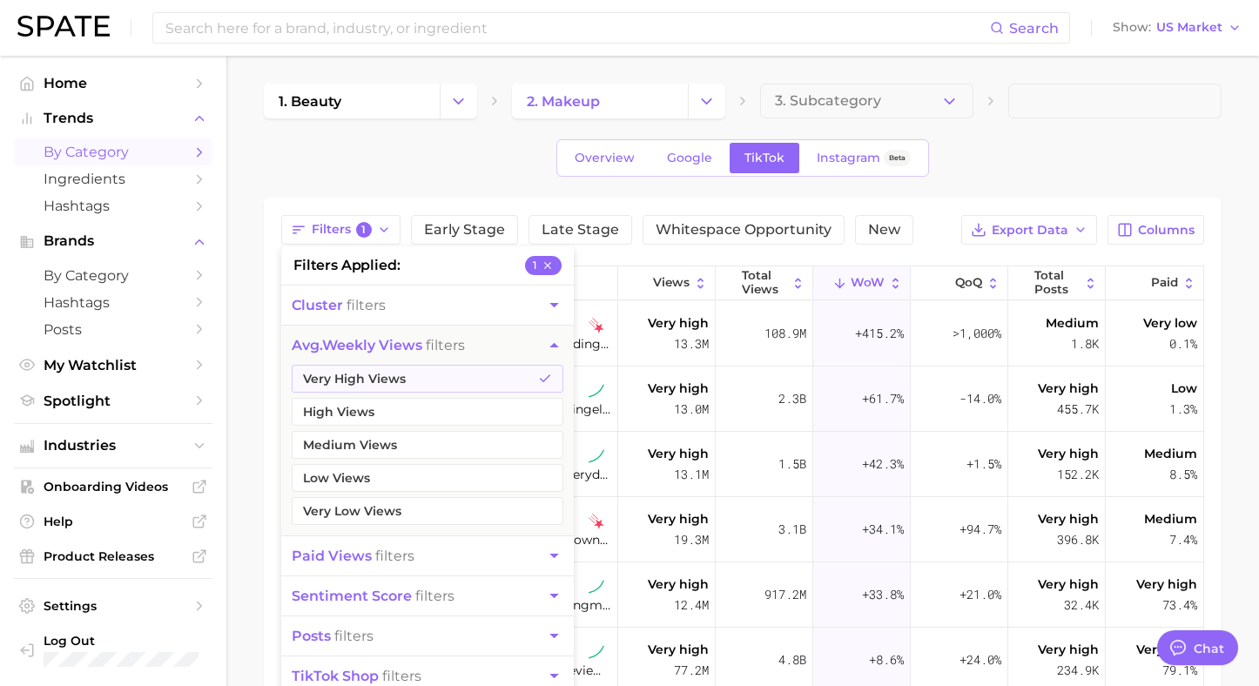
type textarea "x"
click at [326, 366] on button "Very High Views" at bounding box center [428, 379] width 272 height 28
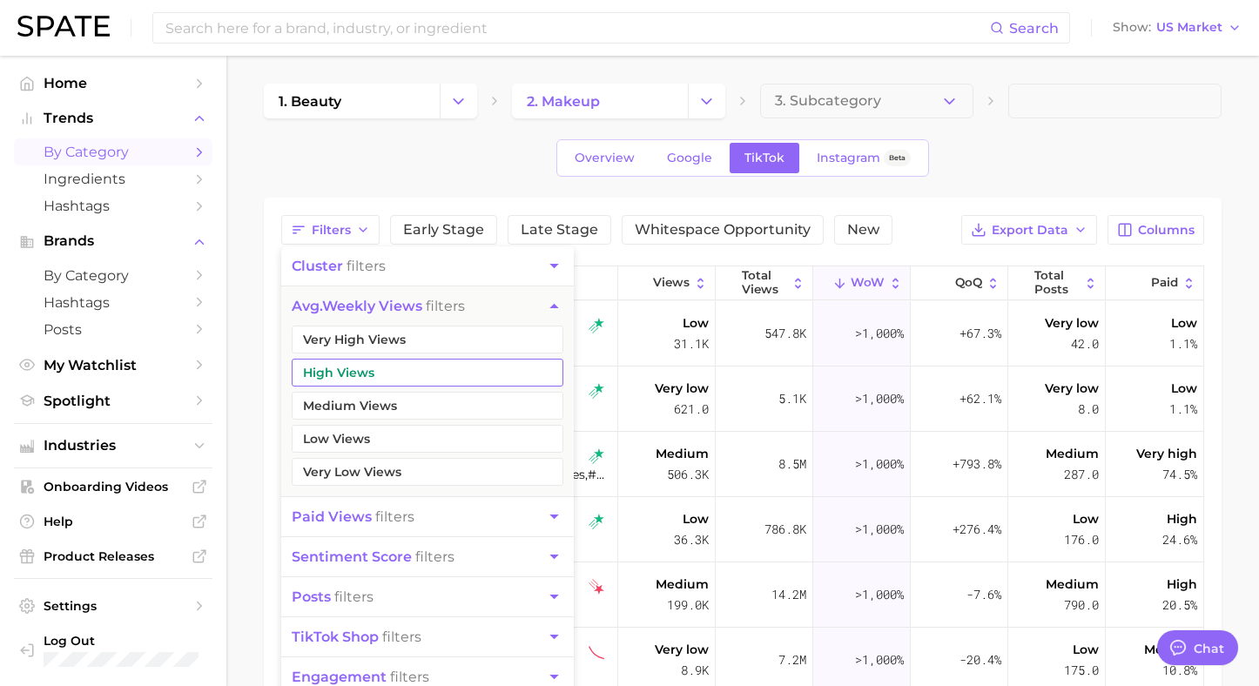
click at [326, 367] on button "High Views" at bounding box center [428, 373] width 272 height 28
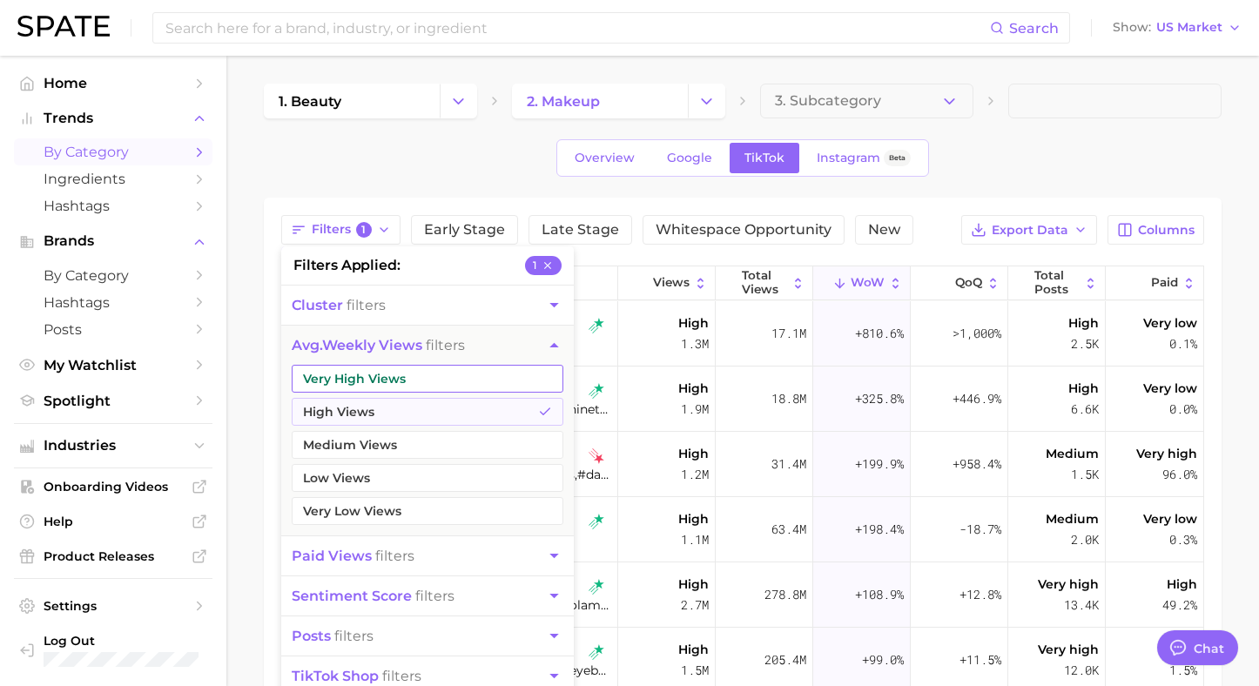
click at [337, 374] on button "Very High Views" at bounding box center [428, 379] width 272 height 28
click at [342, 157] on div "Overview Google TikTok Instagram Beta" at bounding box center [743, 157] width 958 height 37
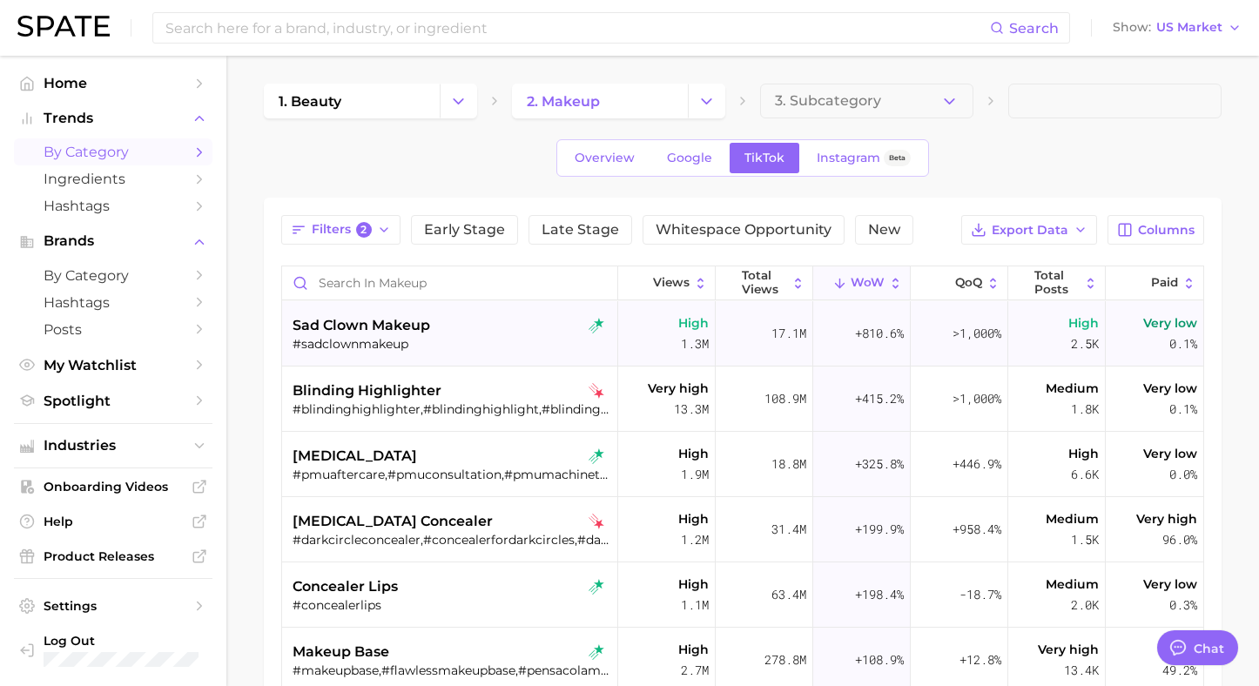
click at [383, 322] on span "sad clown makeup" at bounding box center [362, 325] width 138 height 21
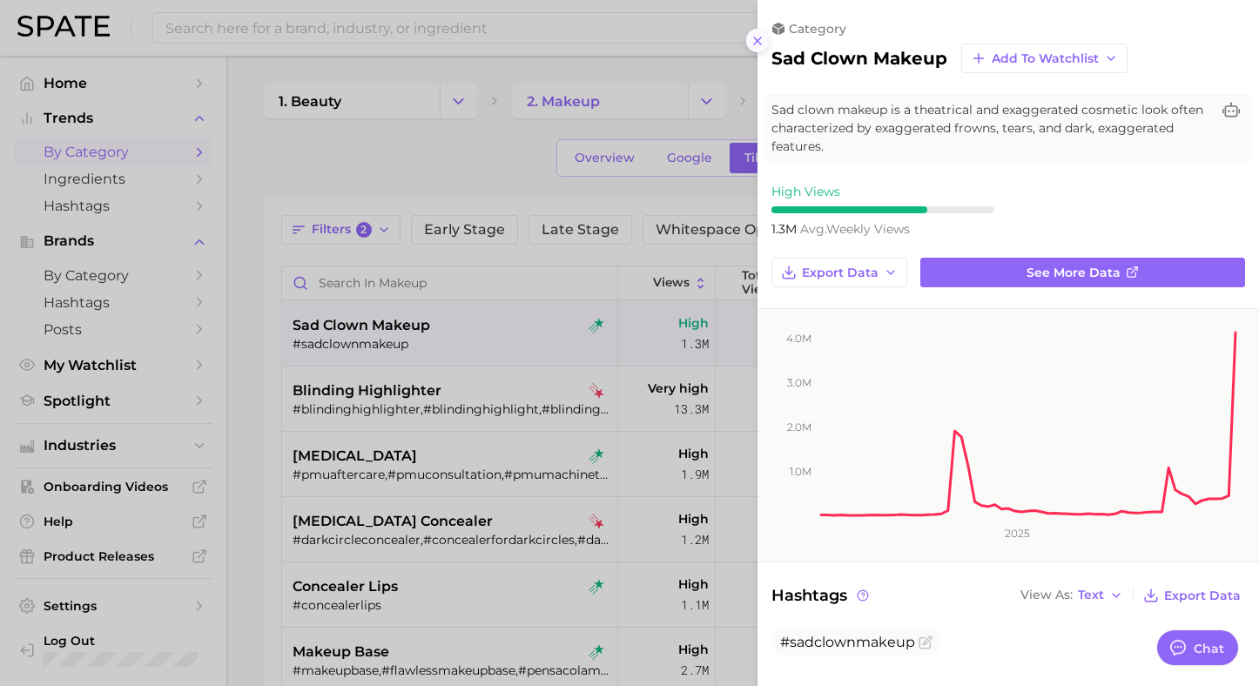
click at [762, 36] on icon at bounding box center [758, 41] width 14 height 14
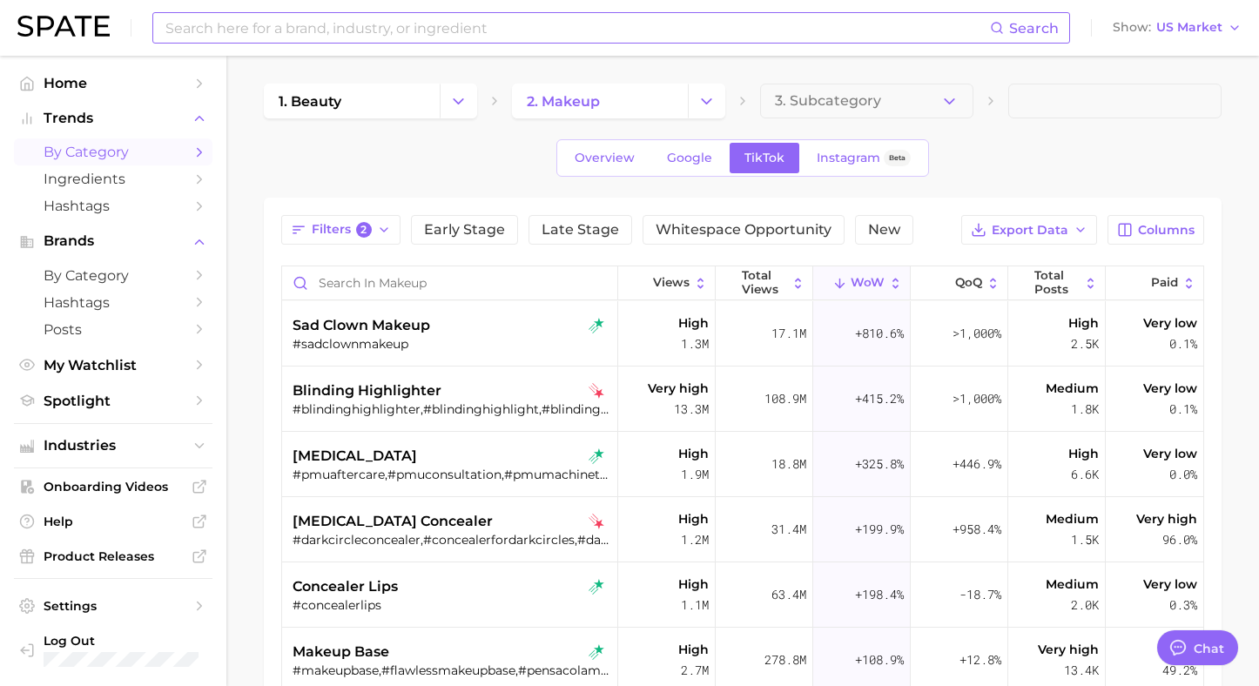
click at [294, 30] on input at bounding box center [577, 28] width 826 height 30
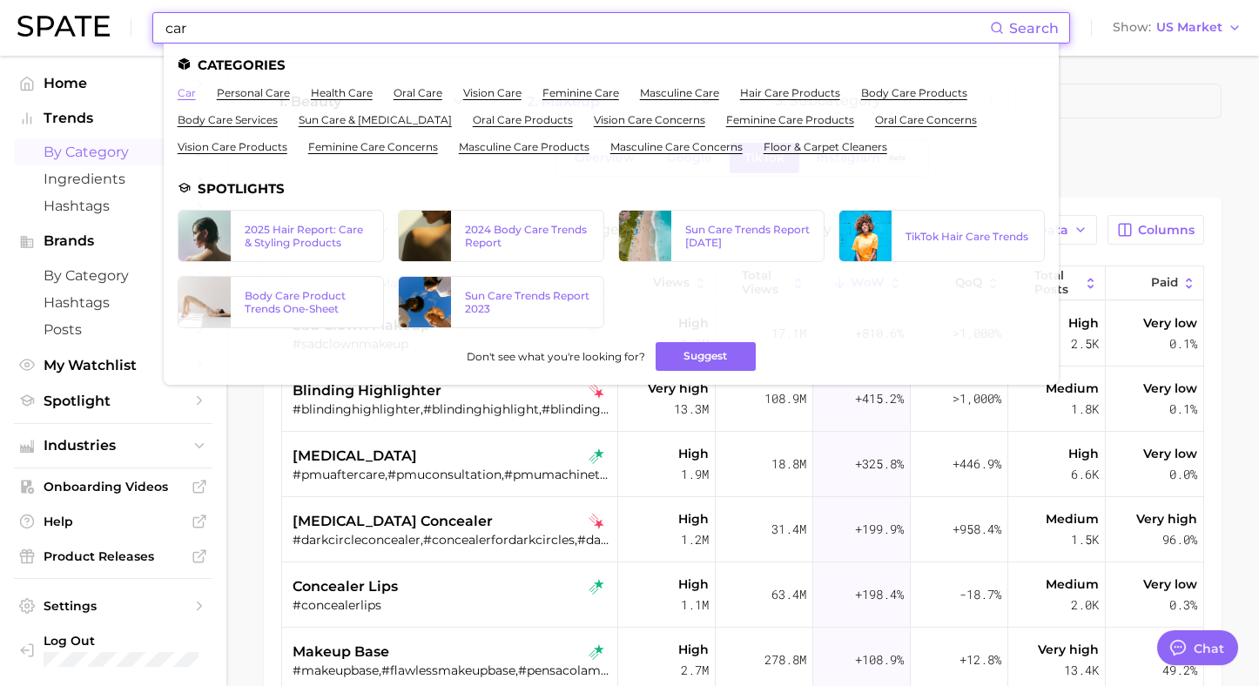
type input "car"
click at [179, 91] on link "car" at bounding box center [187, 92] width 18 height 13
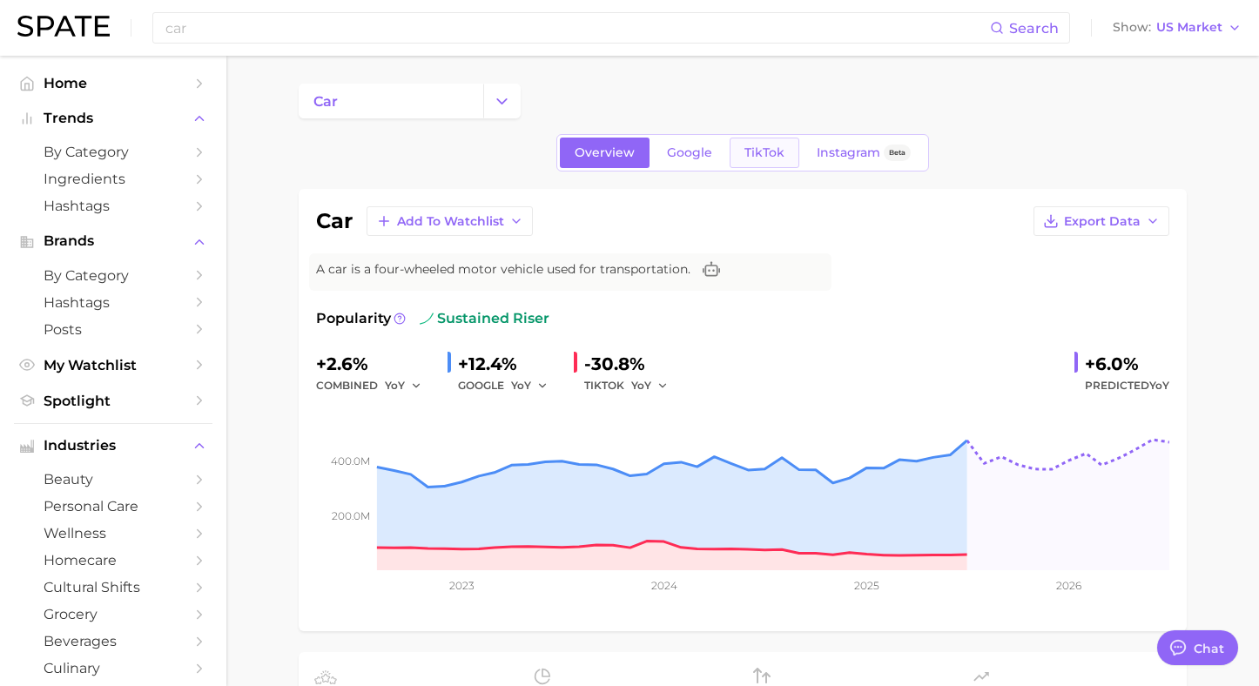
click at [790, 141] on link "TikTok" at bounding box center [765, 153] width 70 height 30
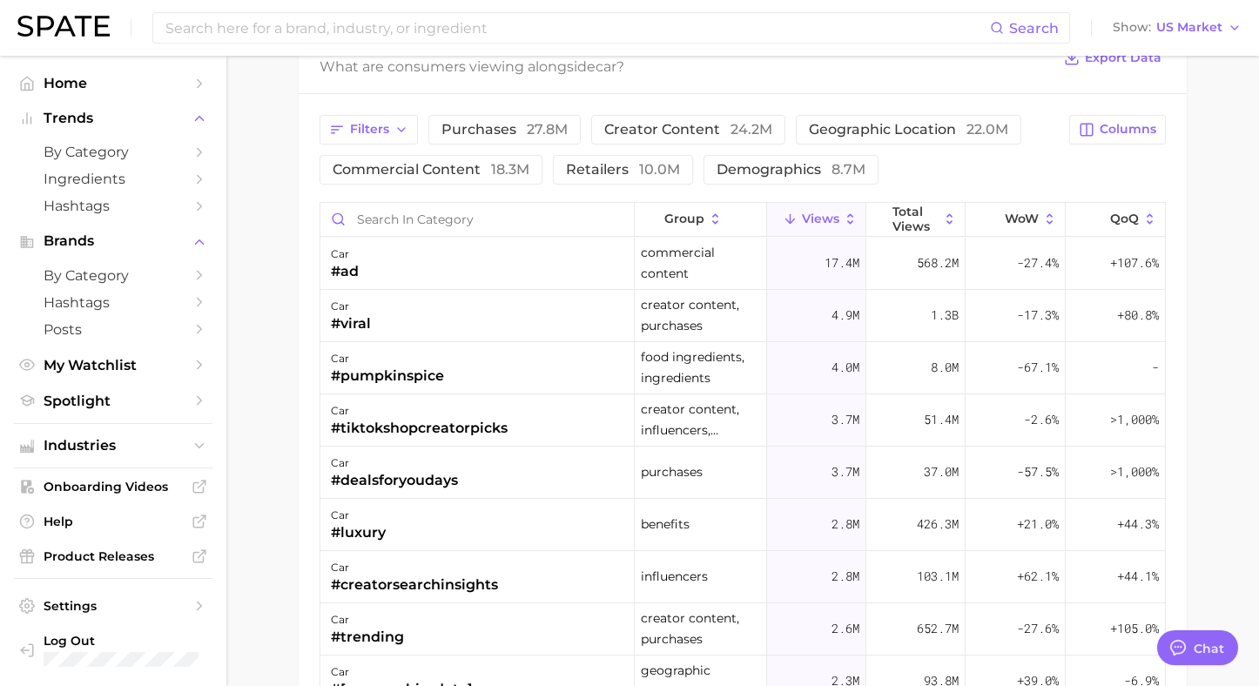
scroll to position [1401, 0]
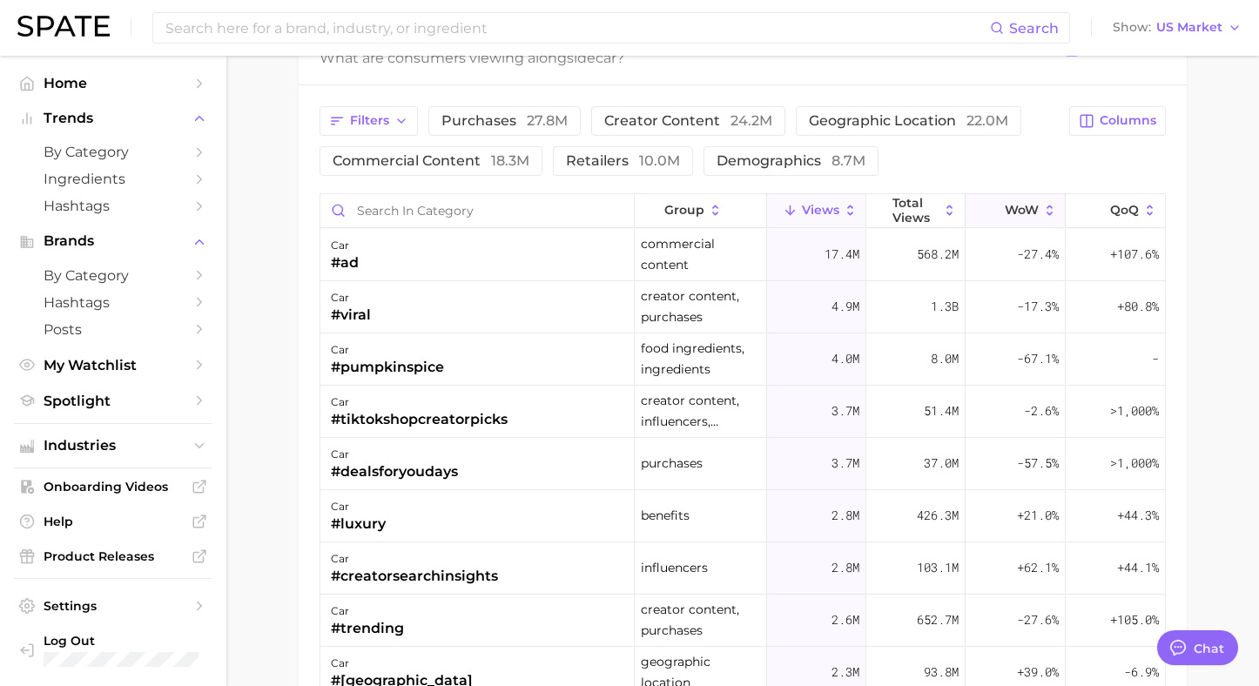
click at [1018, 213] on span "WoW" at bounding box center [1022, 210] width 34 height 14
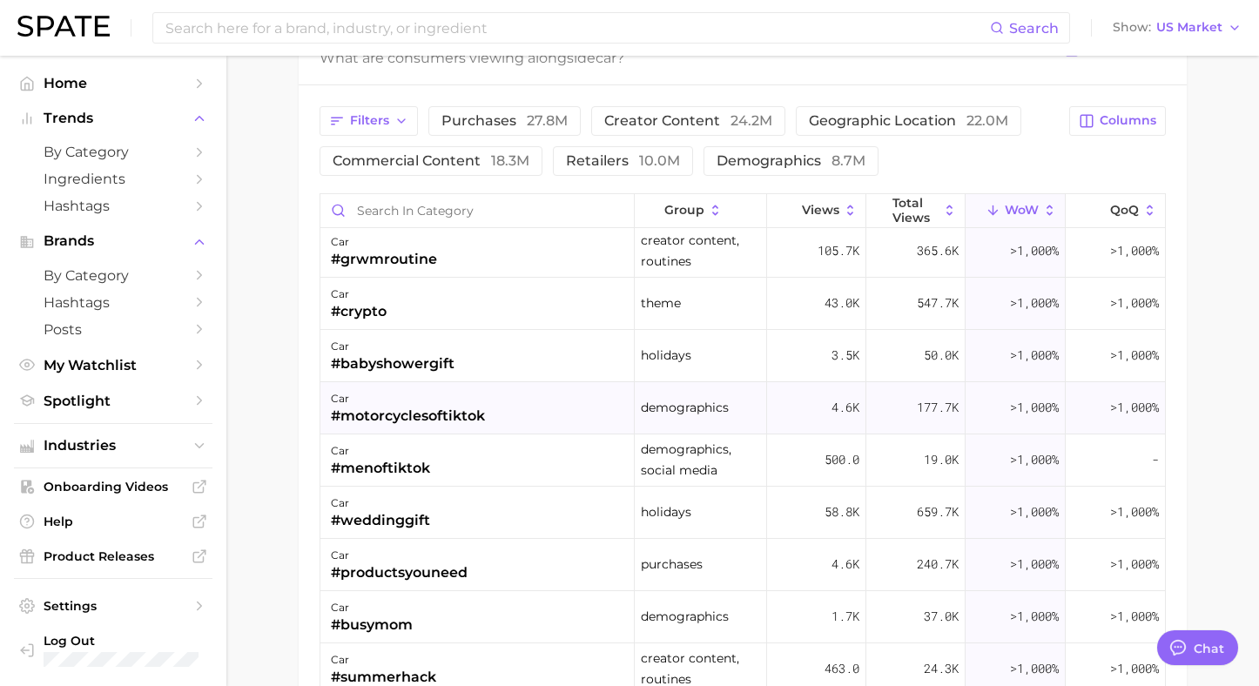
scroll to position [0, 0]
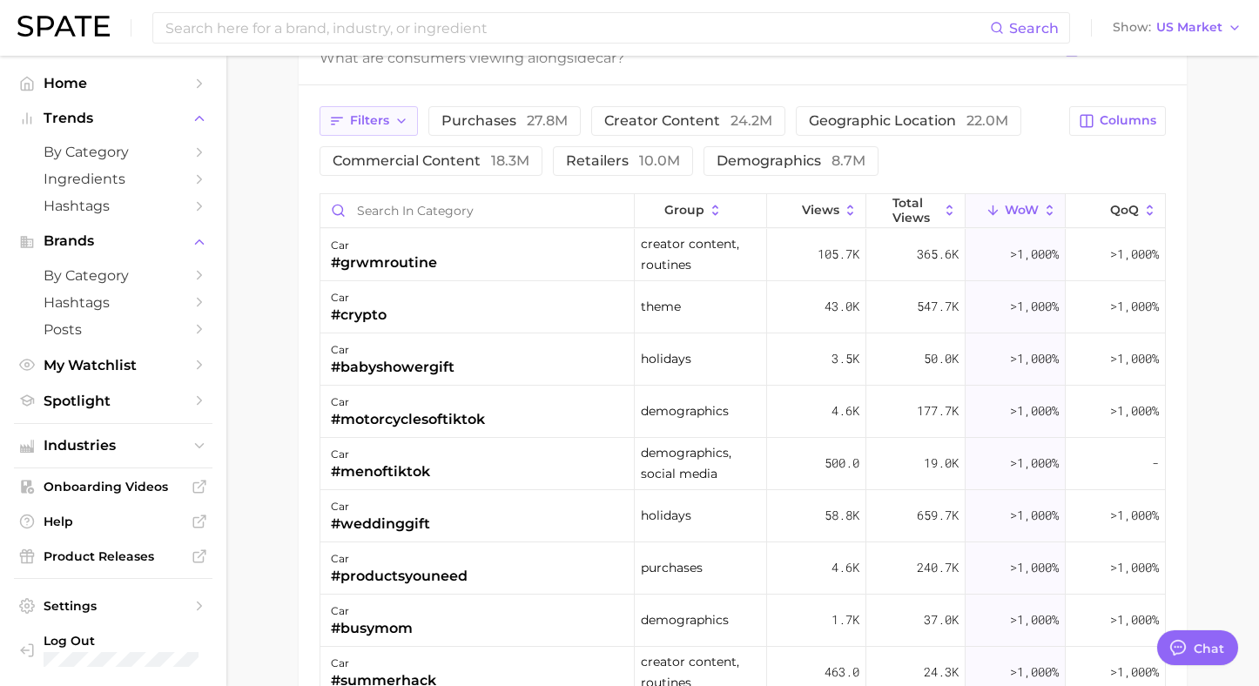
click at [366, 123] on span "Filters" at bounding box center [369, 120] width 39 height 15
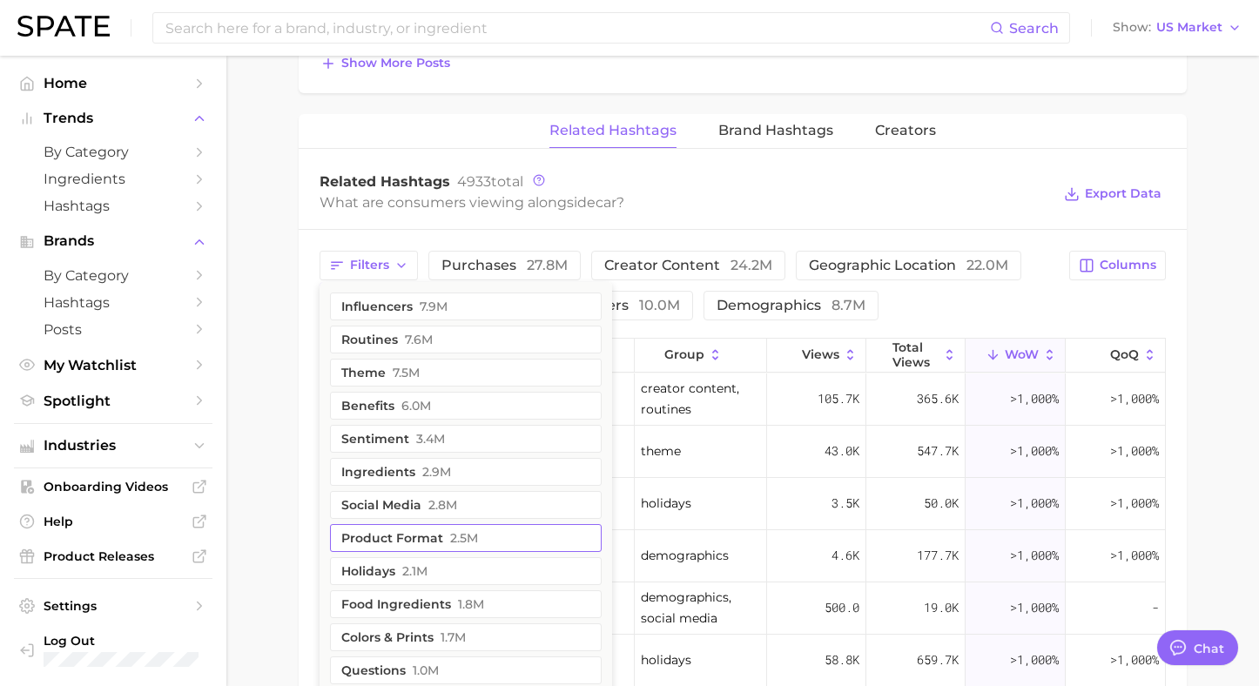
scroll to position [1199, 0]
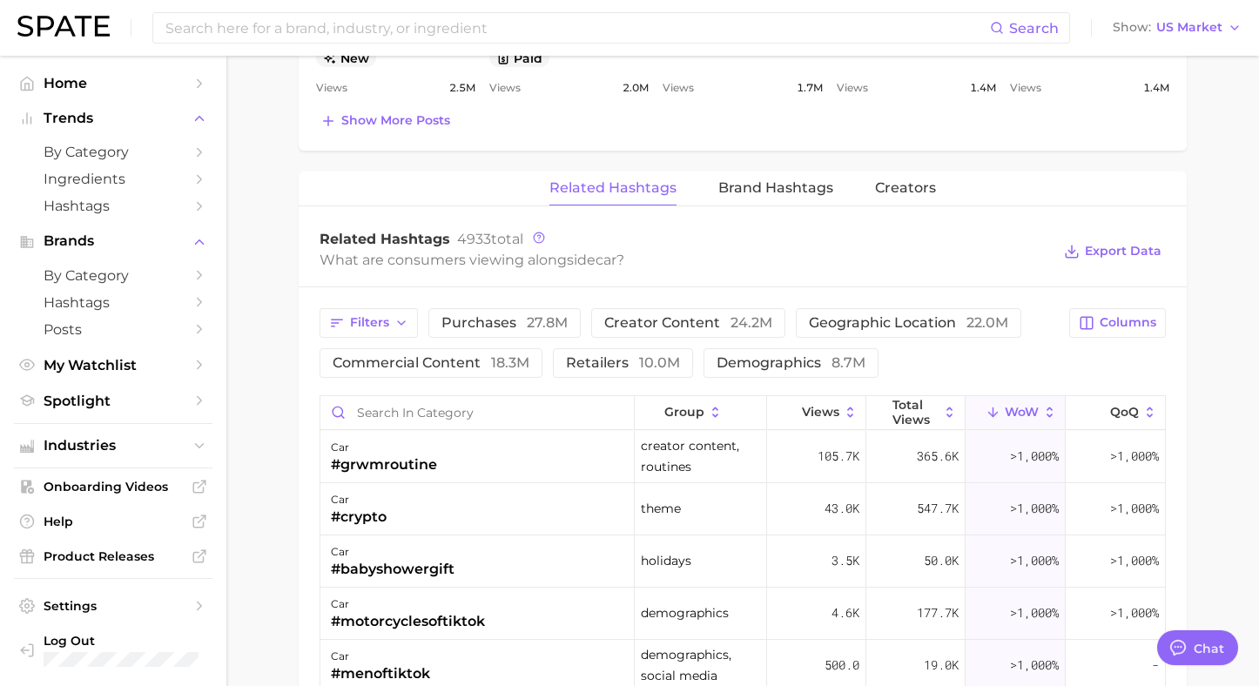
click at [303, 264] on div "Related Hashtags 4933 total What are consumers viewing alongside car ? Export D…" at bounding box center [743, 252] width 888 height 70
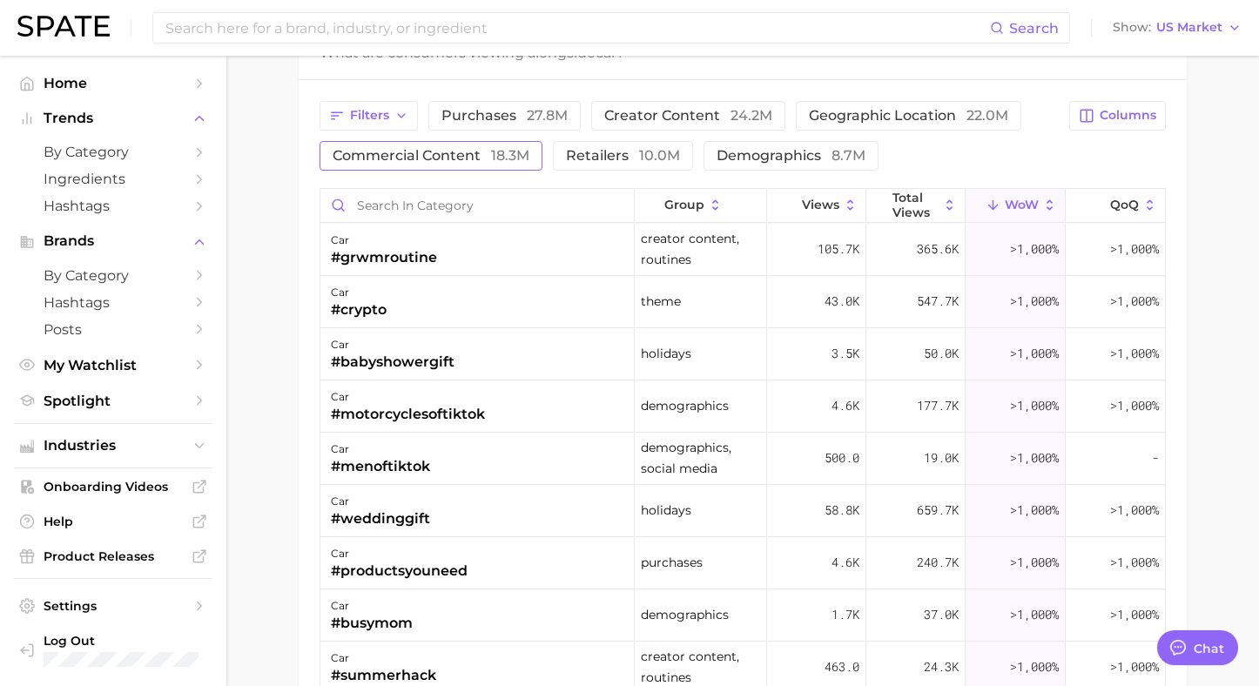
scroll to position [1410, 0]
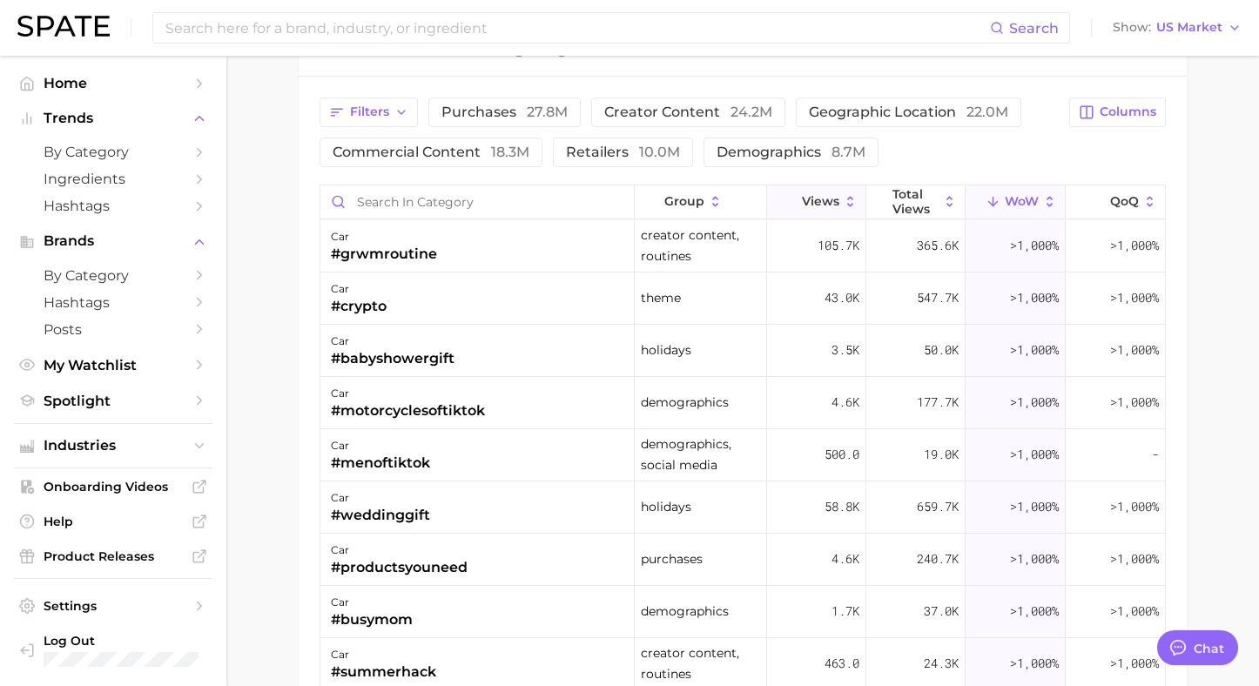
click at [826, 199] on span "Views" at bounding box center [820, 201] width 37 height 14
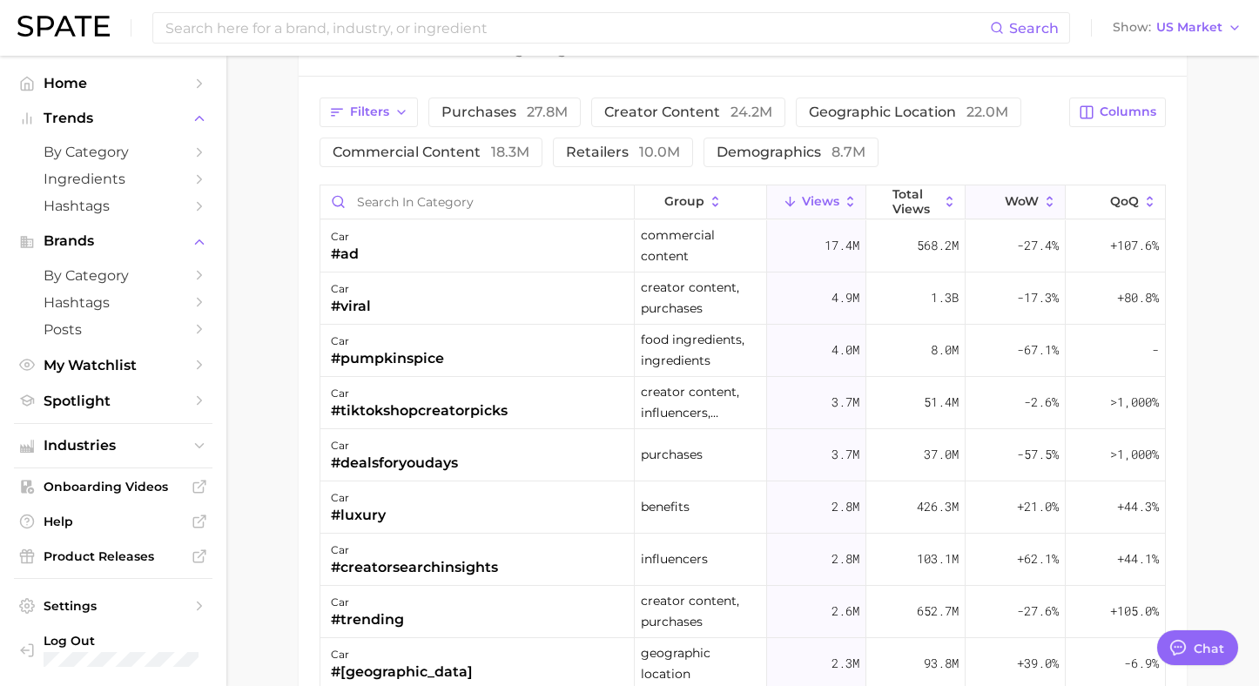
click at [1033, 203] on span "WoW" at bounding box center [1022, 201] width 34 height 14
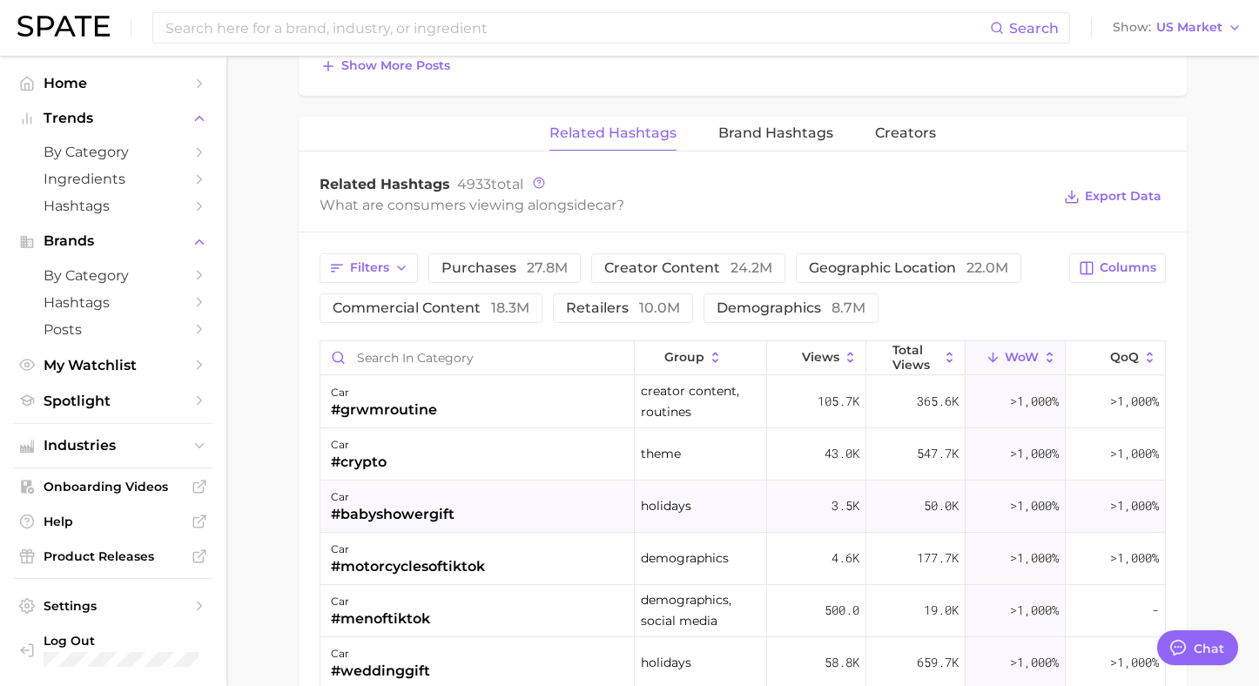
scroll to position [1230, 0]
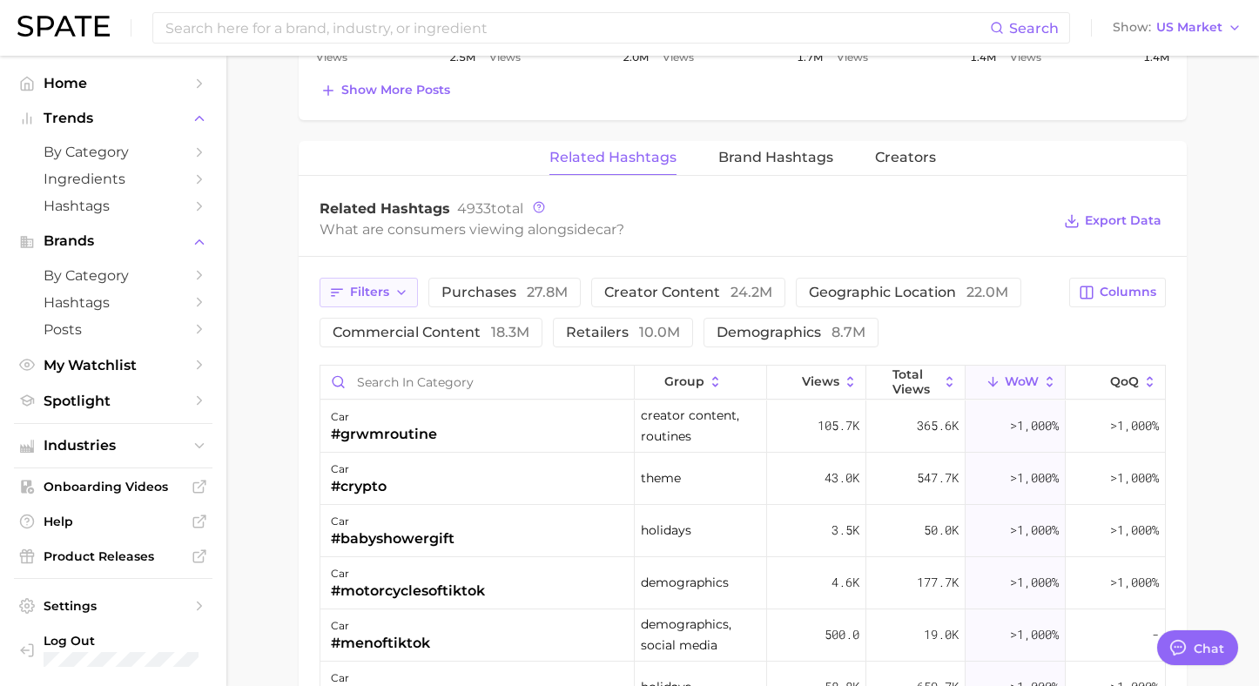
click at [345, 293] on button "Filters" at bounding box center [369, 293] width 98 height 30
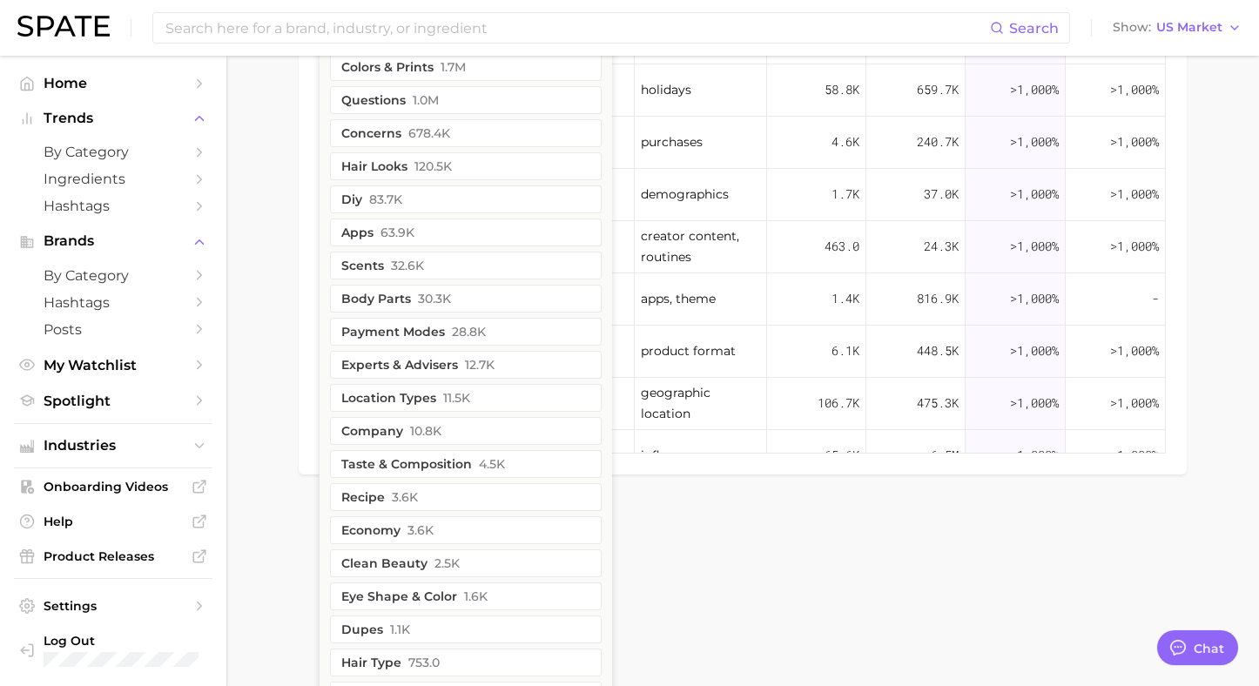
scroll to position [1925, 0]
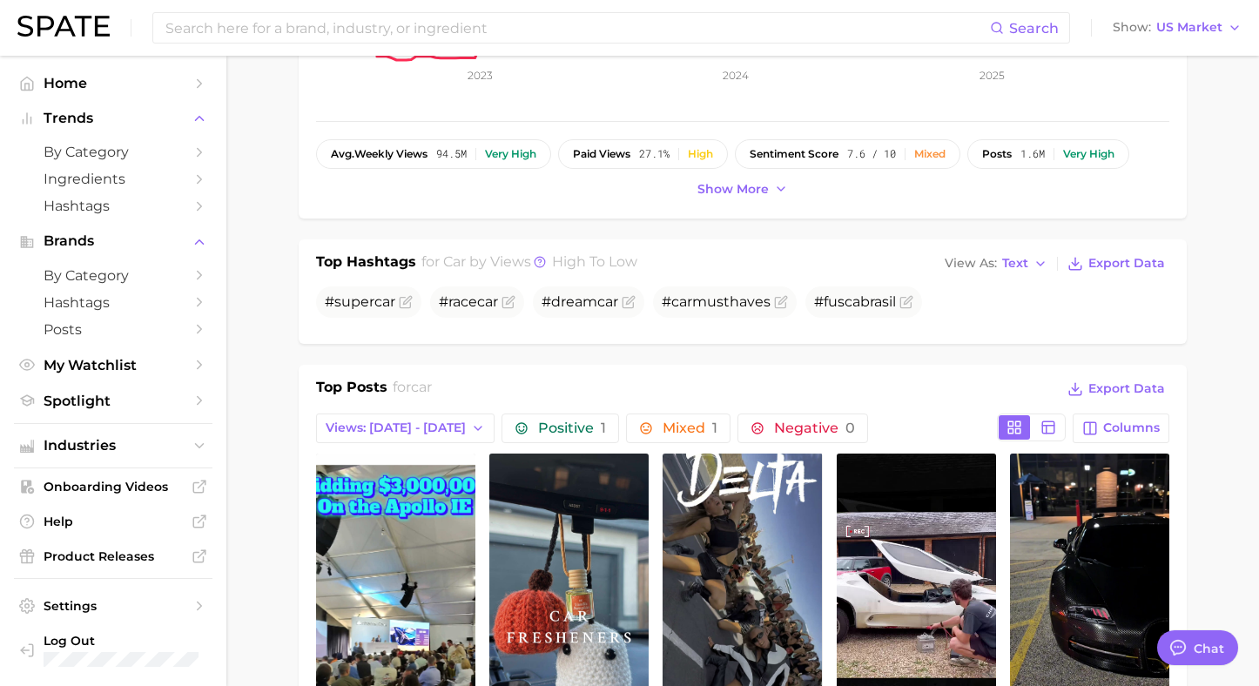
scroll to position [0, 0]
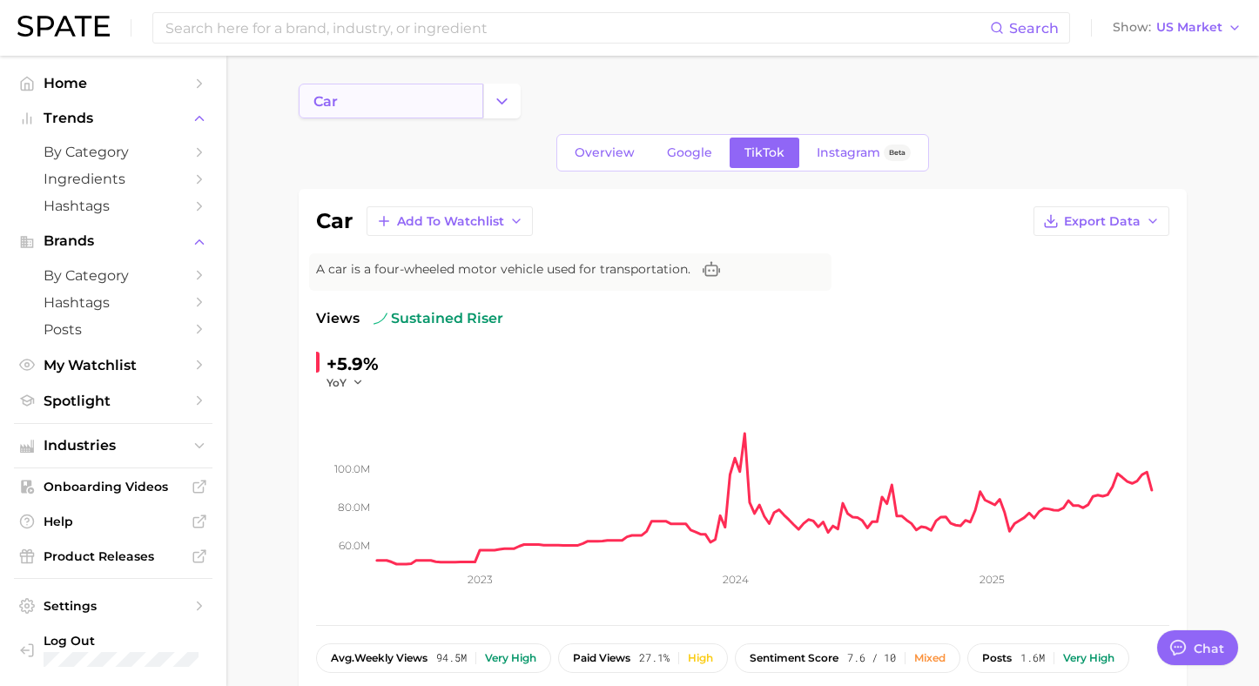
click at [463, 104] on link "car" at bounding box center [391, 101] width 185 height 35
click at [496, 103] on icon "Change Category" at bounding box center [502, 101] width 18 height 18
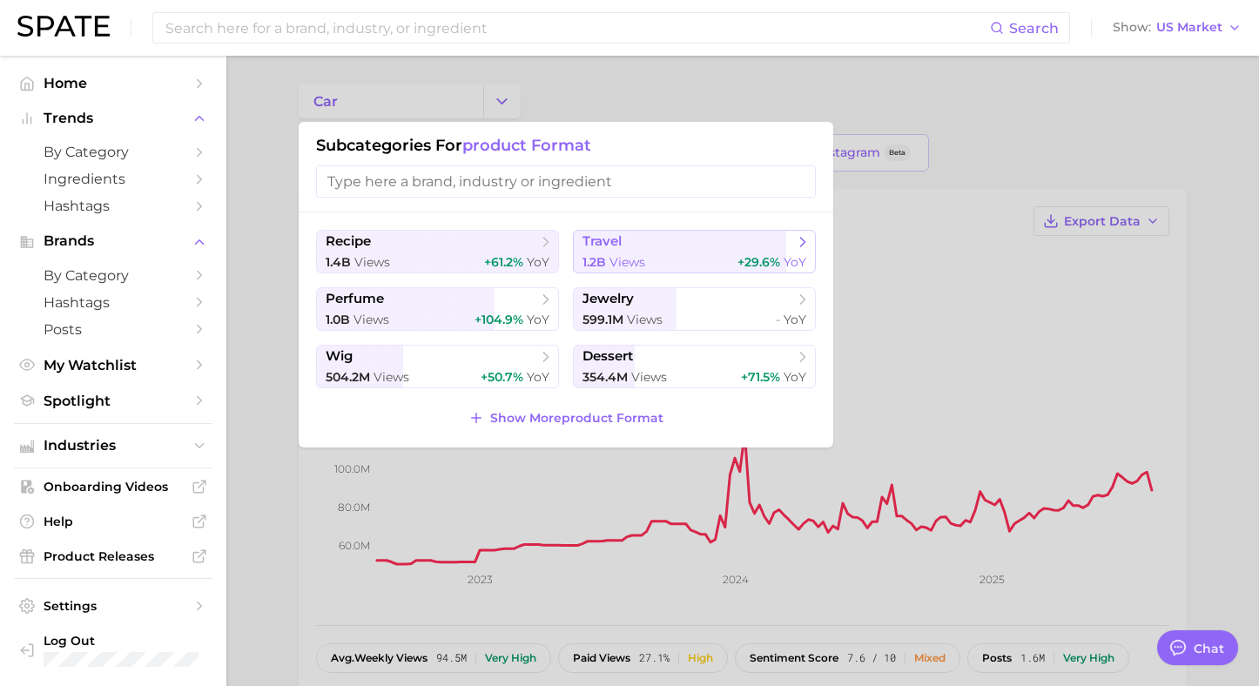
click at [675, 260] on div "1.2b views +29.6% YoY" at bounding box center [695, 262] width 224 height 17
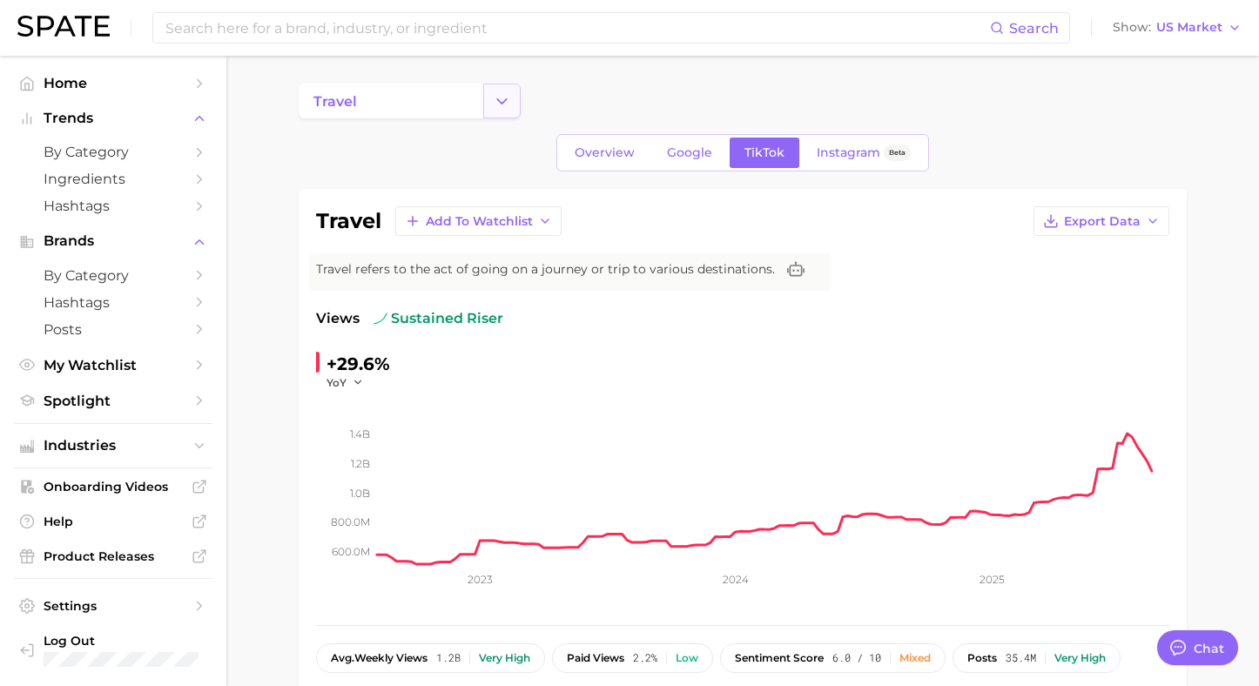
click at [495, 101] on icon "Change Category" at bounding box center [502, 101] width 18 height 18
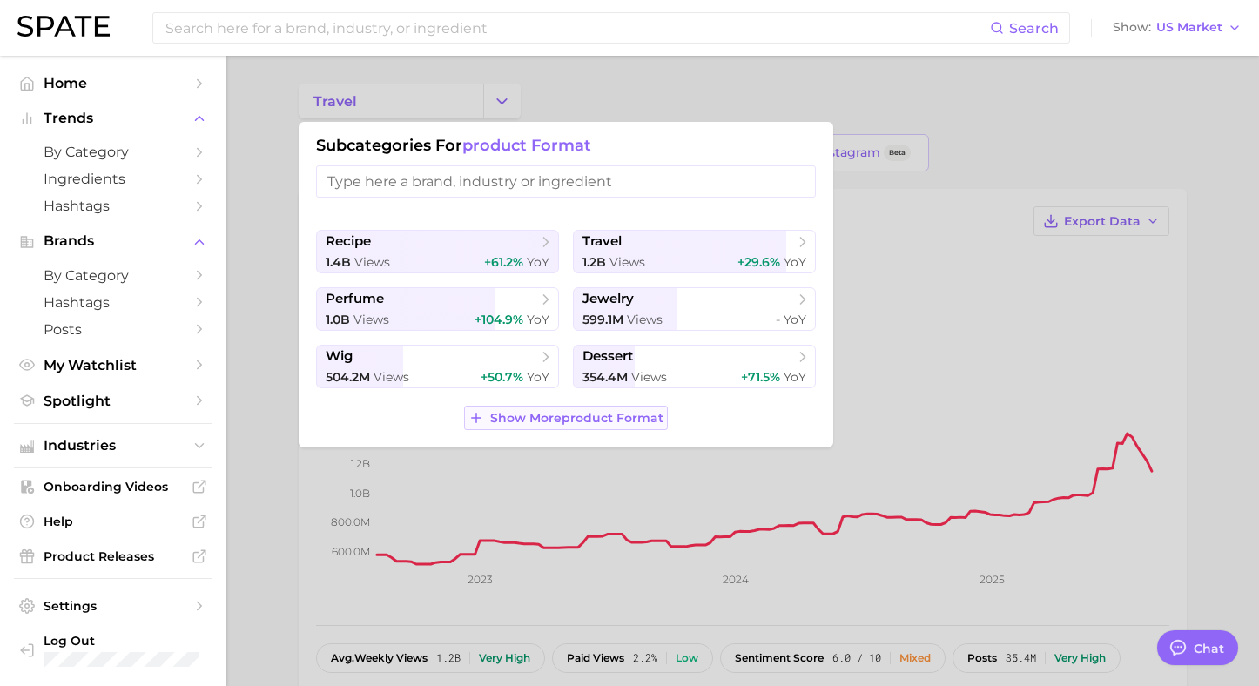
click at [589, 416] on span "Show More product format" at bounding box center [576, 418] width 173 height 15
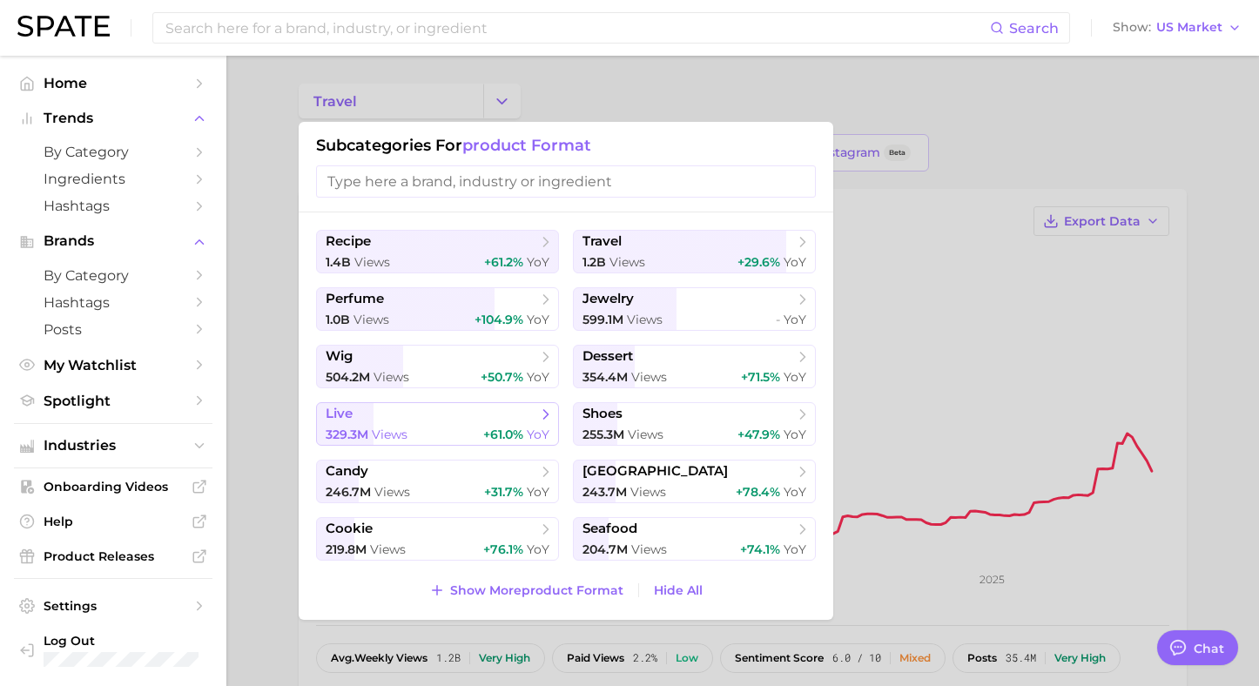
scroll to position [90, 0]
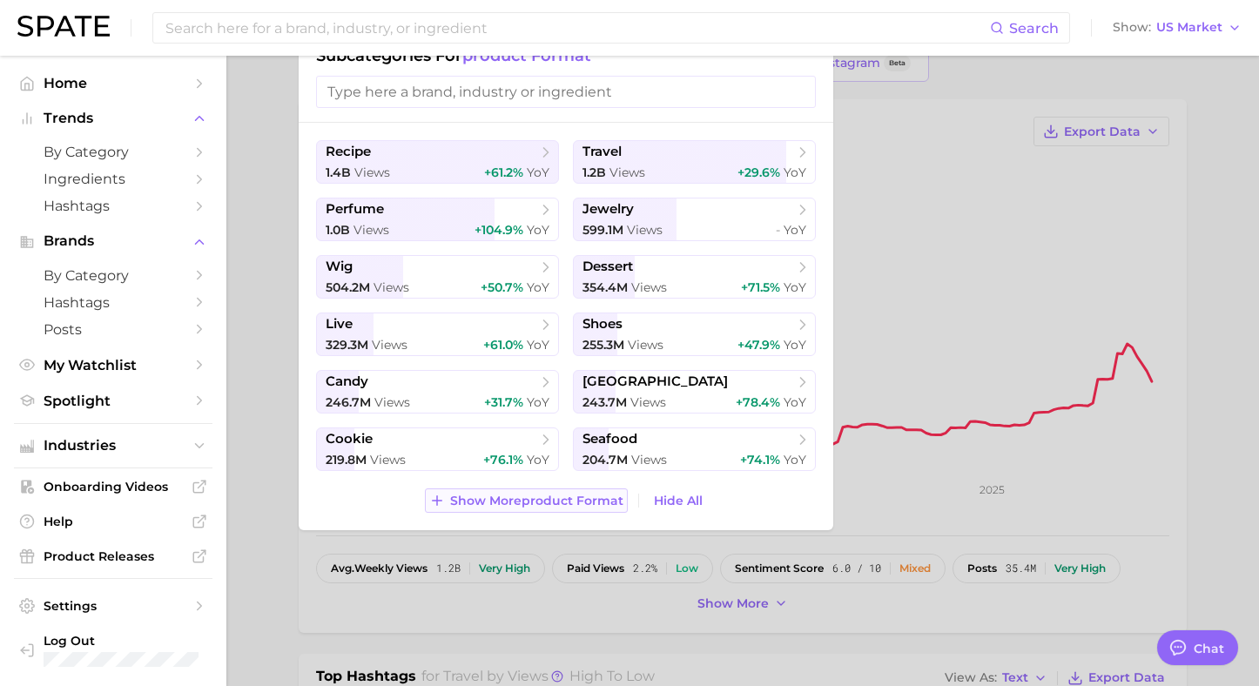
click at [535, 496] on span "Show More product format" at bounding box center [536, 501] width 173 height 15
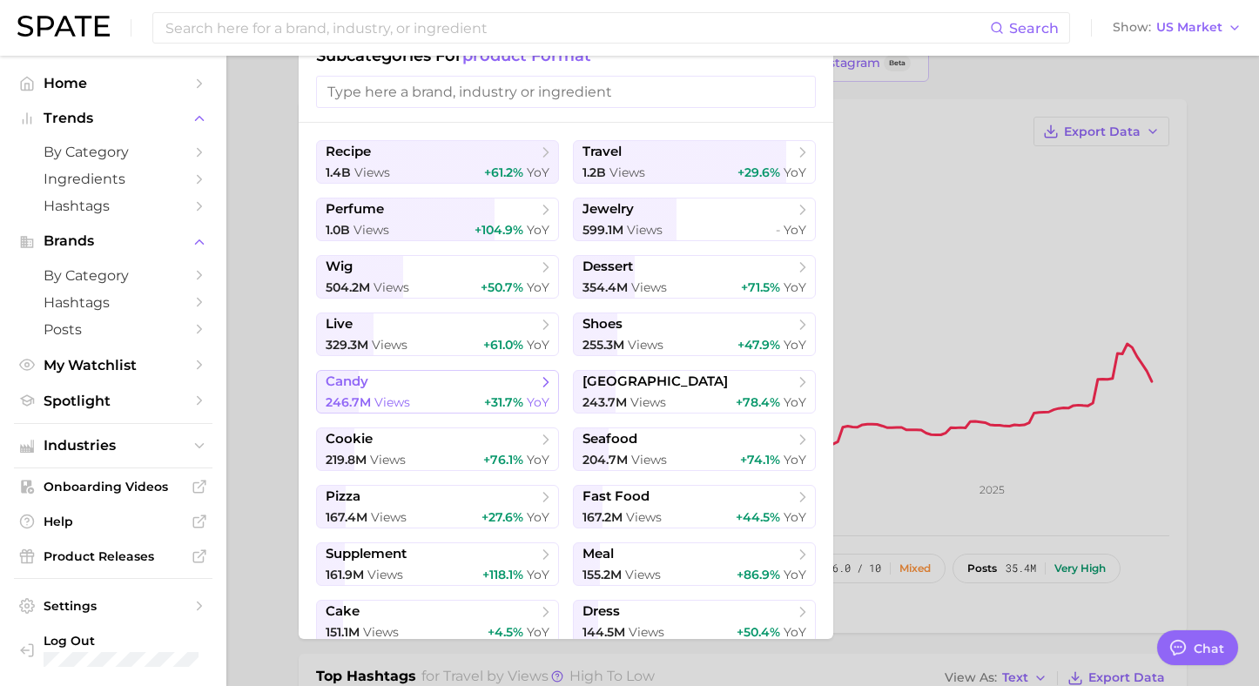
scroll to position [64, 0]
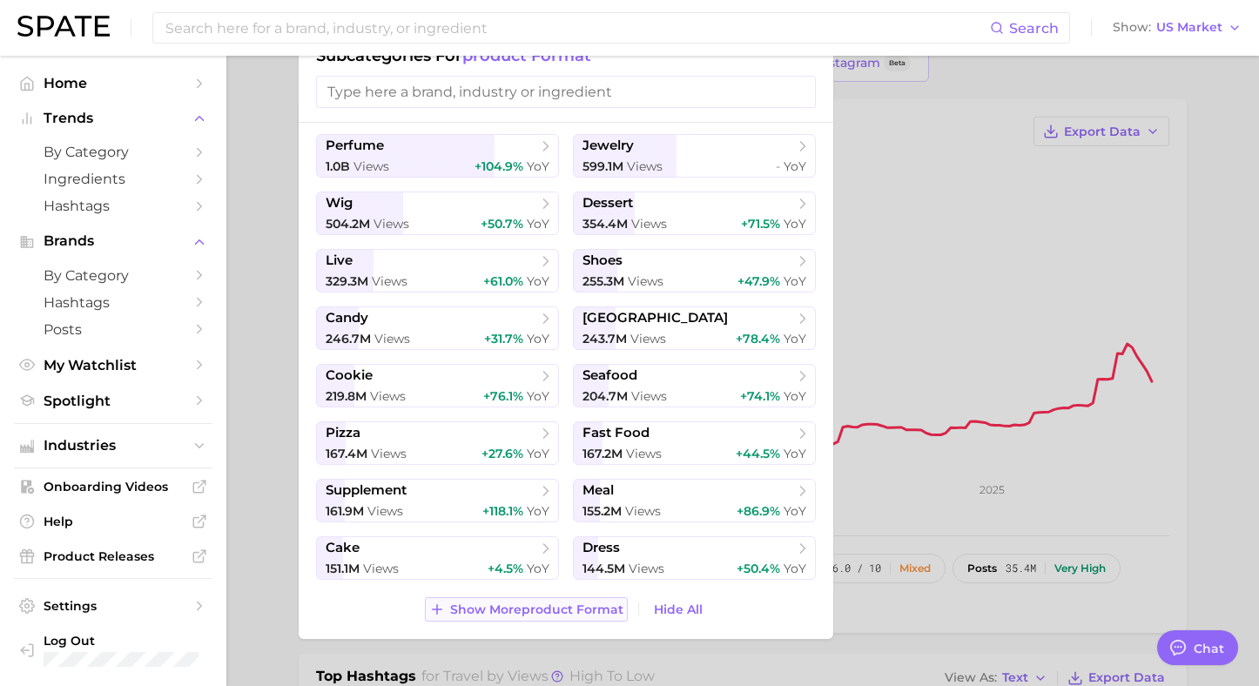
click at [488, 615] on span "Show More product format" at bounding box center [536, 610] width 173 height 15
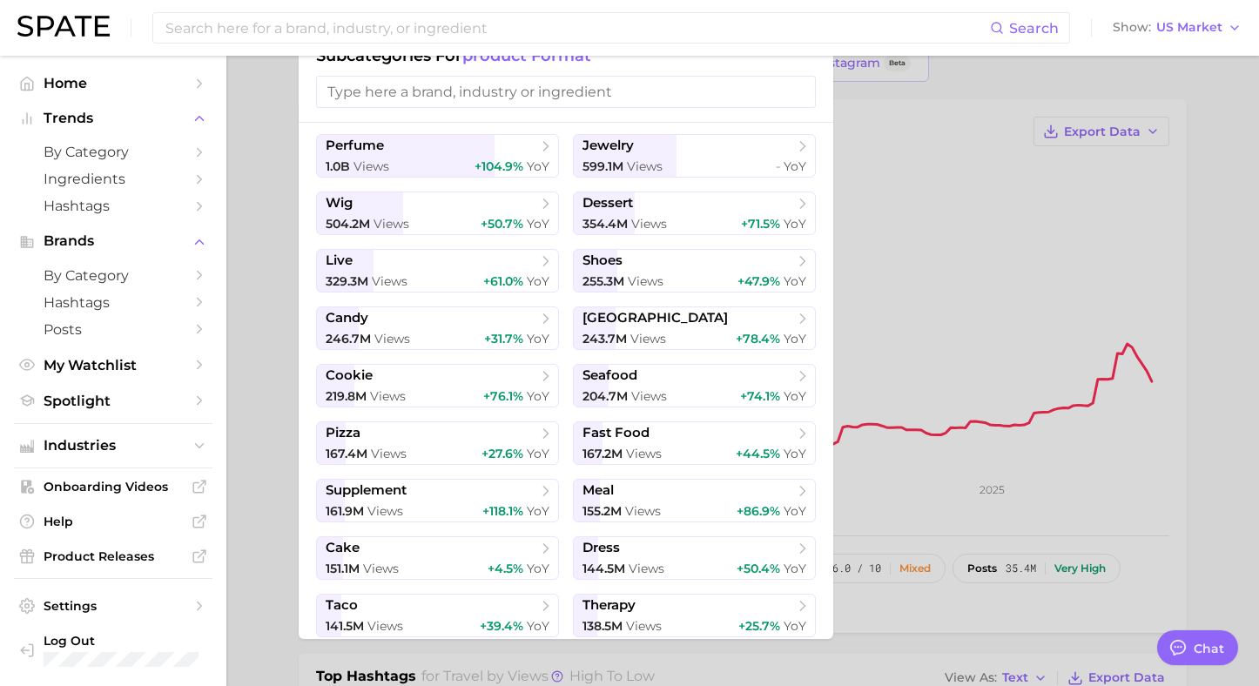
scroll to position [0, 0]
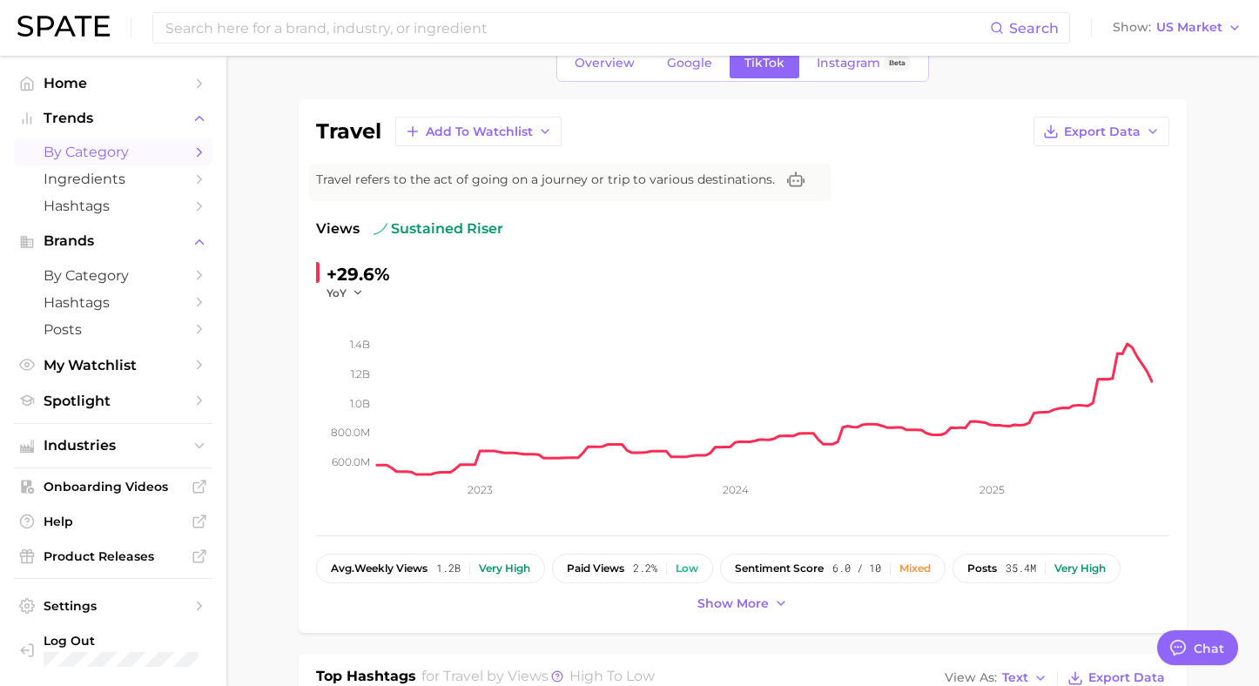
click at [110, 141] on link "by Category" at bounding box center [113, 151] width 199 height 27
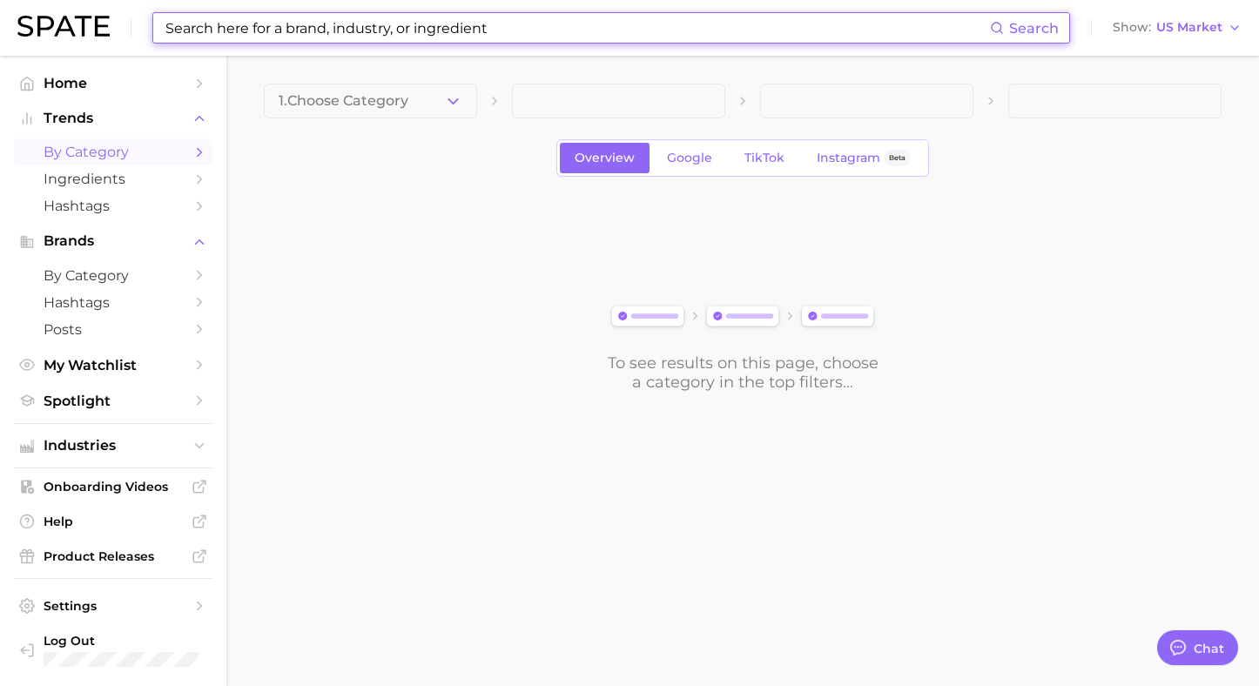
click at [253, 28] on input at bounding box center [577, 28] width 826 height 30
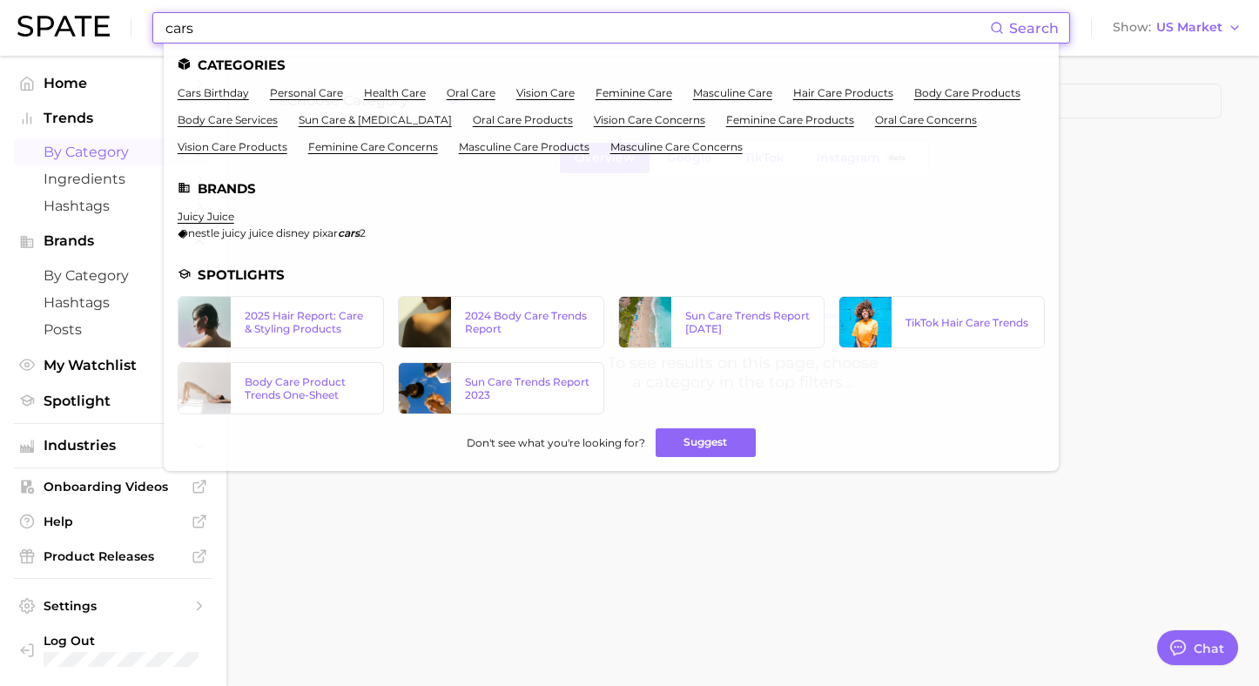
type input "cars"
